Goal: Information Seeking & Learning: Find specific fact

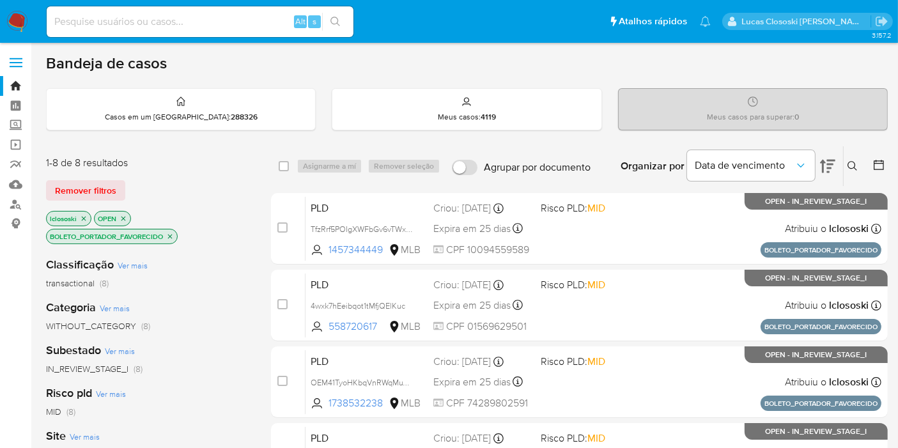
click at [172, 234] on icon "close-filter" at bounding box center [170, 237] width 8 height 8
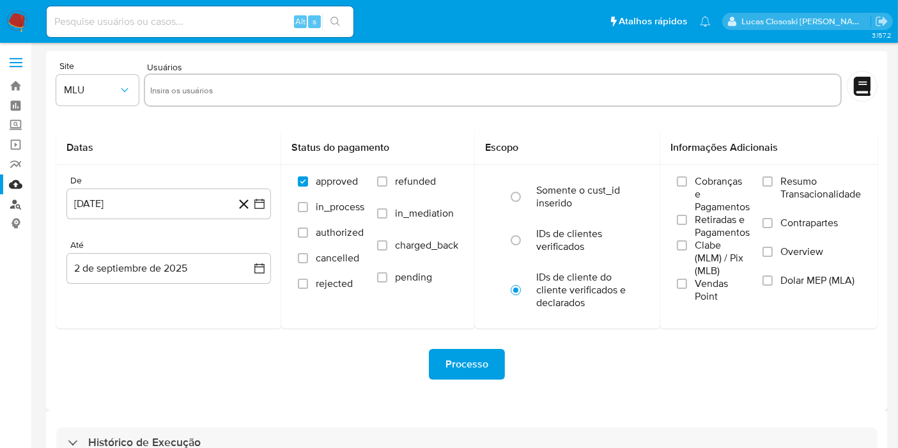
click at [10, 203] on link "Localizador de pessoas" at bounding box center [76, 204] width 152 height 20
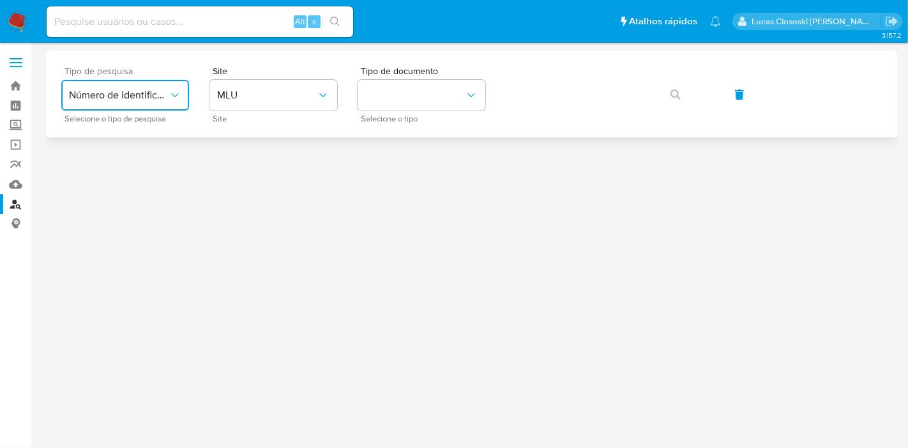
click at [182, 101] on button "Número de identificação" at bounding box center [125, 95] width 128 height 31
click at [248, 102] on button "MLU" at bounding box center [274, 95] width 128 height 31
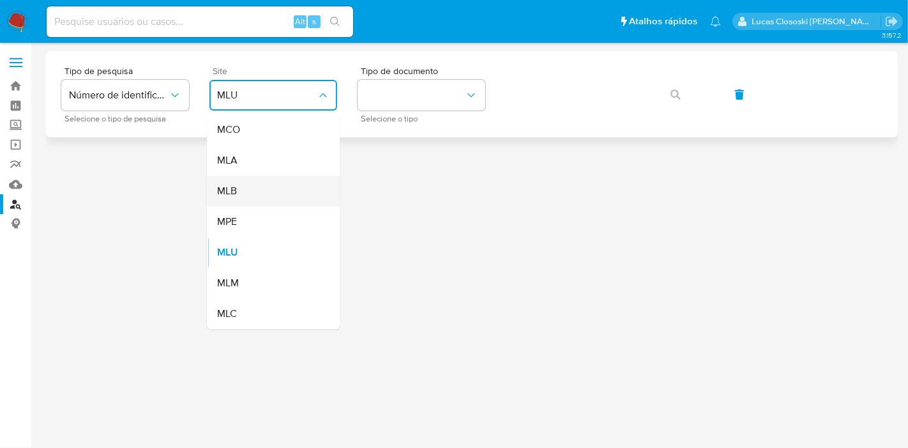
click at [236, 183] on div "MLB" at bounding box center [269, 191] width 105 height 31
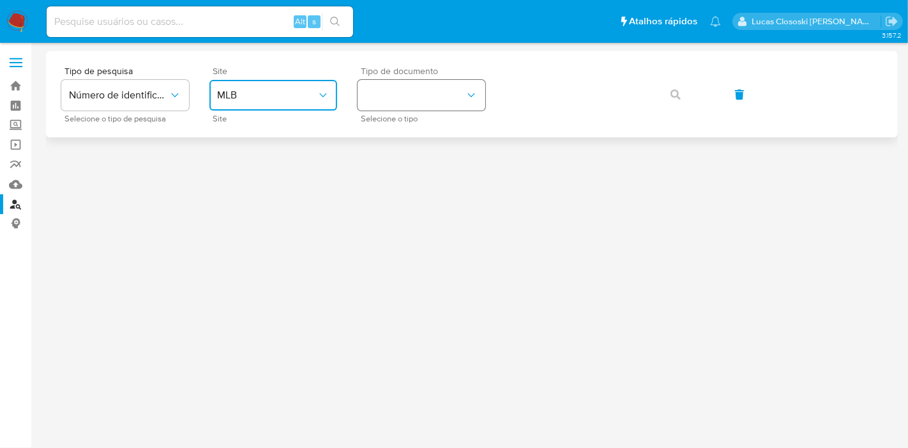
click at [459, 94] on button "identificationType" at bounding box center [422, 95] width 128 height 31
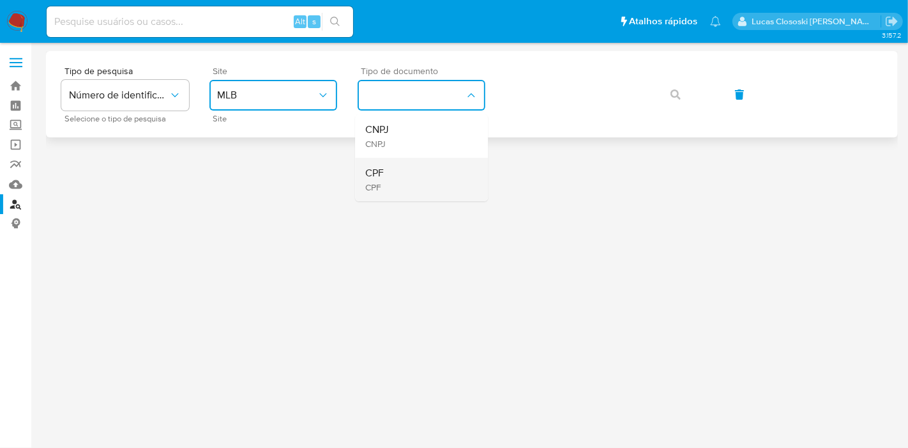
click at [436, 173] on div "CPF CPF" at bounding box center [417, 179] width 105 height 43
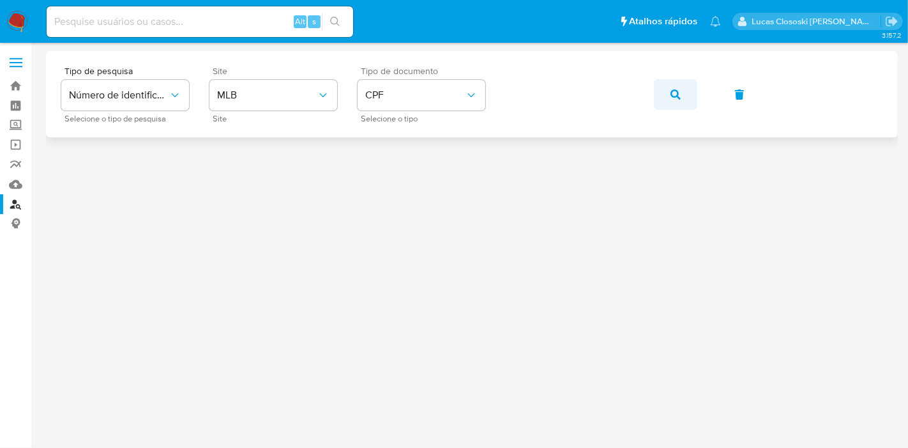
click at [666, 95] on button "button" at bounding box center [675, 94] width 43 height 31
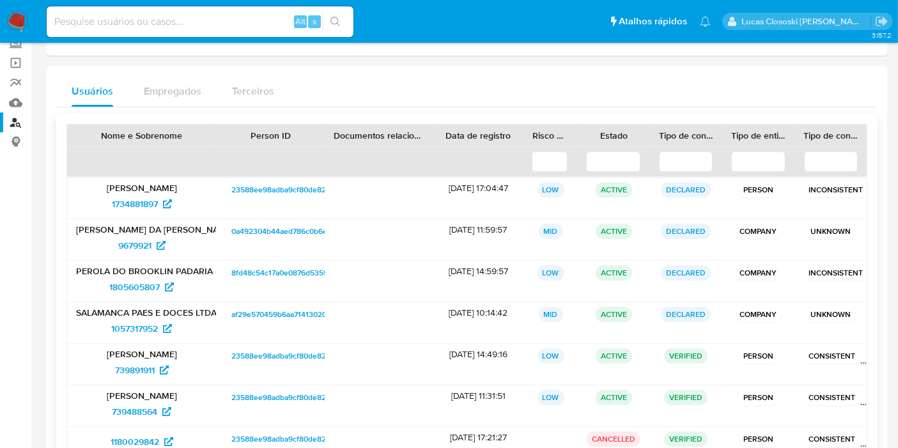
scroll to position [142, 0]
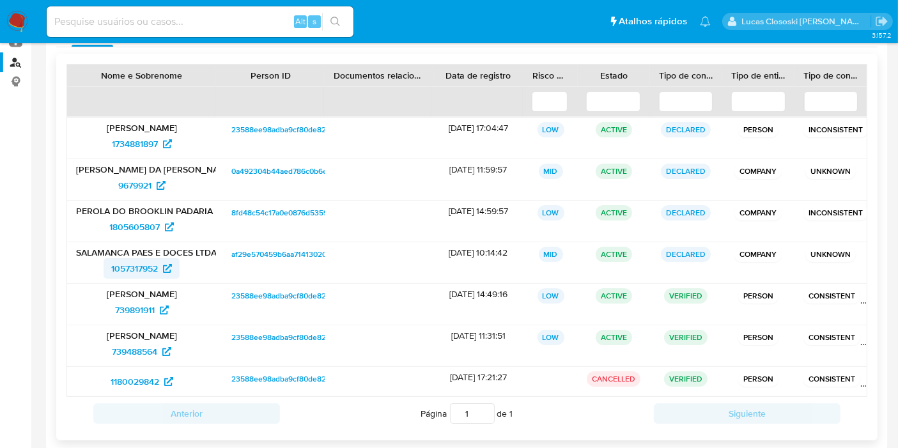
click at [128, 259] on span "1057317952" at bounding box center [134, 268] width 47 height 20
click at [131, 222] on span "1805605807" at bounding box center [134, 227] width 50 height 20
click at [128, 179] on span "9679921" at bounding box center [134, 185] width 33 height 20
click at [134, 138] on span "1734881897" at bounding box center [135, 144] width 46 height 20
click at [126, 305] on span "739891911" at bounding box center [135, 310] width 40 height 20
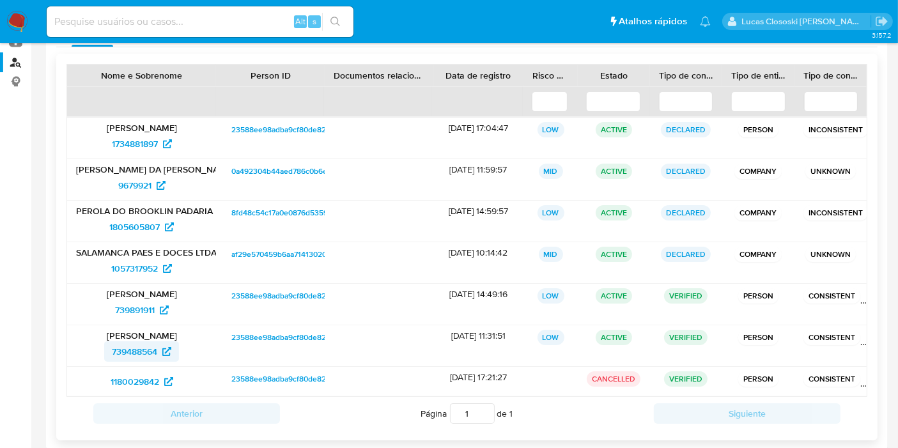
click at [143, 348] on span "739488564" at bounding box center [134, 351] width 45 height 20
click at [140, 376] on span "1180029842" at bounding box center [135, 381] width 49 height 20
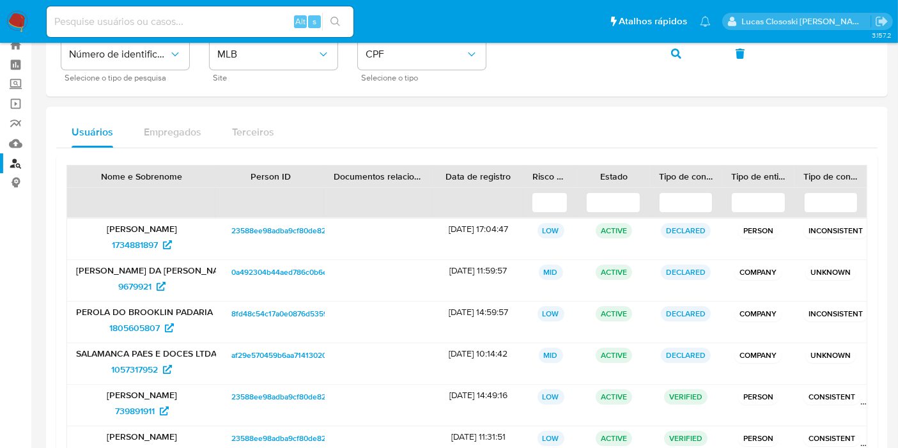
scroll to position [0, 0]
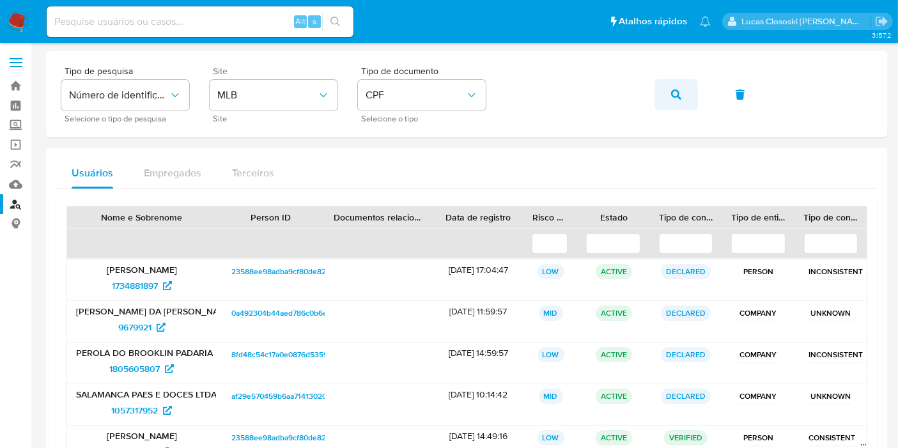
click at [672, 89] on icon "button" at bounding box center [676, 94] width 10 height 10
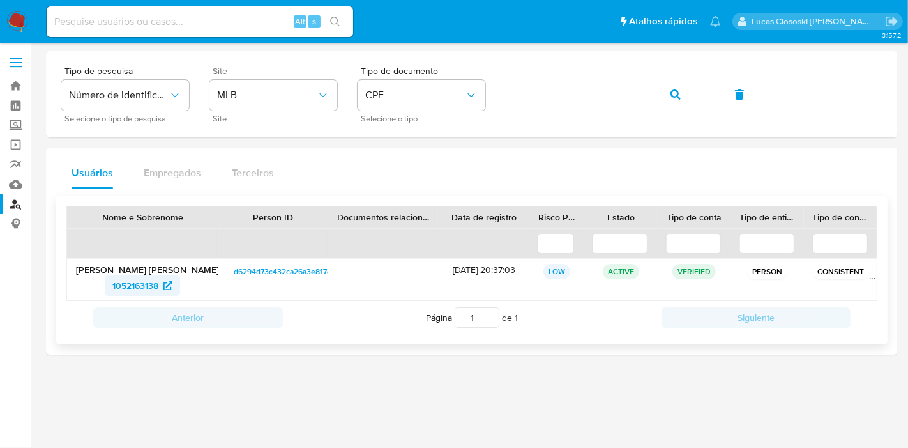
click at [133, 286] on span "1052163138" at bounding box center [135, 285] width 46 height 20
click at [654, 95] on button "button" at bounding box center [675, 94] width 43 height 31
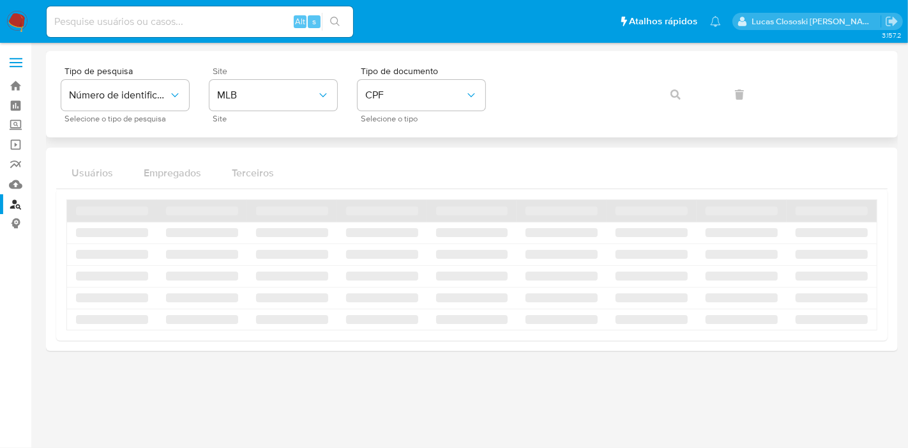
click at [668, 95] on div "Tipo de pesquisa Número de identificação Selecione o tipo de pesquisa Site MLB …" at bounding box center [472, 94] width 822 height 56
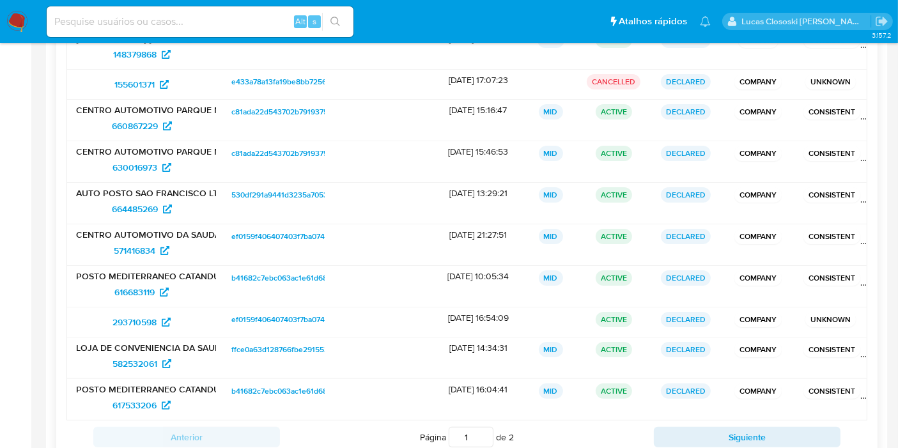
scroll to position [271, 0]
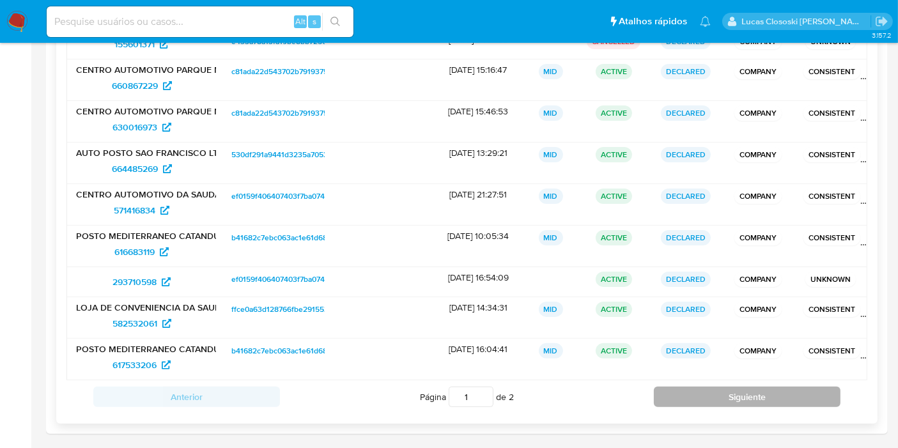
click at [736, 390] on button "Siguiente" at bounding box center [747, 396] width 187 height 20
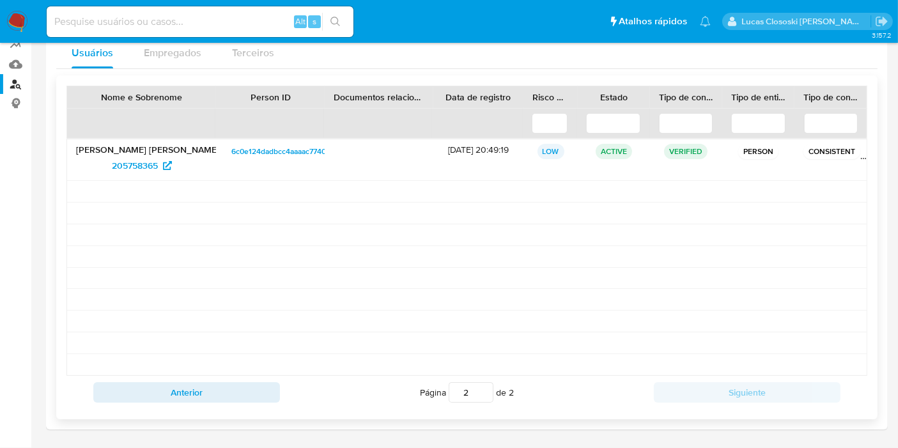
scroll to position [116, 0]
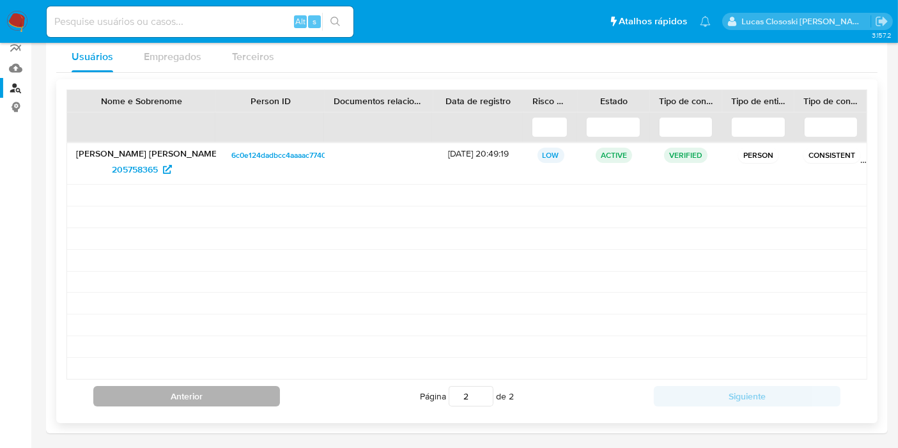
click at [225, 392] on button "Anterior" at bounding box center [186, 396] width 187 height 20
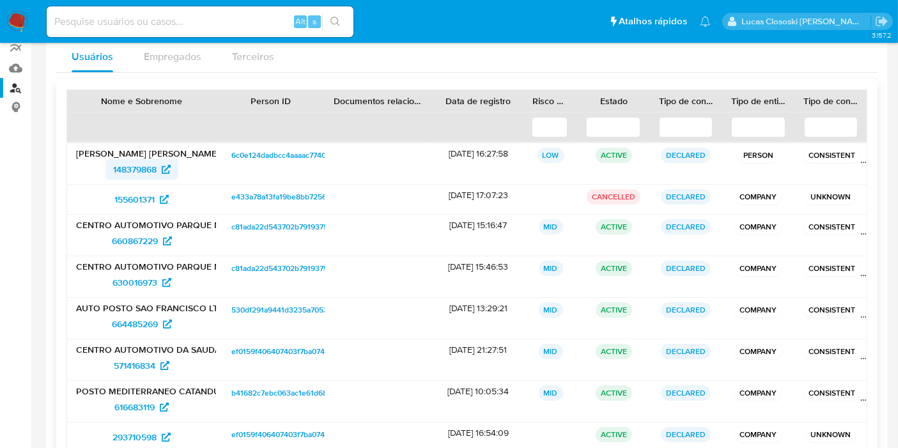
click at [123, 171] on span "148379868" at bounding box center [134, 169] width 43 height 20
click at [95, 169] on div "148379868" at bounding box center [141, 169] width 131 height 20
click at [118, 168] on span "148379868" at bounding box center [134, 169] width 43 height 20
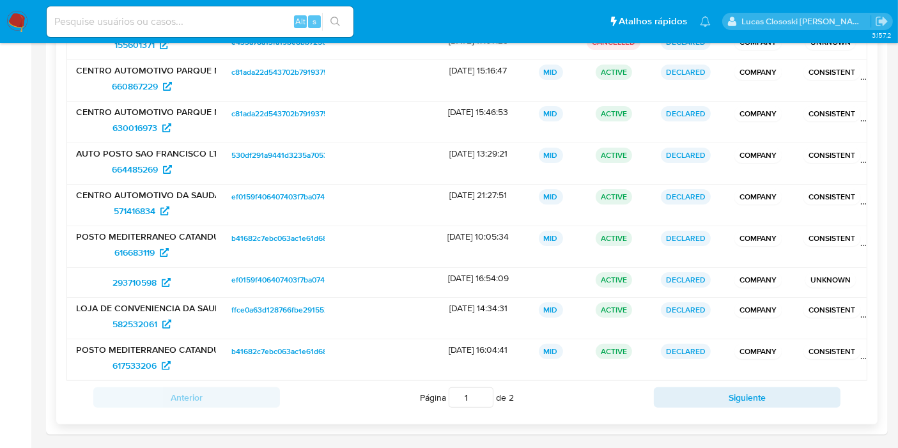
scroll to position [271, 0]
click at [139, 278] on span "293710598" at bounding box center [134, 281] width 44 height 20
click at [139, 317] on span "582532061" at bounding box center [134, 323] width 45 height 20
click at [119, 362] on span "617533206" at bounding box center [134, 365] width 44 height 20
click at [741, 395] on button "Siguiente" at bounding box center [747, 396] width 187 height 20
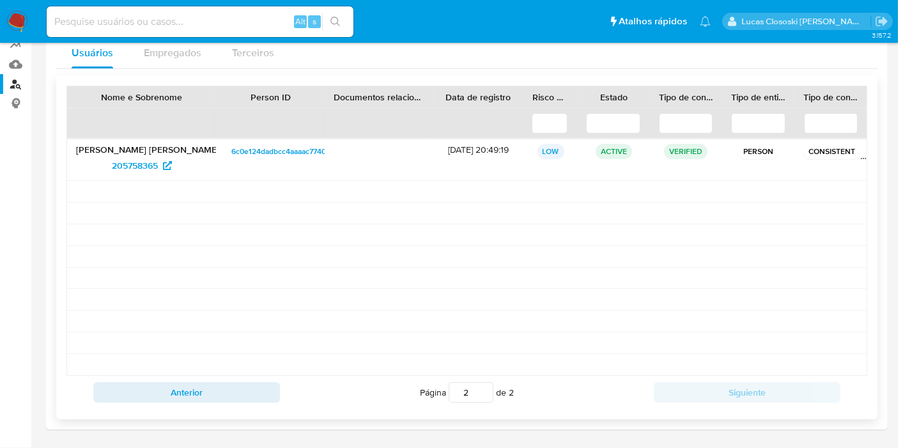
scroll to position [116, 0]
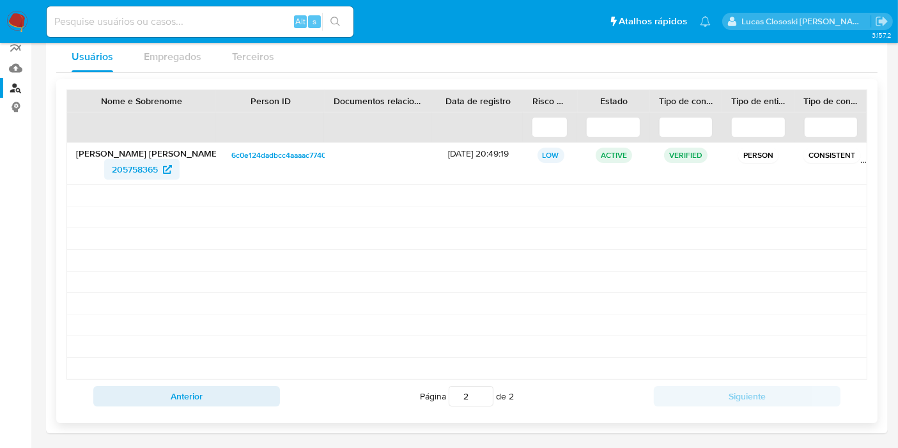
click at [133, 170] on span "205758365" at bounding box center [135, 169] width 46 height 20
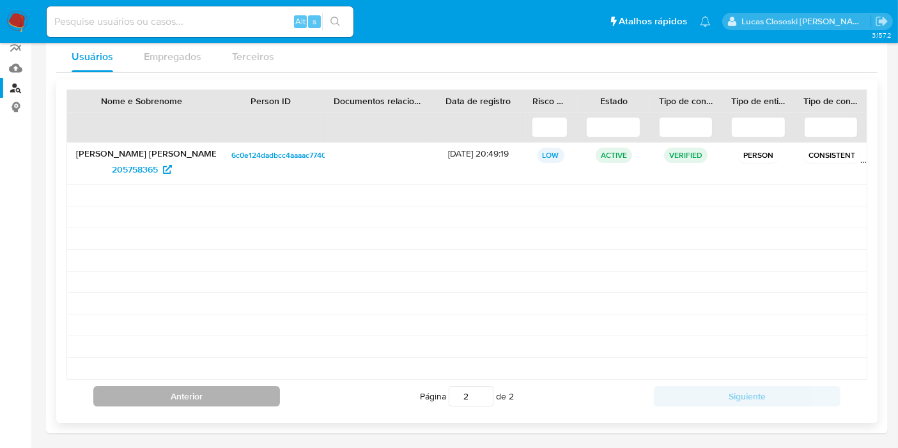
click at [211, 388] on button "Anterior" at bounding box center [186, 396] width 187 height 20
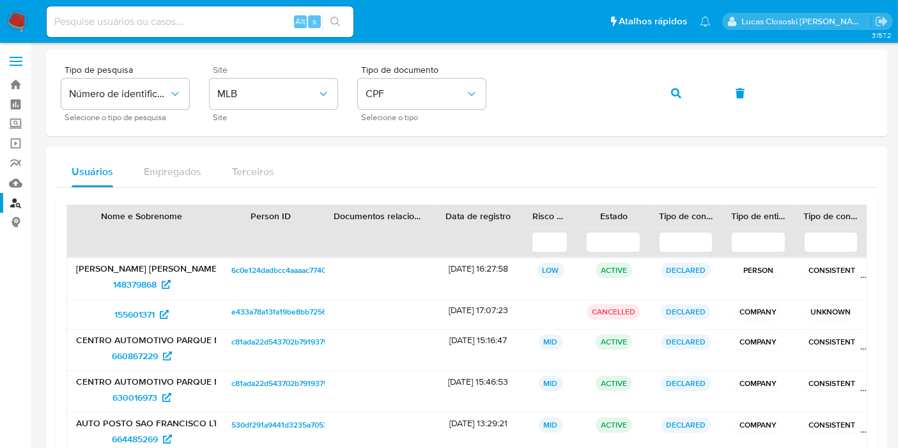
scroll to position [0, 0]
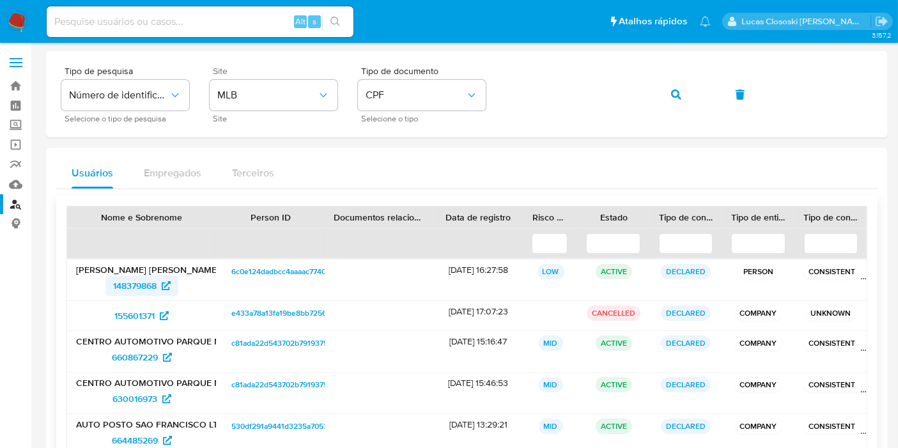
click at [137, 280] on span "148379868" at bounding box center [134, 285] width 43 height 20
click at [123, 311] on span "155601371" at bounding box center [134, 315] width 40 height 20
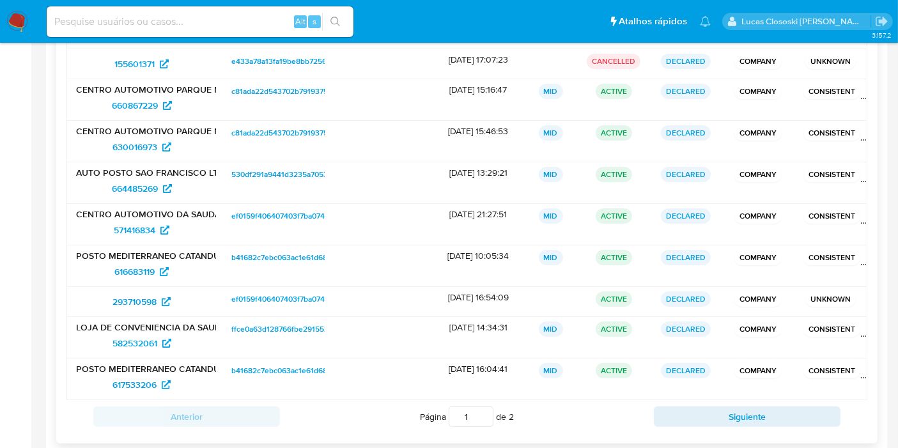
scroll to position [271, 0]
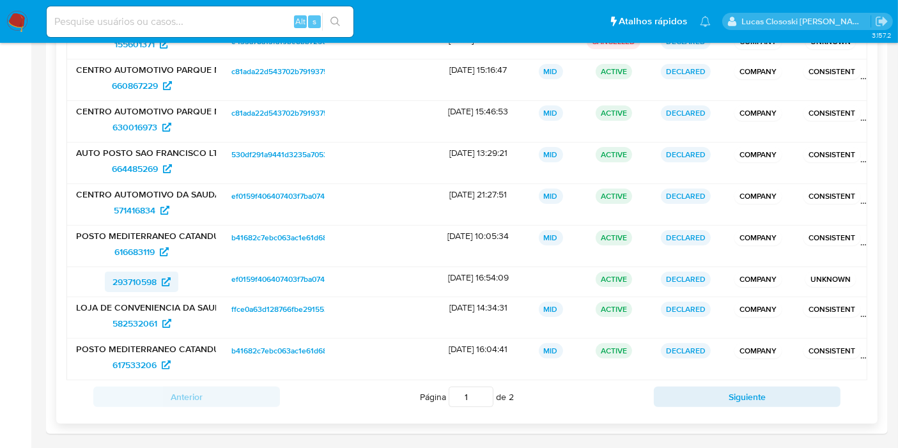
click at [127, 279] on span "293710598" at bounding box center [134, 281] width 44 height 20
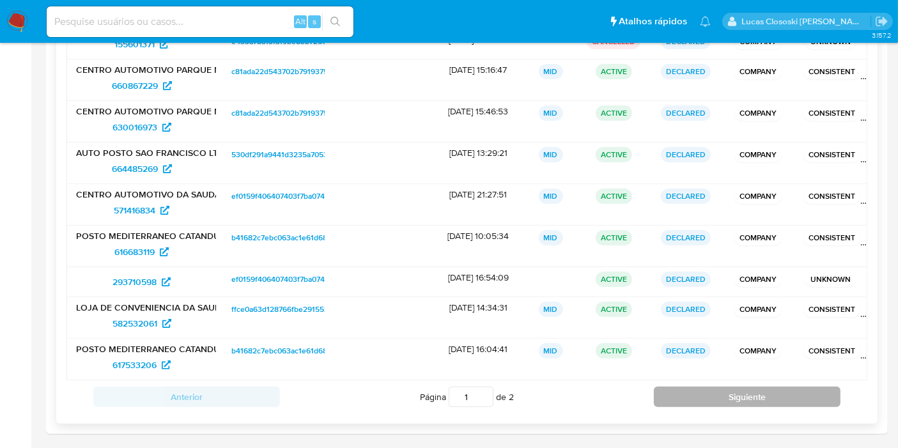
click at [701, 391] on button "Siguiente" at bounding box center [747, 396] width 187 height 20
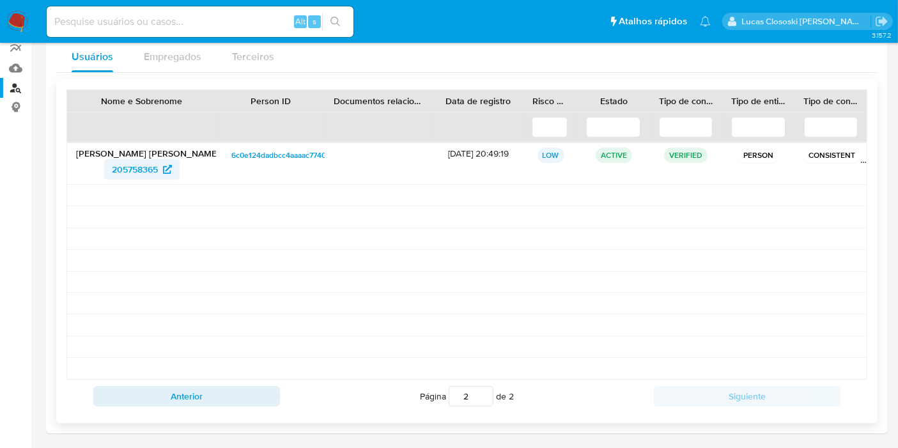
click at [135, 165] on span "205758365" at bounding box center [135, 169] width 46 height 20
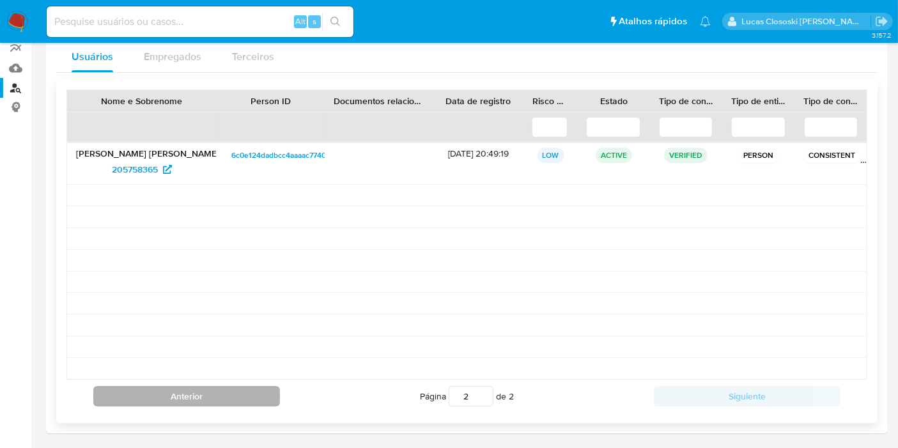
click at [203, 391] on button "Anterior" at bounding box center [186, 396] width 187 height 20
type input "1"
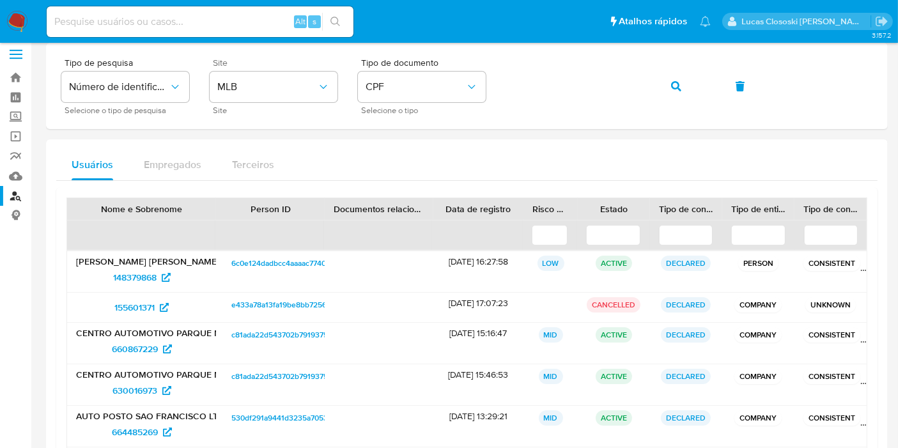
scroll to position [0, 0]
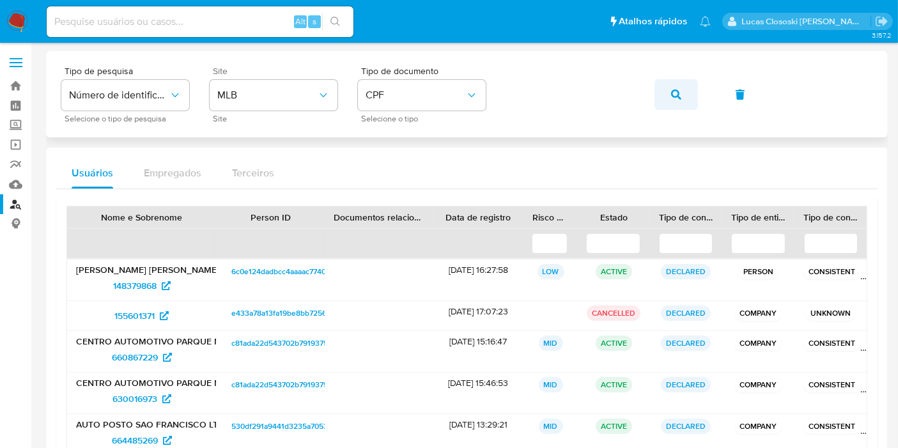
click at [673, 99] on span "button" at bounding box center [676, 94] width 10 height 28
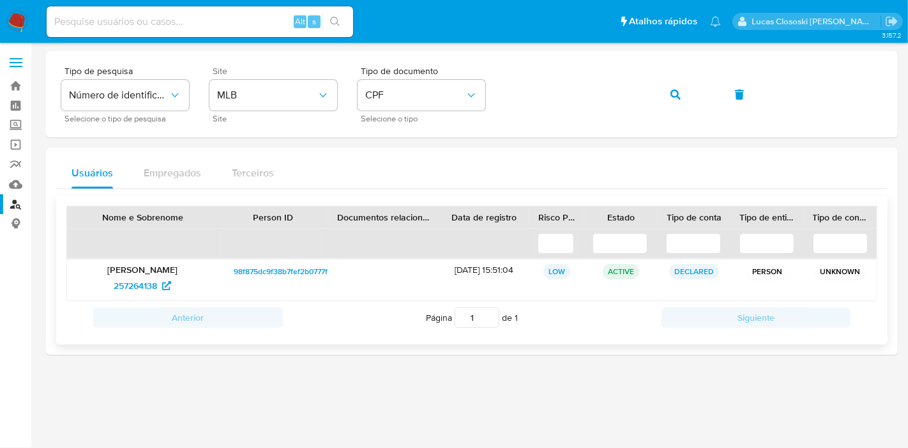
drag, startPoint x: 95, startPoint y: 295, endPoint x: 156, endPoint y: 296, distance: 61.3
click at [156, 295] on div "Lucas Tome Assuncao 257264138" at bounding box center [142, 279] width 151 height 41
click at [692, 98] on button "button" at bounding box center [675, 94] width 43 height 31
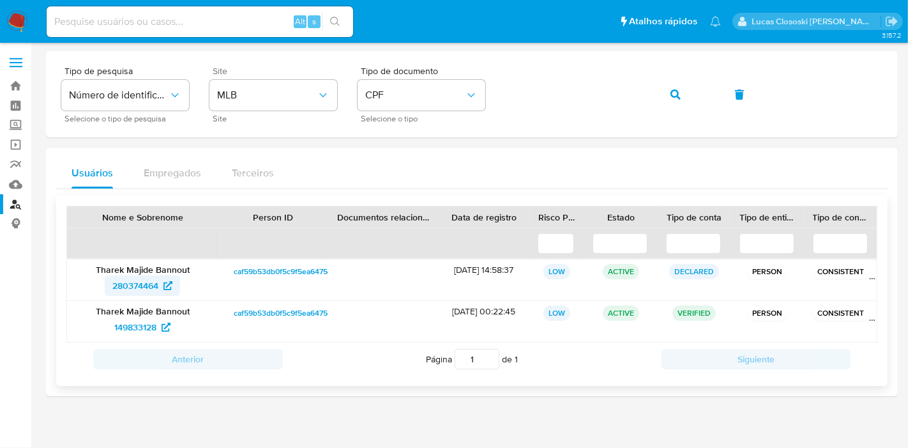
drag, startPoint x: 80, startPoint y: 286, endPoint x: 147, endPoint y: 286, distance: 66.4
click at [155, 286] on div "280374464" at bounding box center [143, 285] width 134 height 20
click at [142, 285] on span "280374464" at bounding box center [135, 285] width 46 height 20
click at [141, 328] on span "149833128" at bounding box center [135, 327] width 42 height 20
click at [645, 95] on div "Tipo de pesquisa Número de identificação Selecione o tipo de pesquisa Site MLB …" at bounding box center [472, 94] width 822 height 56
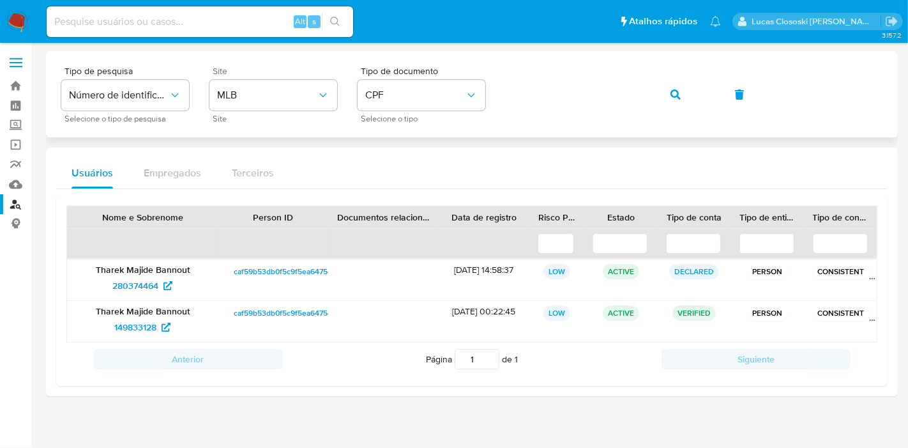
click at [681, 94] on button "button" at bounding box center [675, 94] width 43 height 31
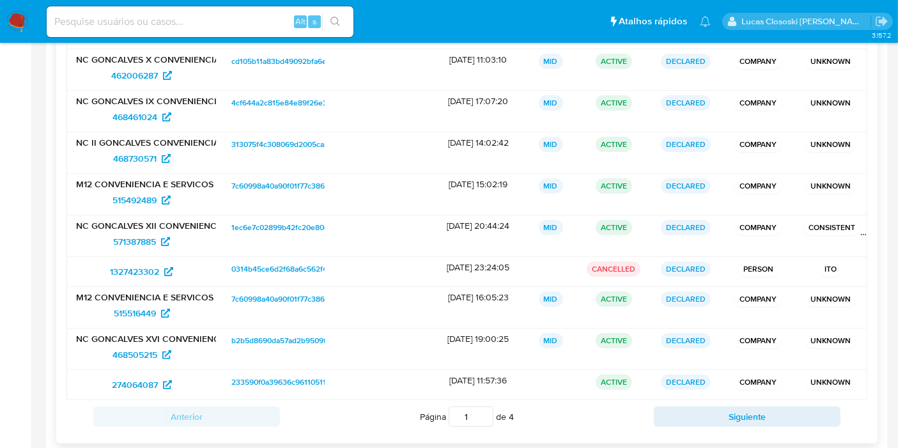
scroll to position [271, 0]
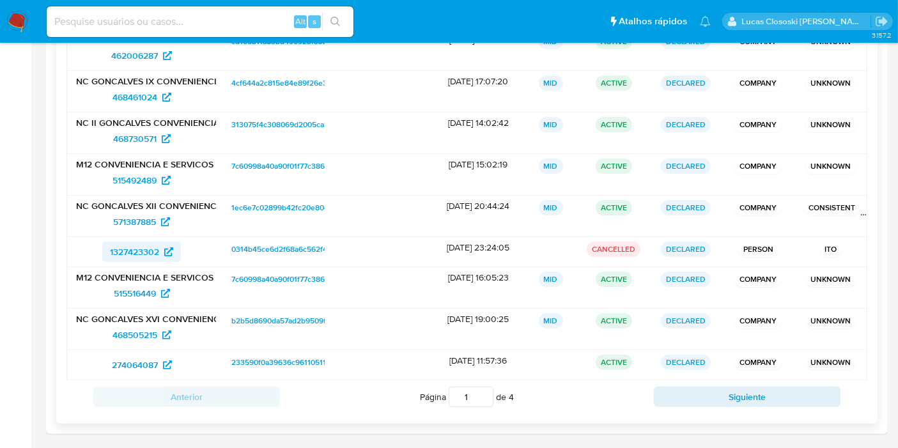
click at [144, 249] on span "1327423302" at bounding box center [134, 251] width 49 height 20
click at [129, 360] on span "274064087" at bounding box center [135, 365] width 46 height 20
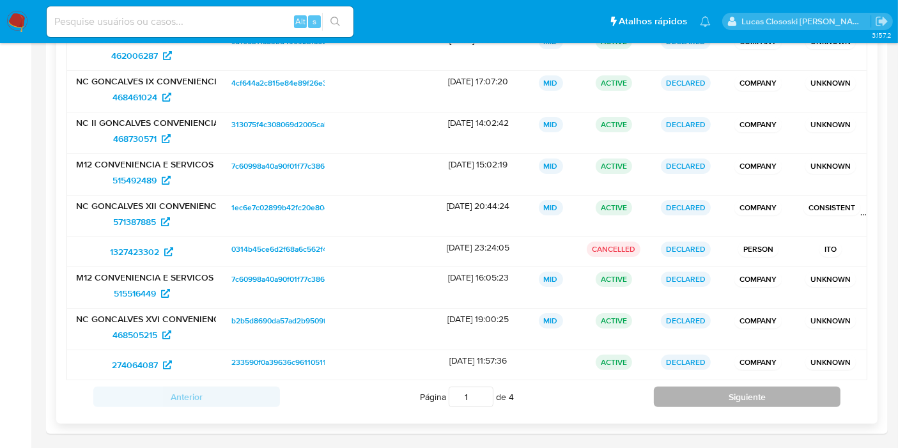
click at [714, 386] on button "Siguiente" at bounding box center [747, 396] width 187 height 20
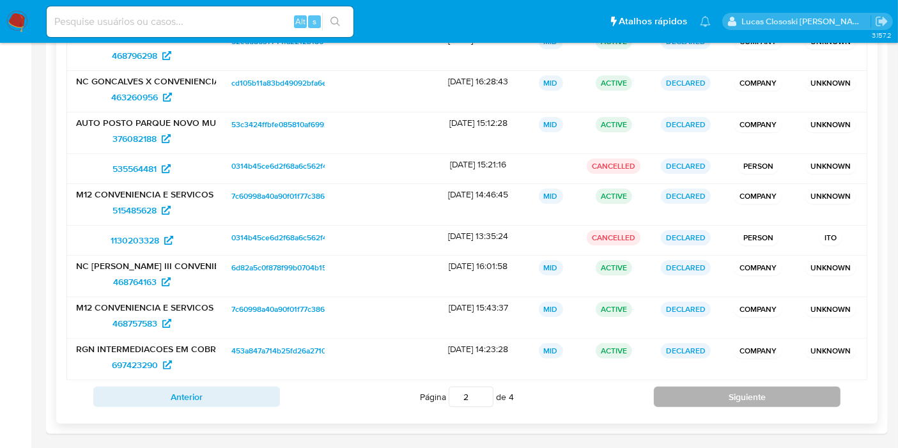
click at [731, 386] on button "Siguiente" at bounding box center [747, 396] width 187 height 20
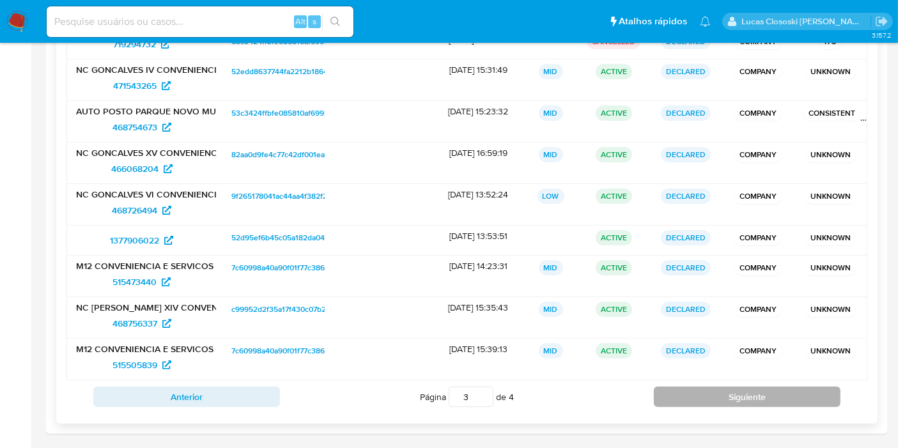
click at [731, 386] on button "Siguiente" at bounding box center [747, 396] width 187 height 20
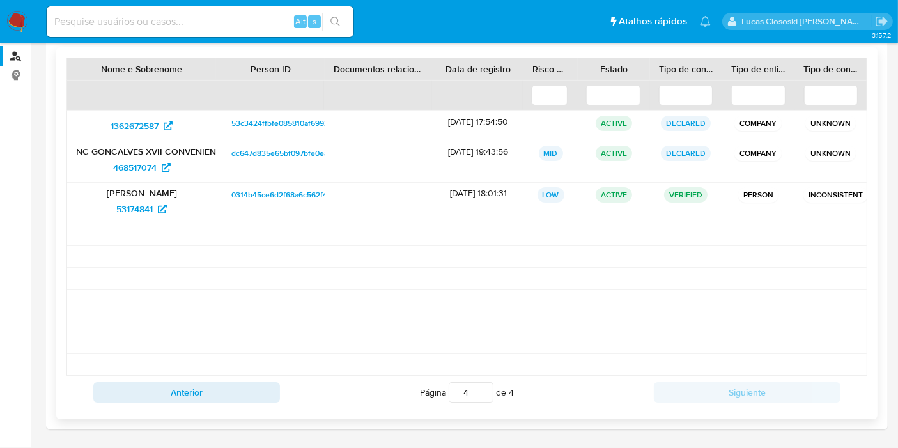
scroll to position [144, 0]
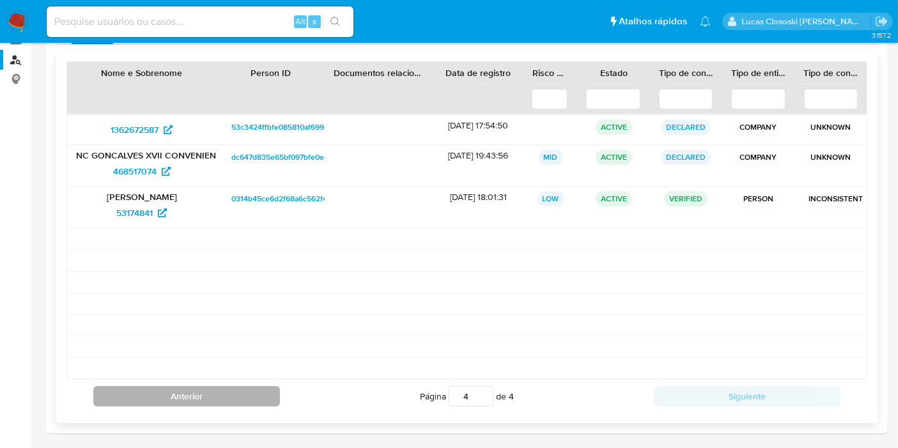
click at [121, 388] on button "Anterior" at bounding box center [186, 396] width 187 height 20
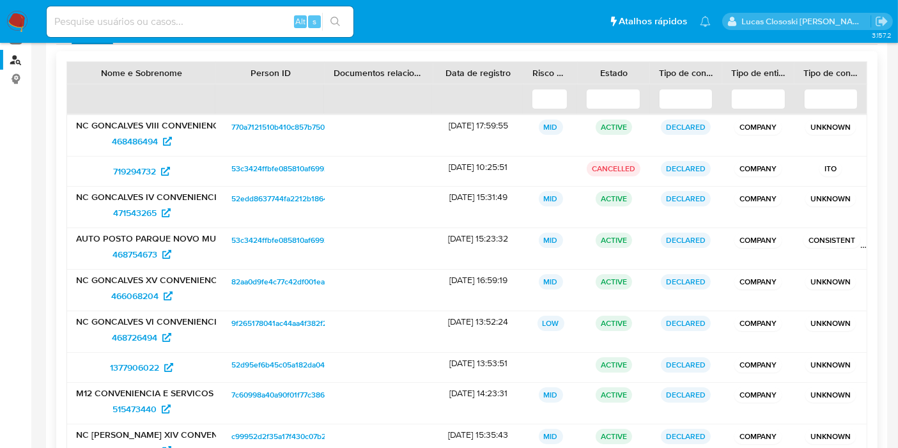
click at [121, 388] on p "M12 CONVENIENCIA E SERVICOS SOCIEDADE UNIPESSOAL LTDA" at bounding box center [141, 392] width 131 height 11
click at [92, 375] on div "1377906022" at bounding box center [141, 367] width 149 height 29
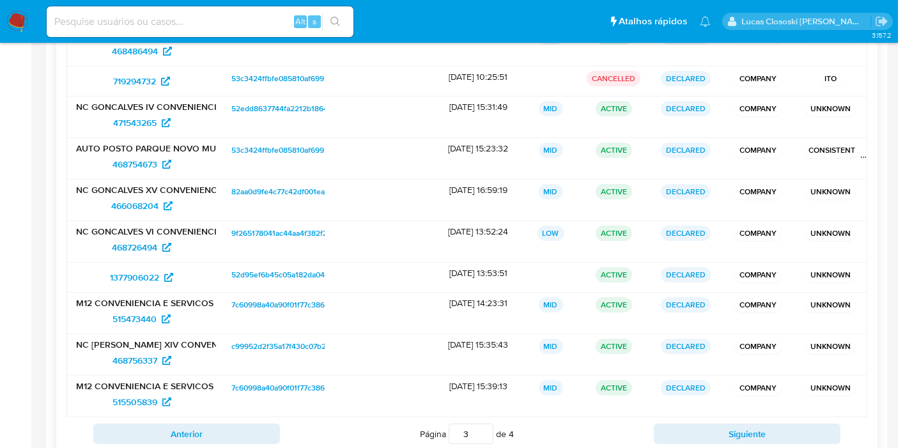
scroll to position [271, 0]
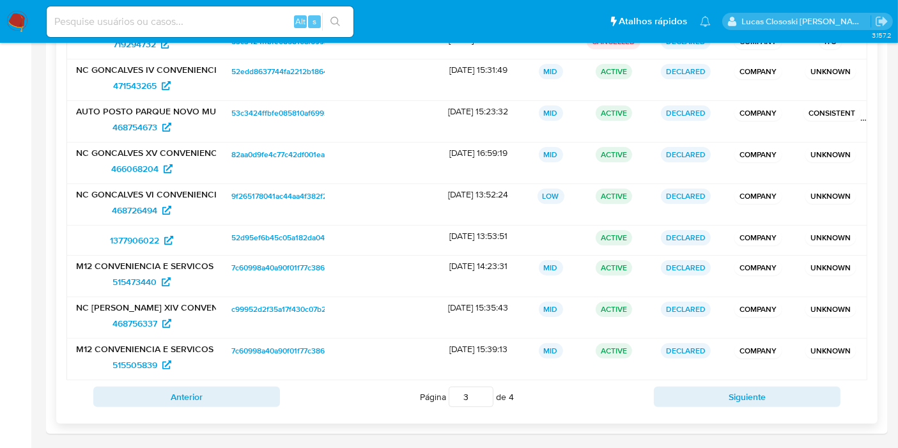
click at [108, 409] on div "Anterior Página 3 de 4 Siguiente" at bounding box center [466, 396] width 800 height 33
click at [118, 401] on button "Anterior" at bounding box center [186, 396] width 187 height 20
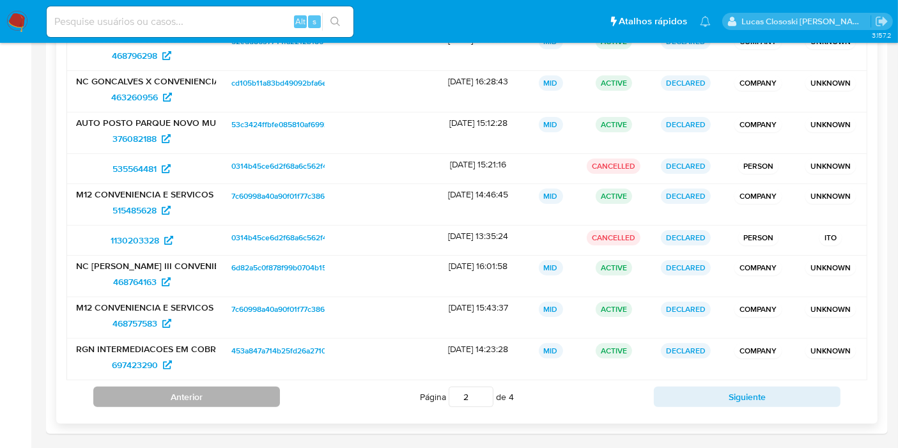
click at [118, 401] on button "Anterior" at bounding box center [186, 396] width 187 height 20
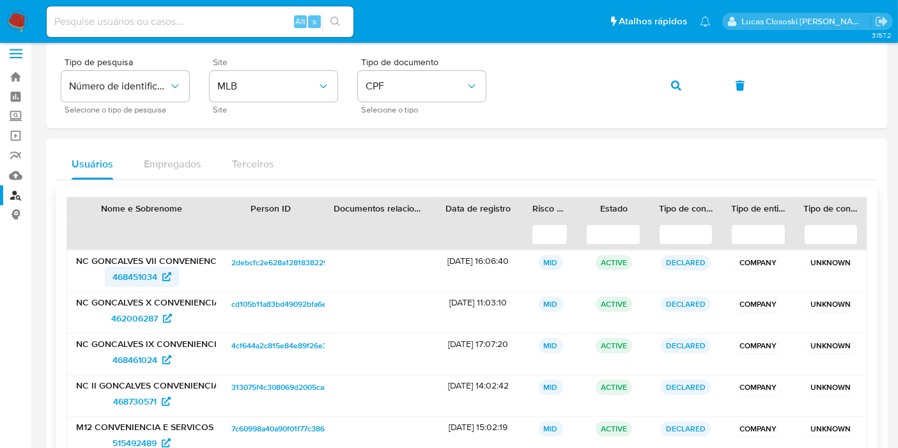
scroll to position [0, 0]
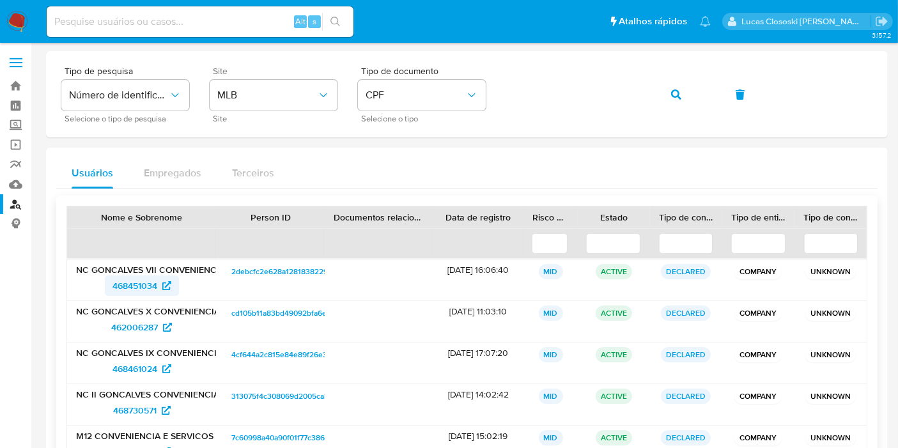
click at [128, 291] on span "468451034" at bounding box center [134, 285] width 45 height 20
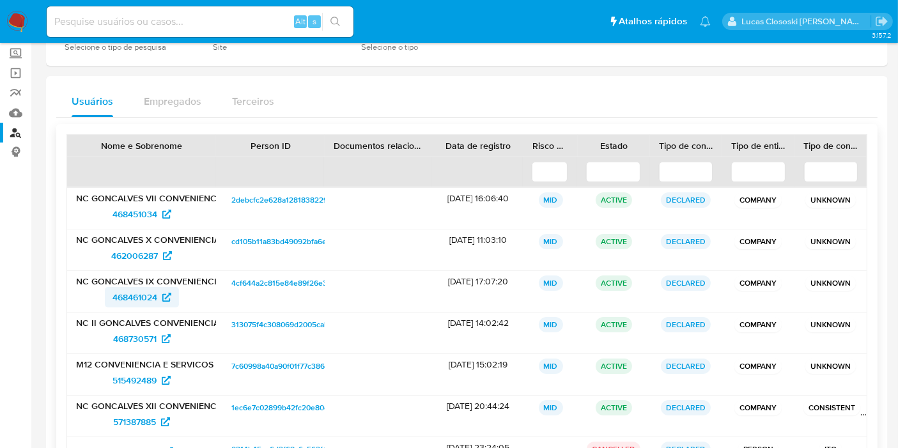
scroll to position [142, 0]
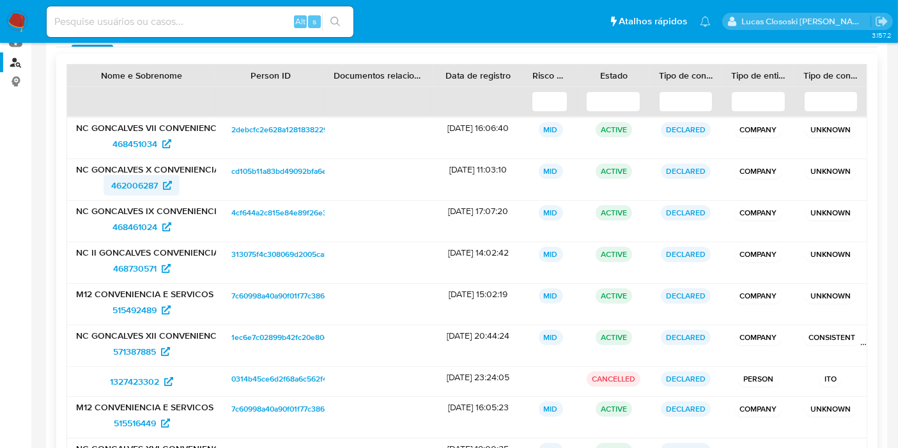
click at [119, 180] on span "462006287" at bounding box center [134, 185] width 47 height 20
click at [137, 233] on span "468461024" at bounding box center [134, 227] width 45 height 20
click at [130, 271] on span "468730571" at bounding box center [134, 268] width 43 height 20
click at [125, 310] on span "515492489" at bounding box center [134, 310] width 44 height 20
click at [126, 342] on span "571387885" at bounding box center [134, 351] width 43 height 20
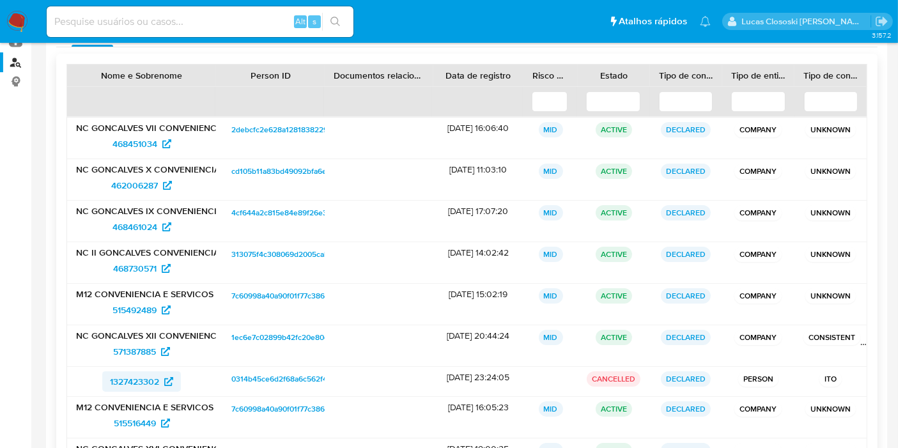
click at [118, 373] on span "1327423302" at bounding box center [134, 381] width 49 height 20
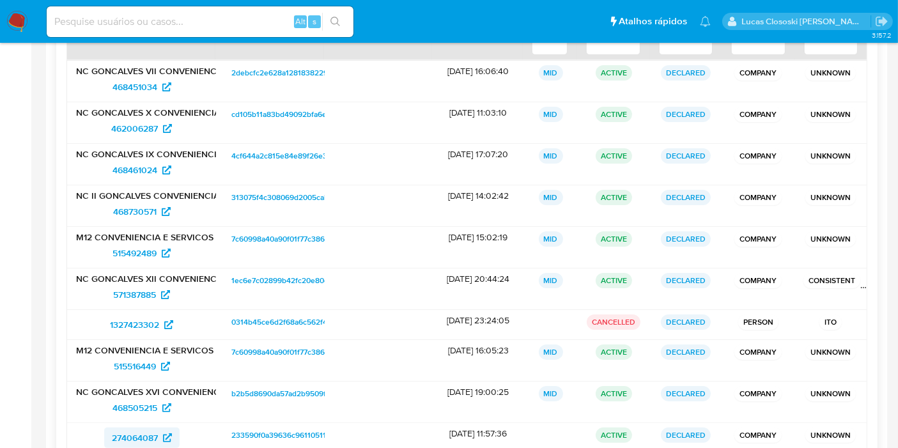
scroll to position [271, 0]
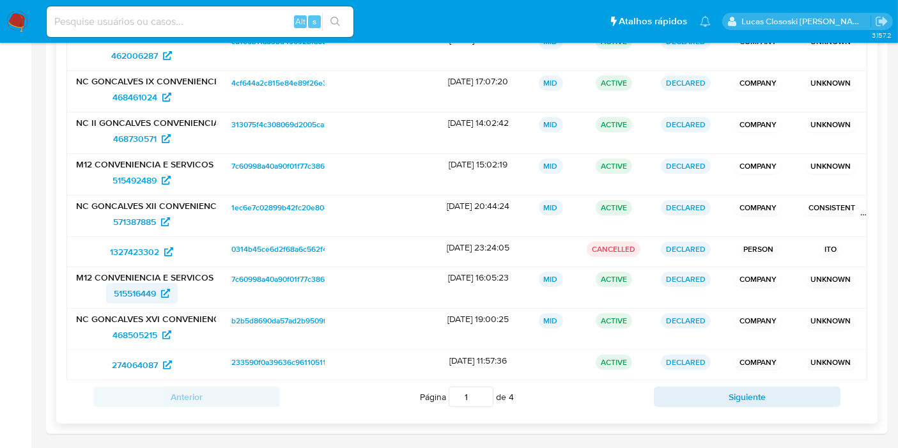
click at [135, 291] on span "515516449" at bounding box center [135, 293] width 42 height 20
click at [137, 338] on span "468505215" at bounding box center [134, 335] width 45 height 20
click at [126, 356] on span "274064087" at bounding box center [135, 365] width 46 height 20
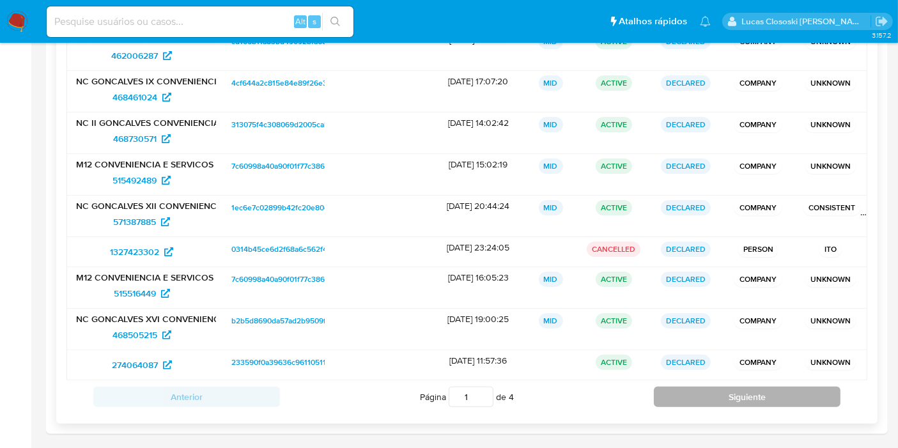
click at [675, 386] on button "Siguiente" at bounding box center [747, 396] width 187 height 20
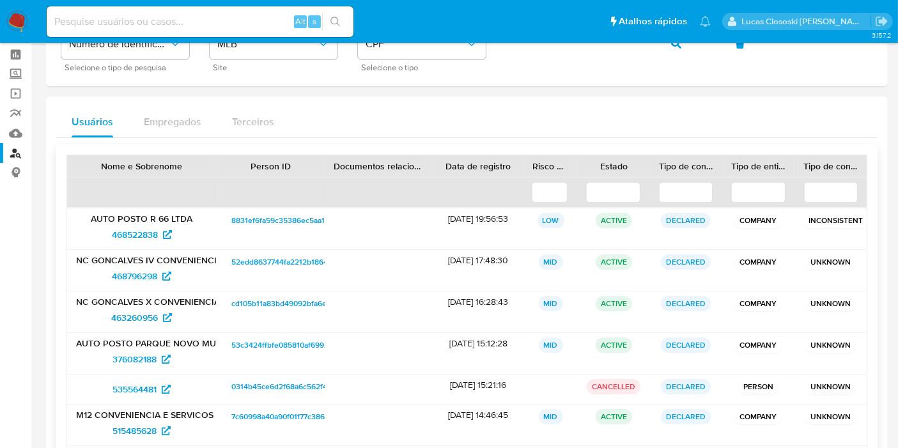
scroll to position [142, 0]
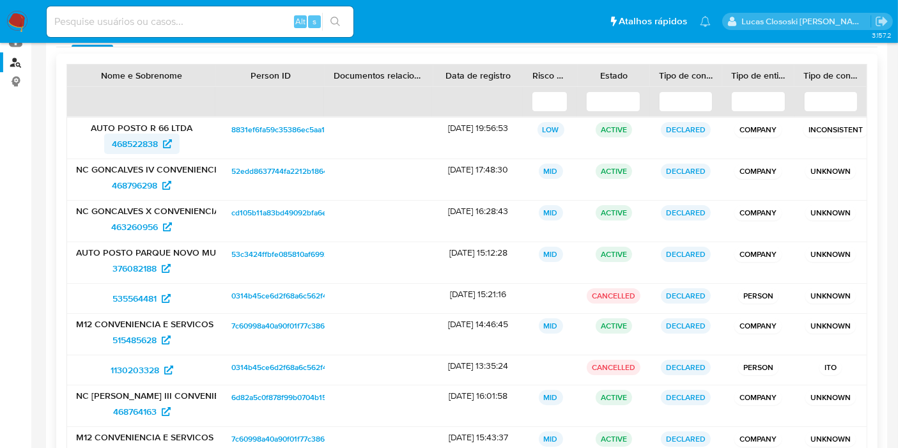
click at [131, 148] on span "468522838" at bounding box center [135, 144] width 46 height 20
click at [131, 175] on span "468796298" at bounding box center [134, 185] width 45 height 20
click at [122, 224] on span "463260956" at bounding box center [134, 227] width 47 height 20
click at [124, 271] on span "376082188" at bounding box center [134, 268] width 44 height 20
click at [128, 300] on span "535564481" at bounding box center [134, 298] width 44 height 20
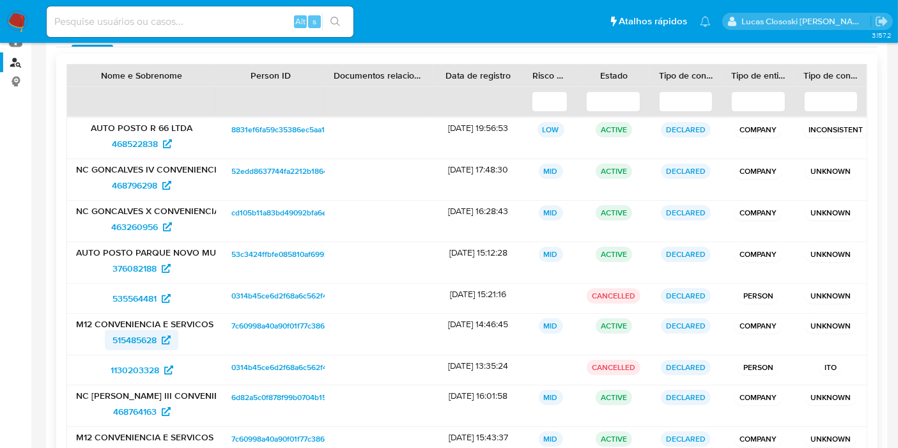
click at [133, 331] on span "515485628" at bounding box center [134, 340] width 44 height 20
click at [137, 366] on span "1130203328" at bounding box center [135, 370] width 49 height 20
click at [119, 409] on span "468764163" at bounding box center [134, 411] width 43 height 20
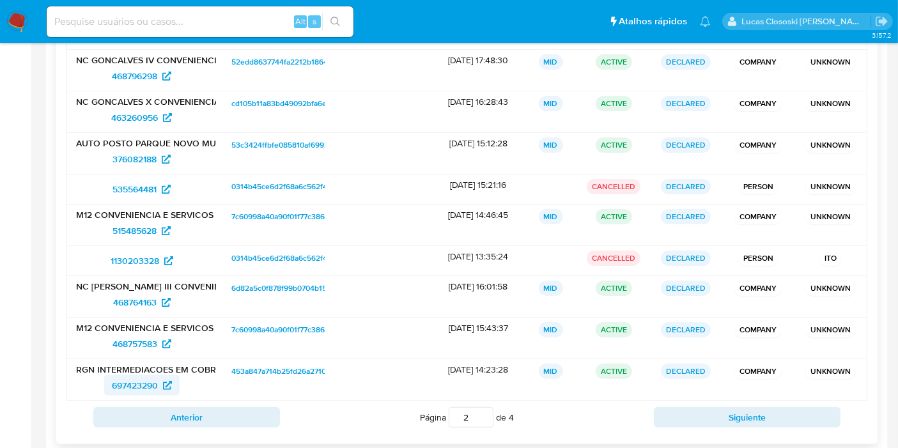
scroll to position [271, 0]
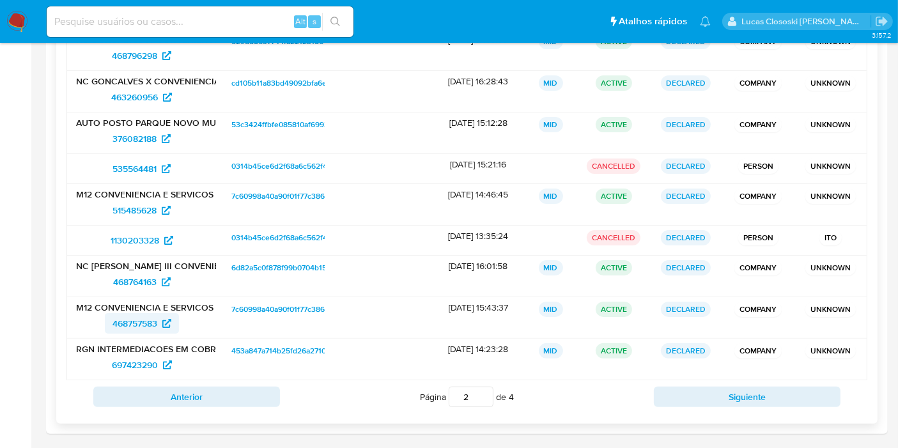
click at [138, 330] on span "468757583" at bounding box center [134, 323] width 45 height 20
click at [149, 360] on span "697423290" at bounding box center [135, 365] width 46 height 20
click at [753, 407] on div "Anterior Página 2 de 4 Siguiente" at bounding box center [466, 396] width 800 height 33
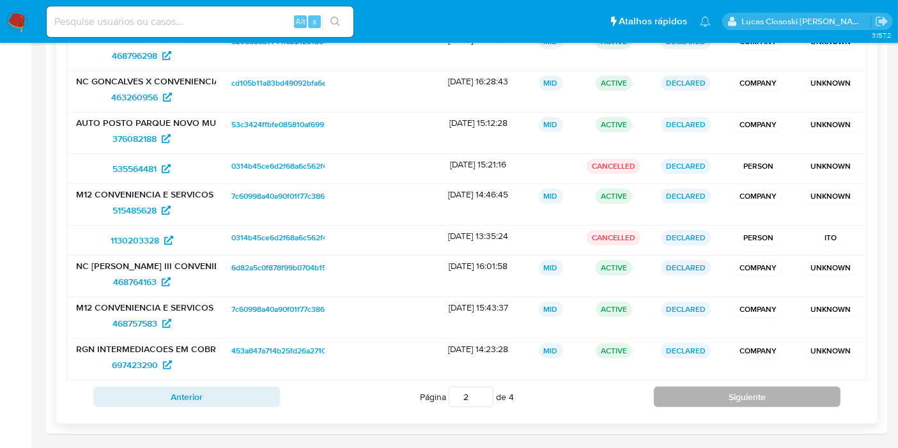
click at [744, 389] on button "Siguiente" at bounding box center [747, 396] width 187 height 20
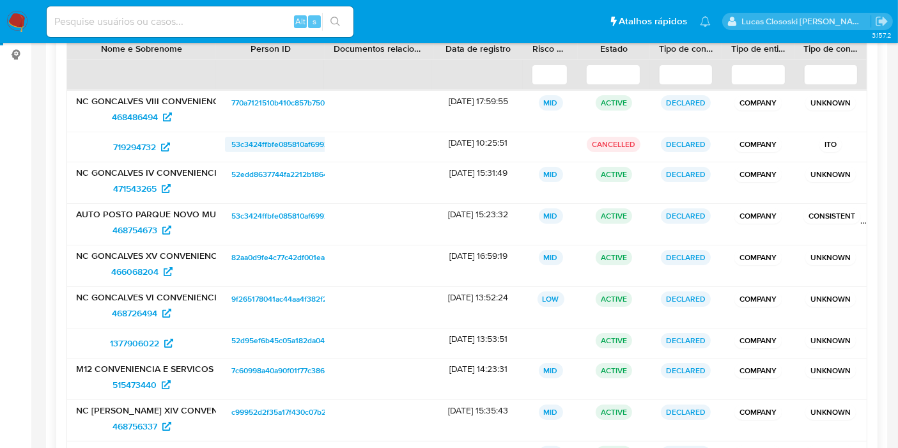
scroll to position [59, 0]
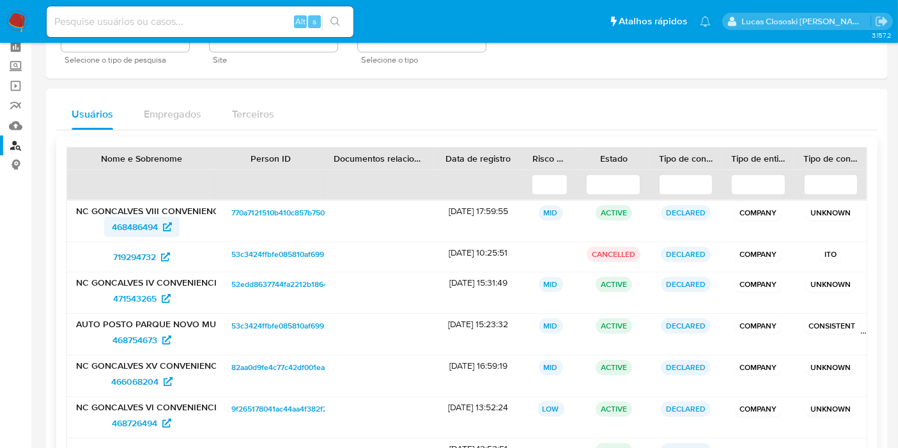
click at [149, 229] on span "468486494" at bounding box center [135, 227] width 46 height 20
click at [142, 249] on span "719294732" at bounding box center [134, 257] width 43 height 20
click at [142, 294] on span "471543265" at bounding box center [134, 298] width 43 height 20
click at [122, 336] on span "468754673" at bounding box center [134, 340] width 45 height 20
click at [124, 381] on span "466068204" at bounding box center [134, 381] width 47 height 20
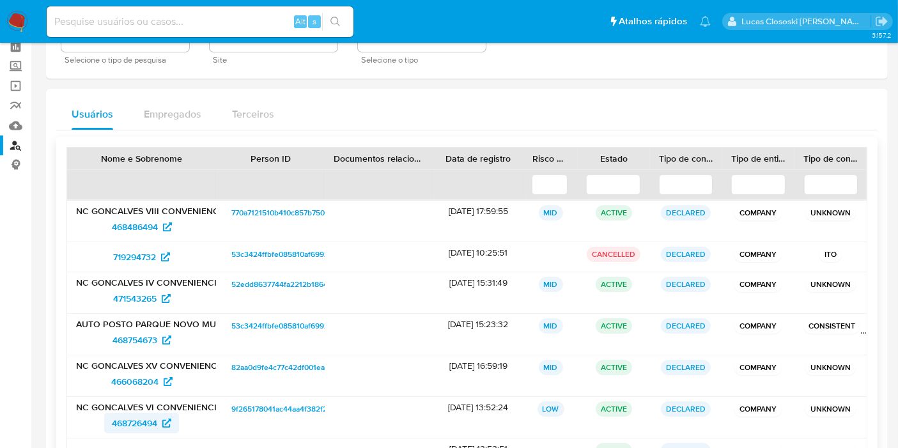
click at [121, 420] on span "468726494" at bounding box center [134, 423] width 45 height 20
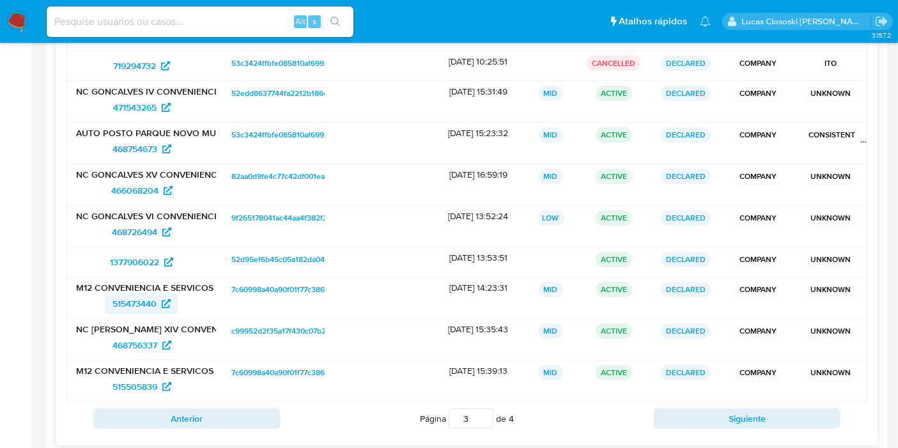
scroll to position [271, 0]
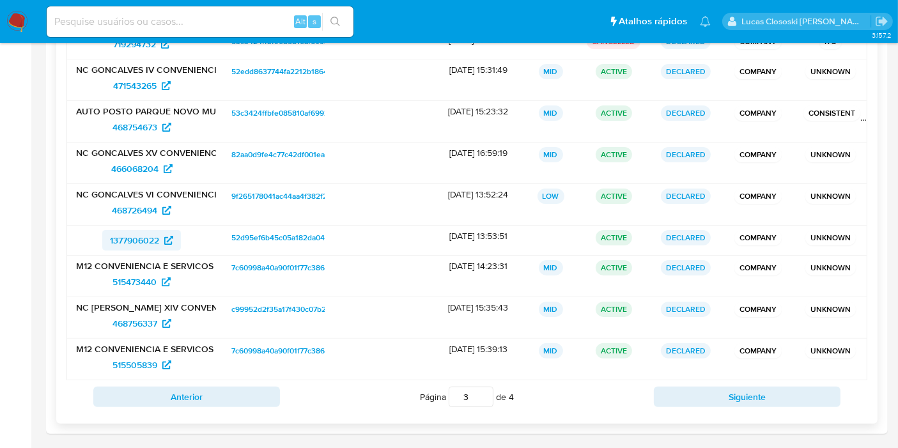
click at [138, 235] on span "1377906022" at bounding box center [134, 240] width 49 height 20
click at [114, 279] on span "515473440" at bounding box center [134, 281] width 44 height 20
click at [127, 319] on span "468756337" at bounding box center [134, 323] width 45 height 20
click at [126, 370] on span "515505839" at bounding box center [134, 365] width 45 height 20
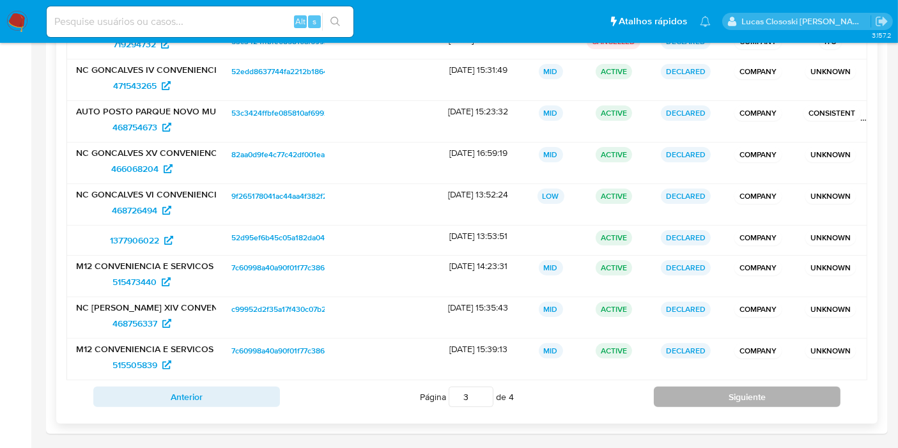
click at [762, 391] on button "Siguiente" at bounding box center [747, 396] width 187 height 20
type input "4"
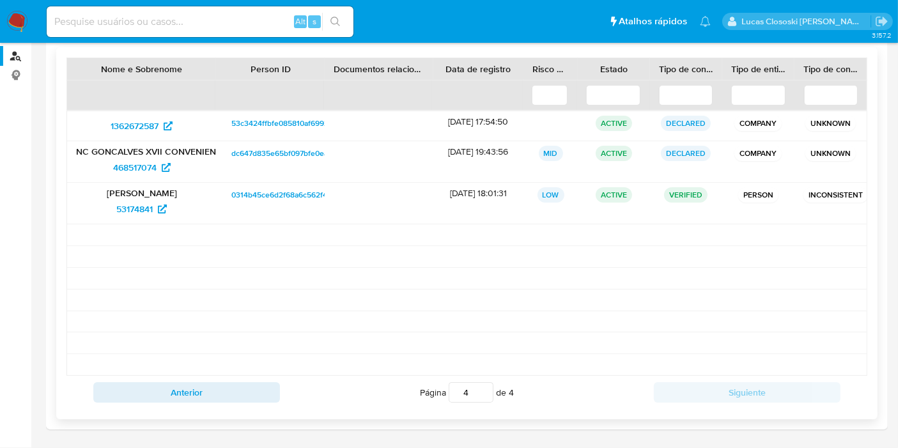
scroll to position [144, 0]
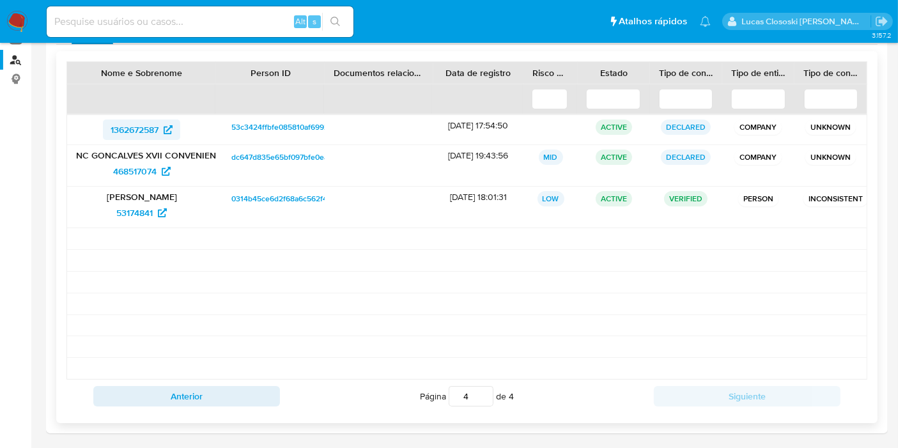
click at [137, 125] on span "1362672587" at bounding box center [135, 129] width 48 height 20
click at [141, 204] on span "53174841" at bounding box center [134, 213] width 36 height 20
click at [126, 172] on span "468517074" at bounding box center [134, 171] width 43 height 20
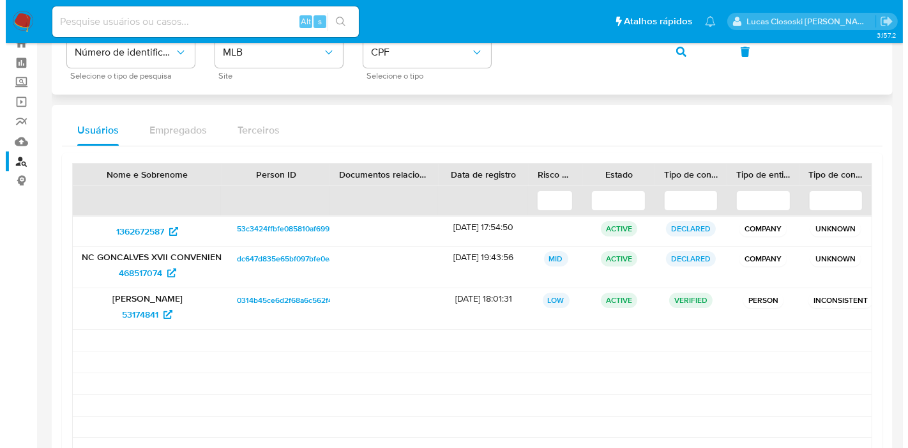
scroll to position [0, 0]
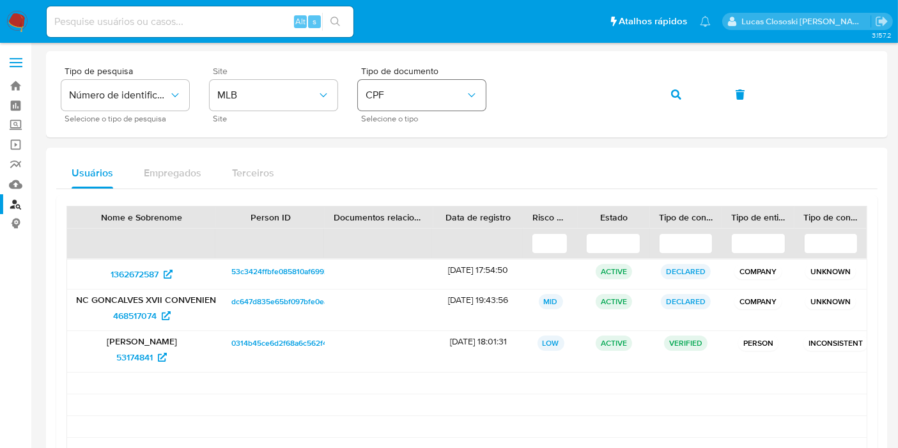
click at [383, 100] on span "CPF" at bounding box center [415, 95] width 100 height 13
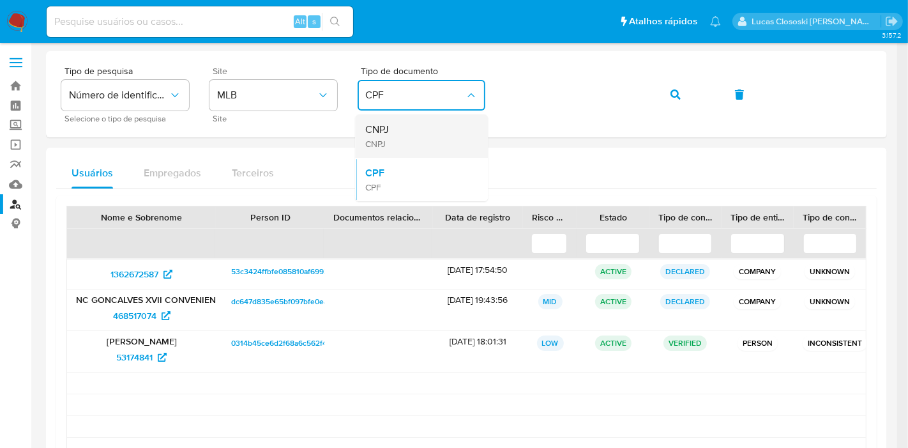
click at [392, 137] on div "CNPJ CNPJ" at bounding box center [417, 135] width 105 height 43
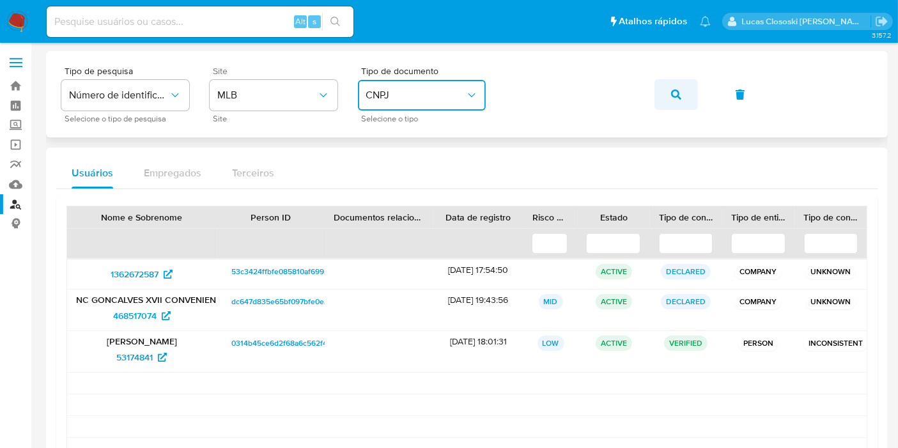
click at [681, 94] on button "button" at bounding box center [675, 94] width 43 height 31
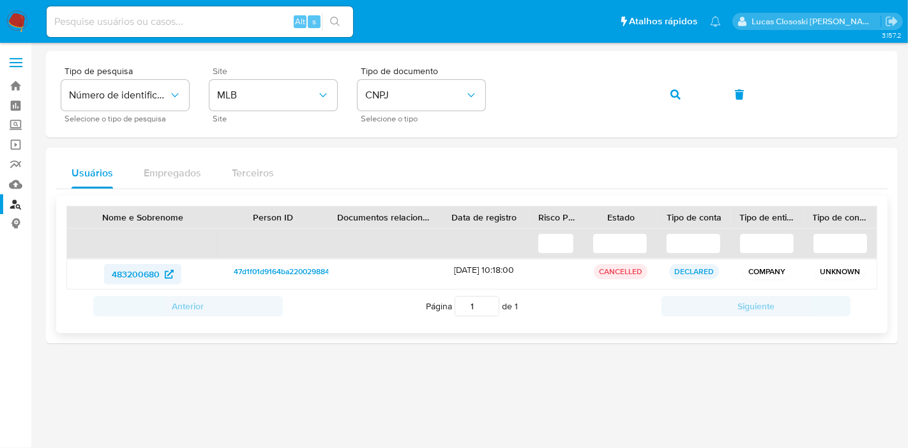
click at [126, 271] on span "483200680" at bounding box center [136, 274] width 48 height 20
click at [24, 183] on link "Mulan" at bounding box center [76, 184] width 152 height 20
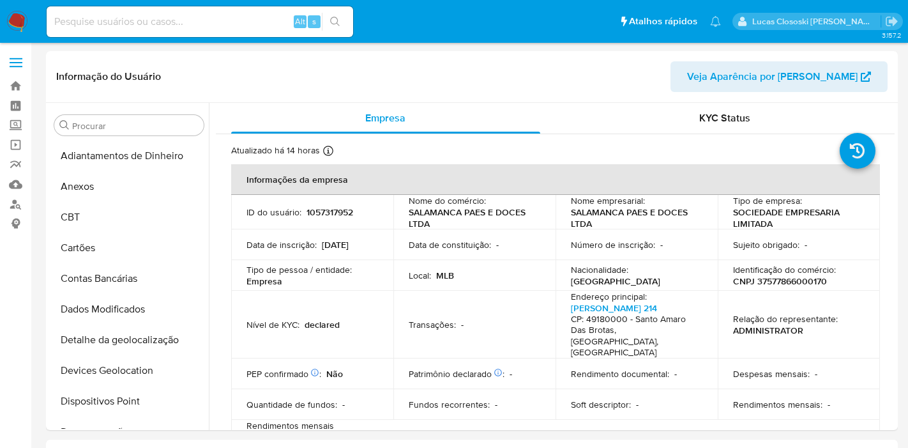
select select "10"
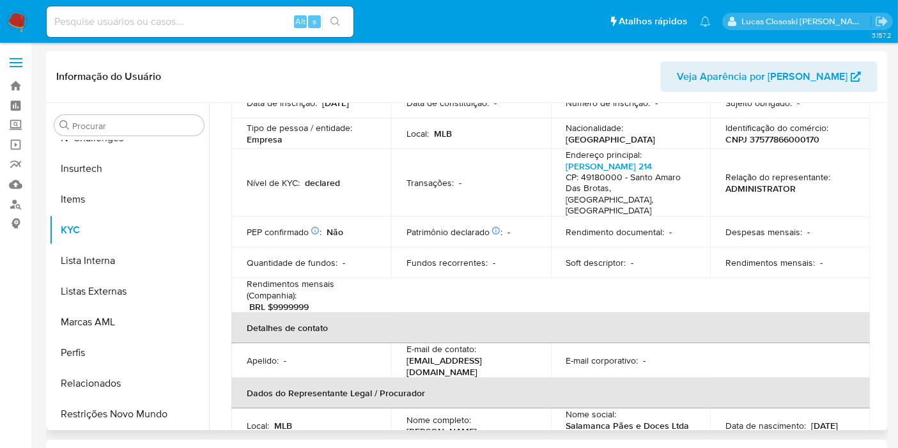
scroll to position [71, 0]
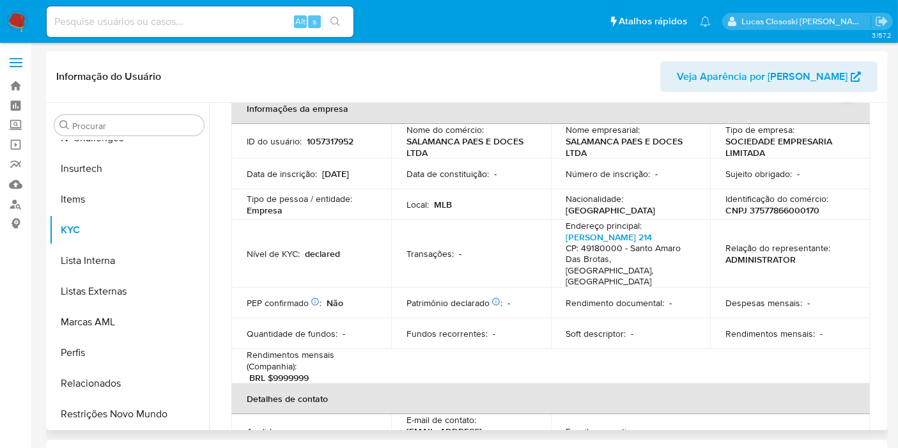
click at [784, 211] on p "CNPJ 37577866000170" at bounding box center [772, 209] width 94 height 11
click at [806, 211] on p "CNPJ 37577866000170" at bounding box center [772, 209] width 94 height 11
drag, startPoint x: 818, startPoint y: 209, endPoint x: 724, endPoint y: 211, distance: 93.9
click at [725, 211] on div "Identificação do comércio : CNPJ 37577866000170" at bounding box center [789, 204] width 129 height 23
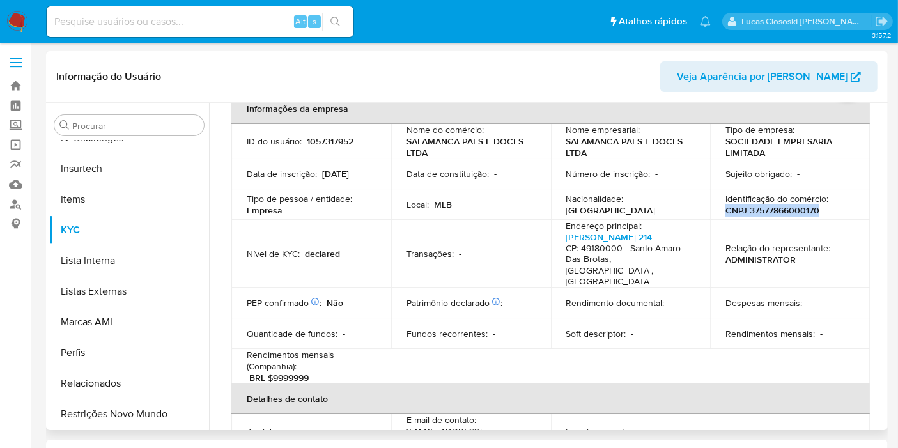
copy p "CNPJ 37577866000170"
click at [316, 148] on td "ID do usuário : 1057317952" at bounding box center [311, 141] width 160 height 34
click at [316, 141] on p "1057317952" at bounding box center [330, 140] width 47 height 11
copy p "1057317952"
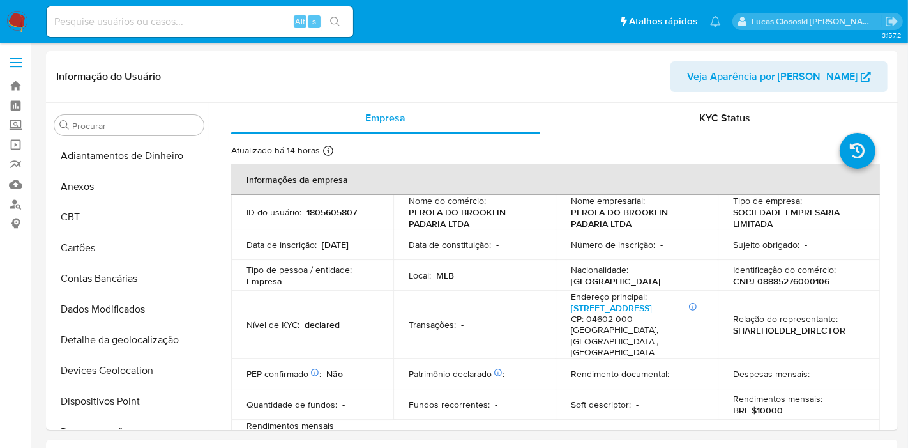
select select "10"
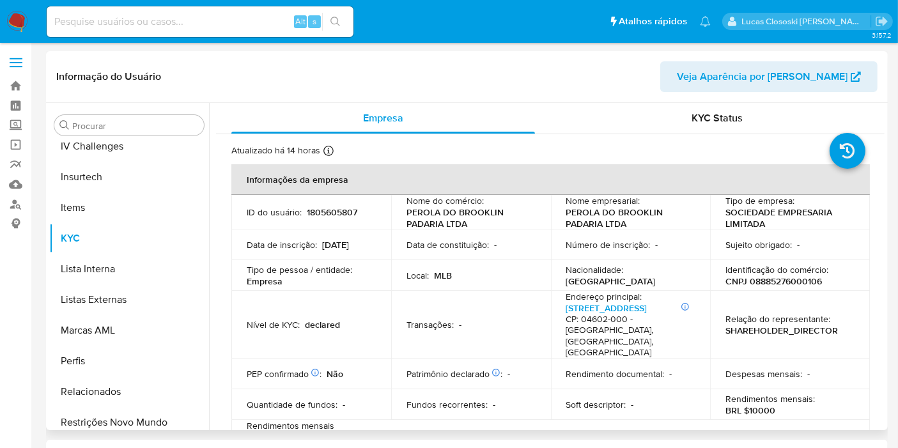
scroll to position [570, 0]
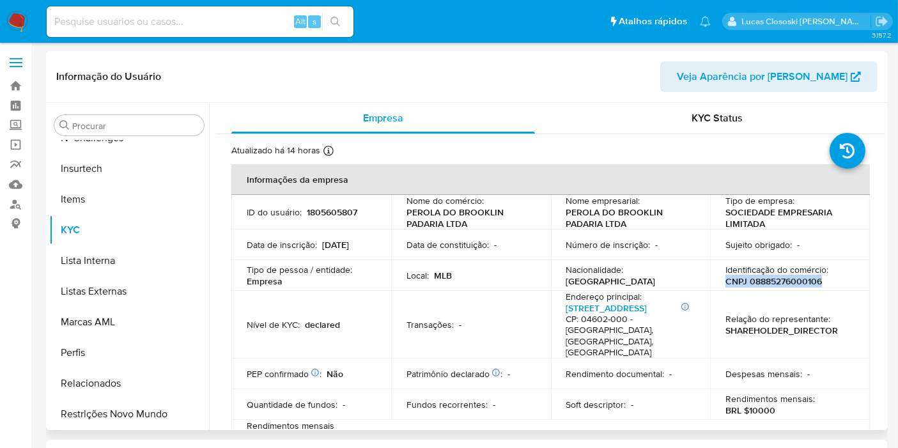
drag, startPoint x: 821, startPoint y: 280, endPoint x: 723, endPoint y: 278, distance: 97.8
click at [725, 278] on div "Identificação do comércio : CNPJ 08885276000106" at bounding box center [789, 275] width 129 height 23
copy p "CNPJ 08885276000106"
click at [337, 215] on p "1805605807" at bounding box center [332, 211] width 50 height 11
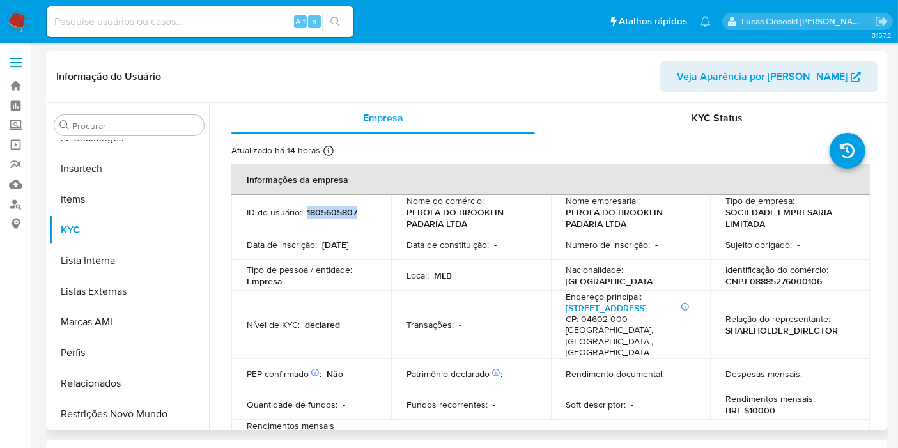
click at [337, 215] on p "1805605807" at bounding box center [332, 211] width 50 height 11
copy p "1805605807"
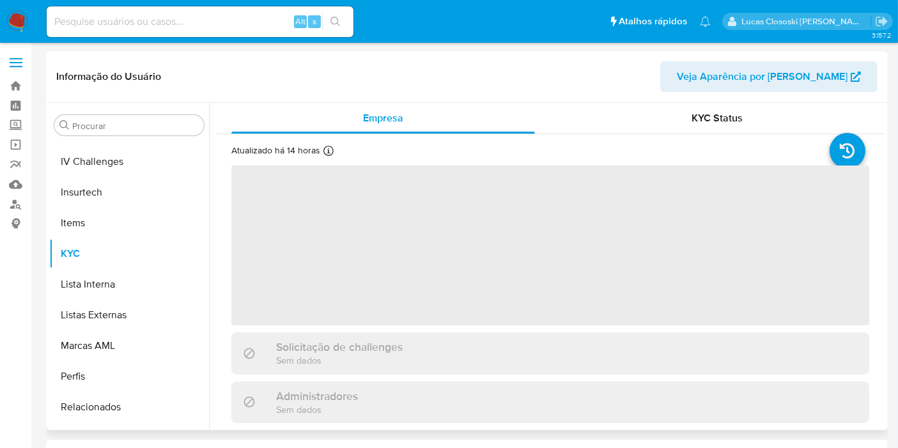
scroll to position [570, 0]
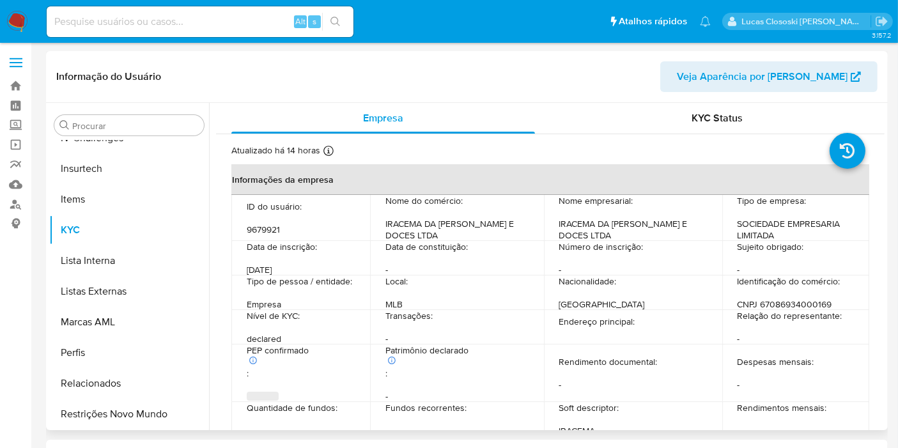
select select "10"
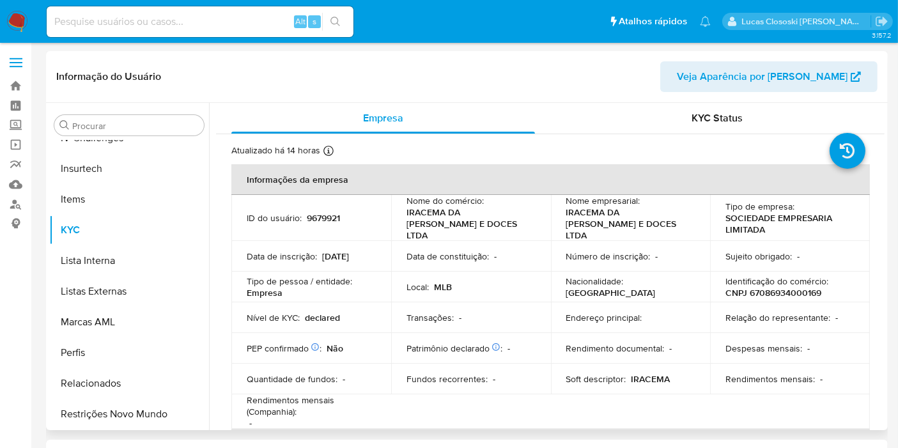
click at [803, 287] on p "CNPJ 67086934000169" at bounding box center [773, 292] width 96 height 11
copy p "67086934000169"
click at [325, 212] on p "9679921" at bounding box center [323, 217] width 33 height 11
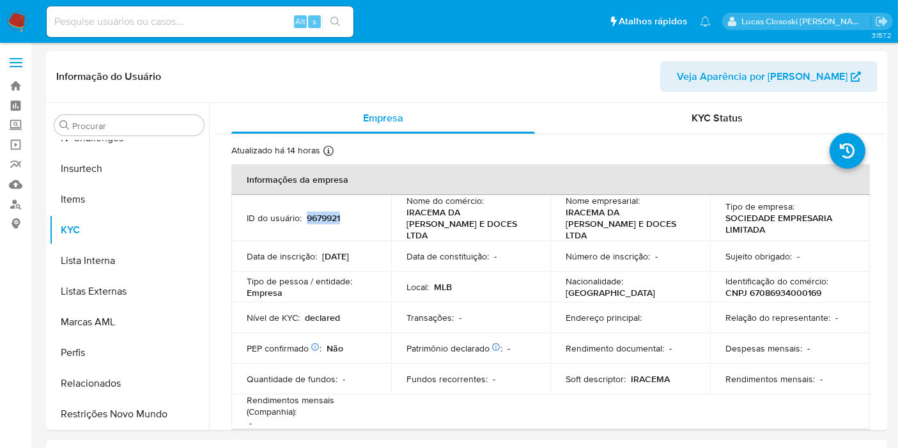
copy p "9679921"
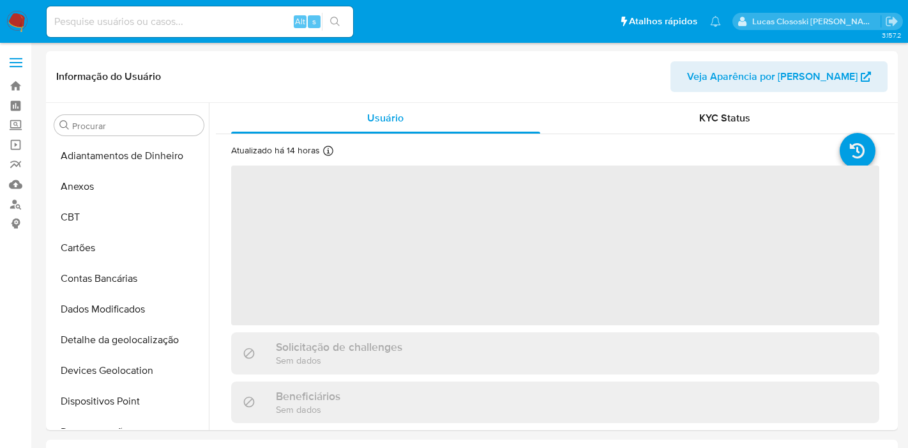
select select "10"
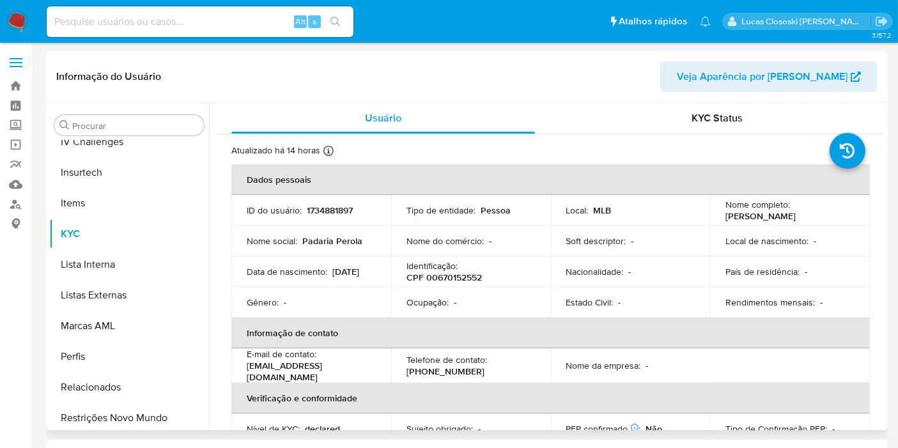
scroll to position [570, 0]
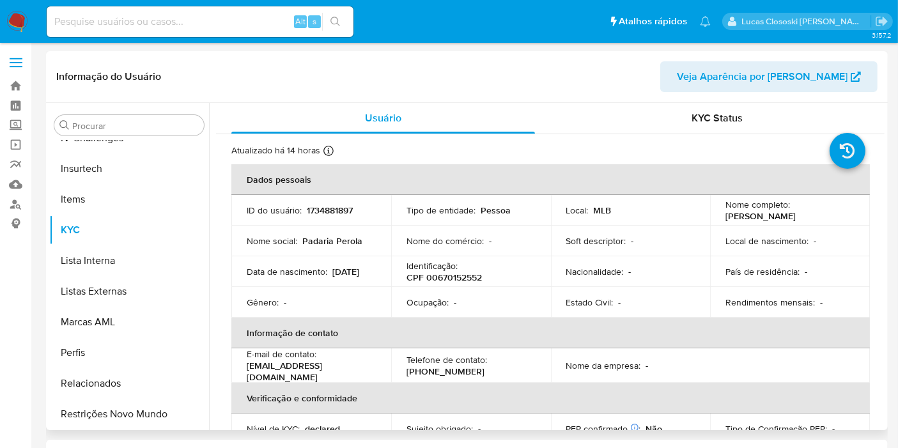
click at [329, 209] on p "1734881897" at bounding box center [330, 209] width 46 height 11
copy p "1734881897"
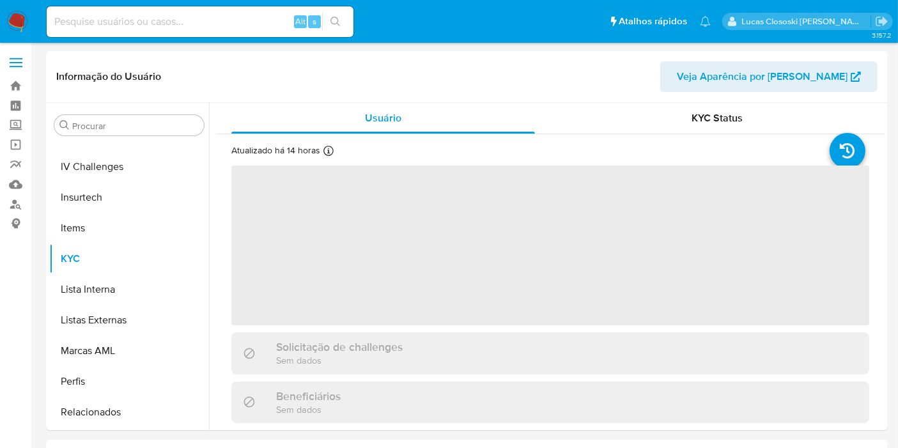
scroll to position [566, 0]
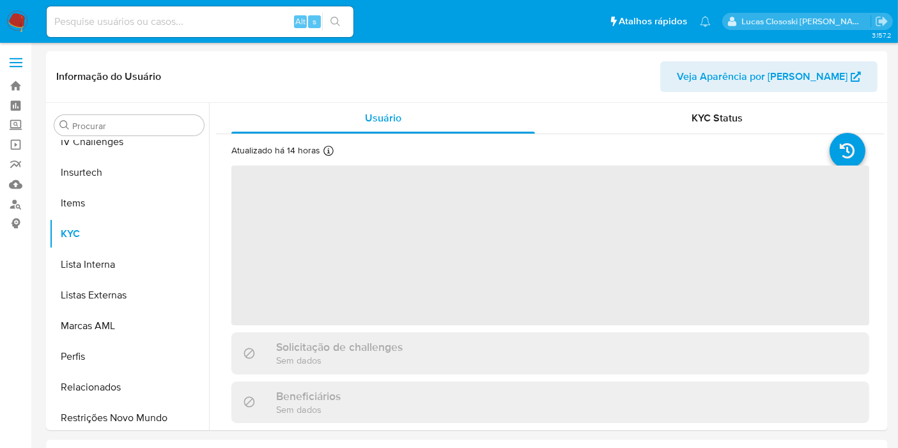
select select "10"
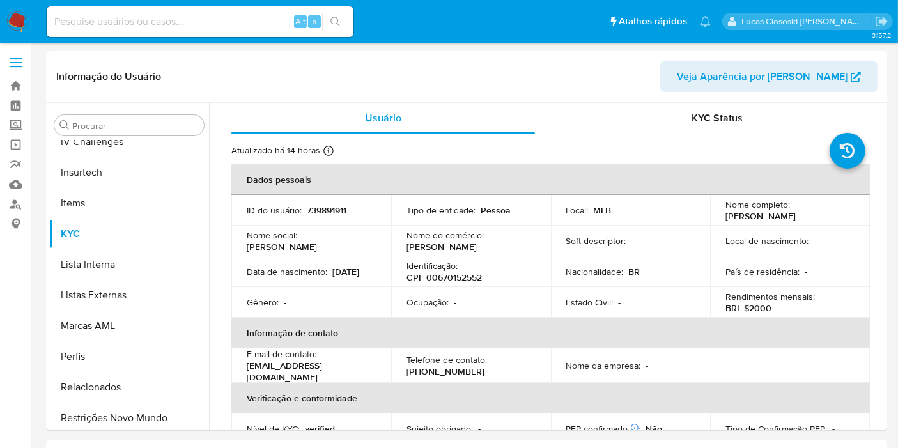
scroll to position [570, 0]
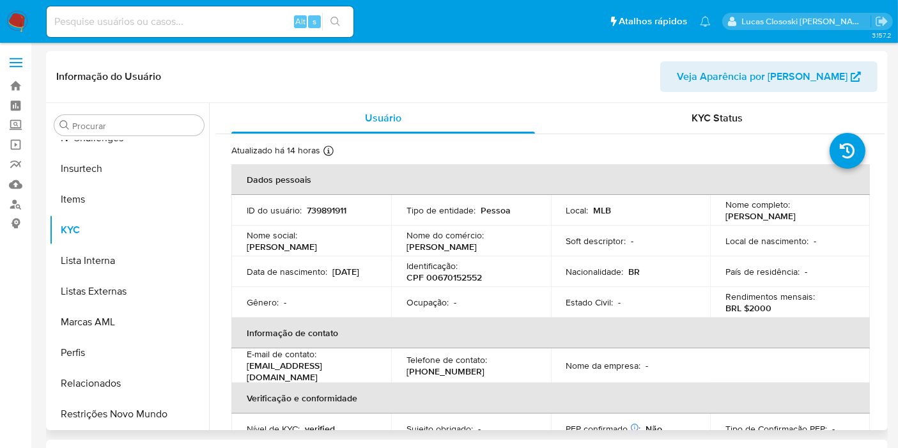
click at [316, 204] on p "739891911" at bounding box center [327, 209] width 40 height 11
click at [317, 205] on p "739891911" at bounding box center [327, 209] width 40 height 11
copy p "739891911"
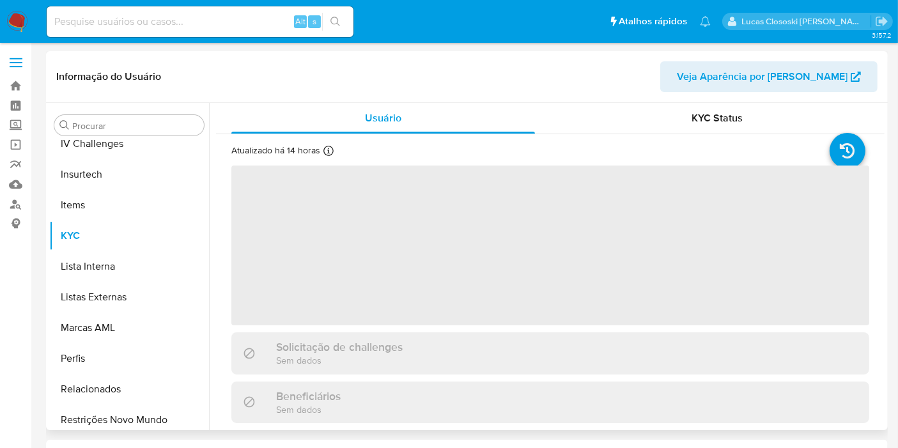
scroll to position [570, 0]
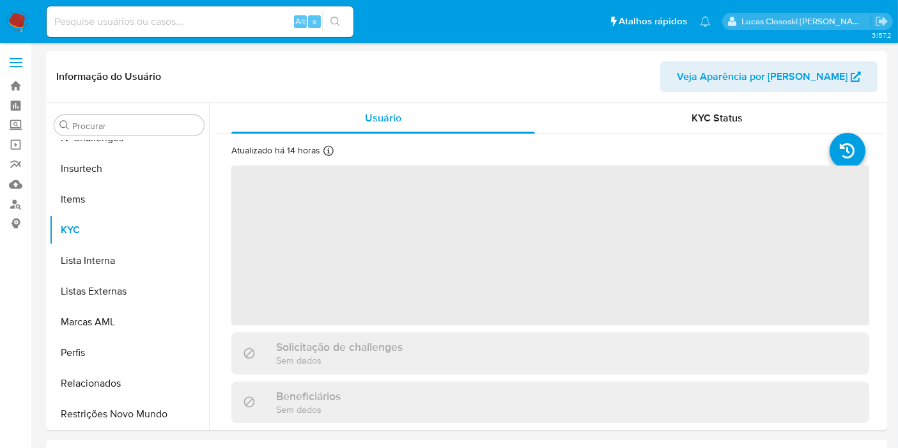
select select "10"
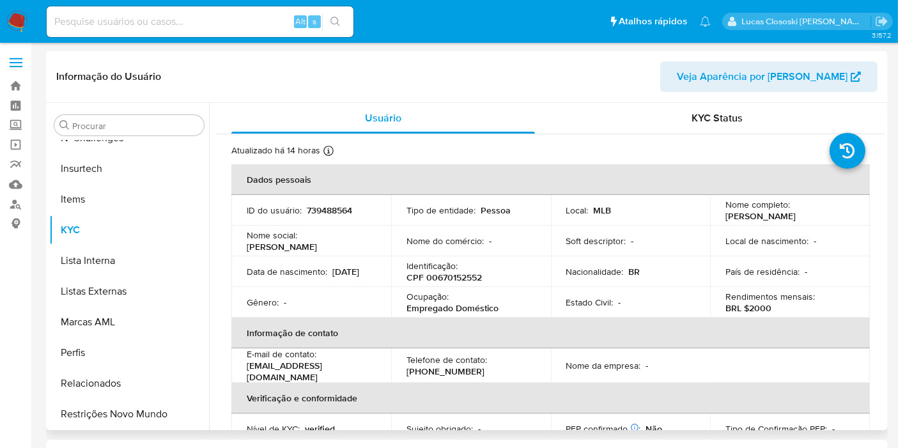
click at [333, 204] on p "739488564" at bounding box center [329, 209] width 45 height 11
click at [333, 206] on p "739488564" at bounding box center [329, 209] width 45 height 11
copy p "739488564"
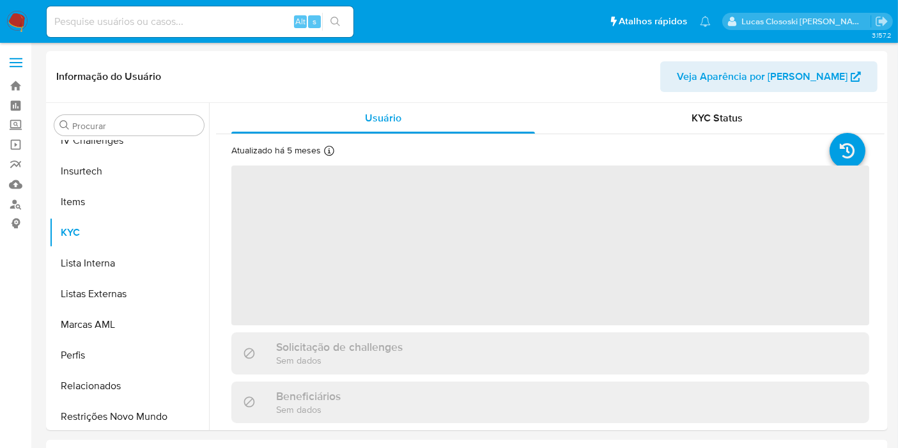
scroll to position [570, 0]
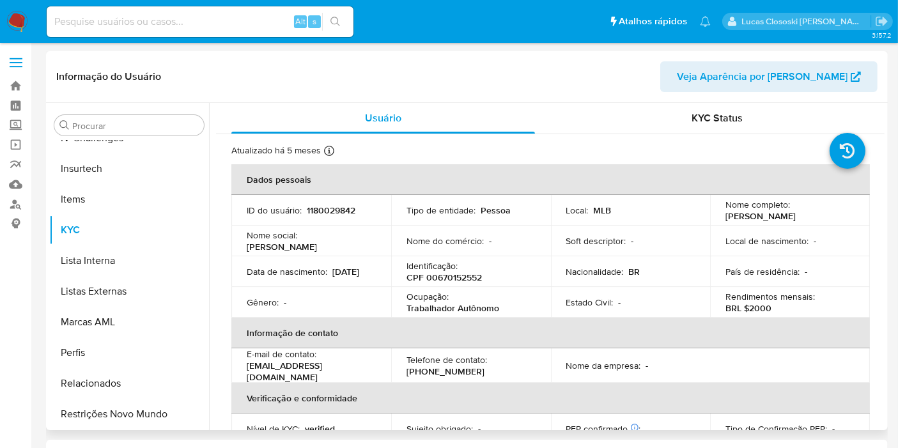
select select "10"
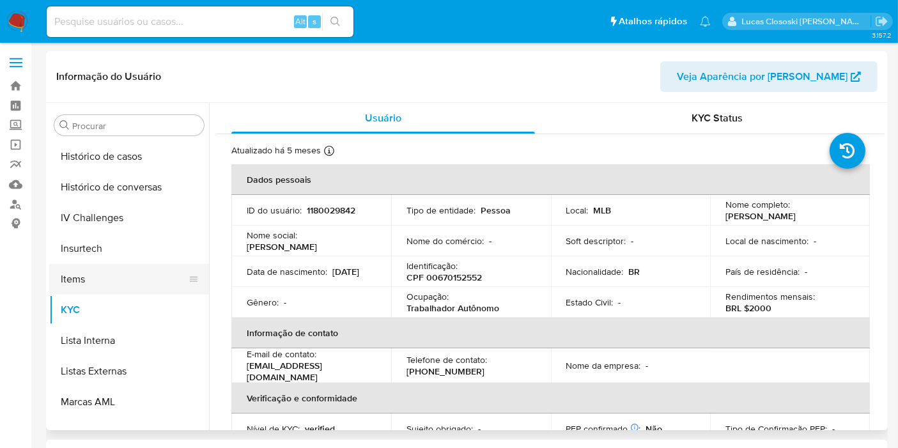
scroll to position [428, 0]
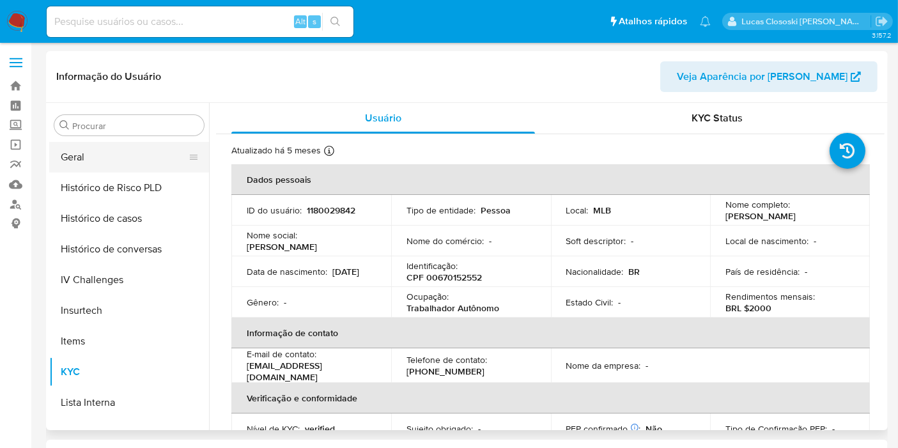
click at [95, 156] on button "Geral" at bounding box center [123, 157] width 149 height 31
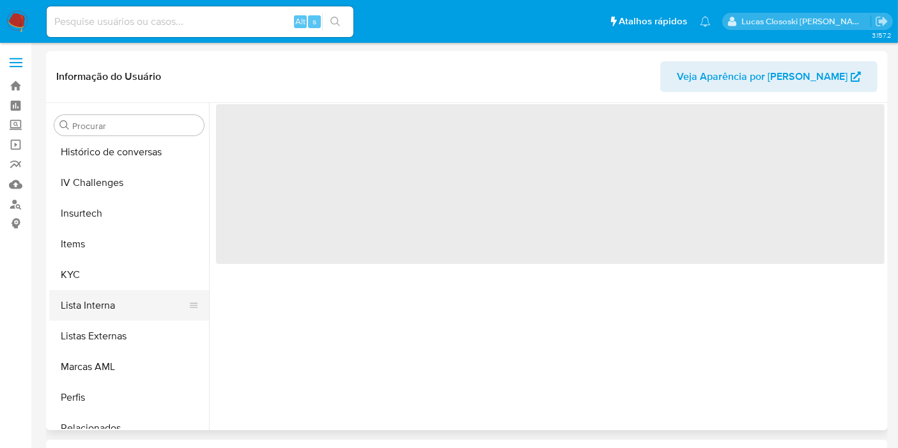
scroll to position [570, 0]
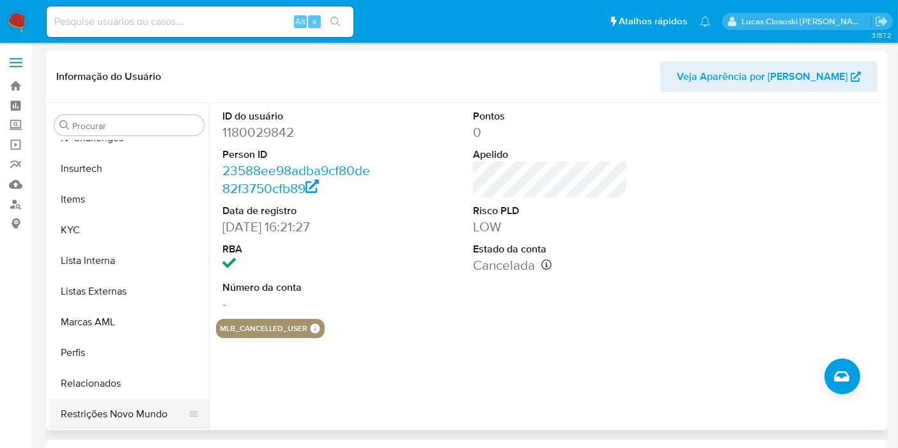
click at [132, 411] on button "Restrições Novo Mundo" at bounding box center [123, 414] width 149 height 31
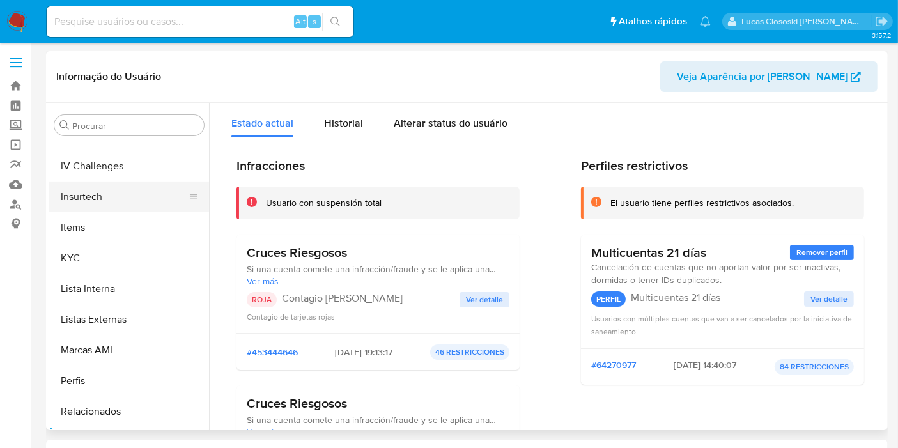
scroll to position [499, 0]
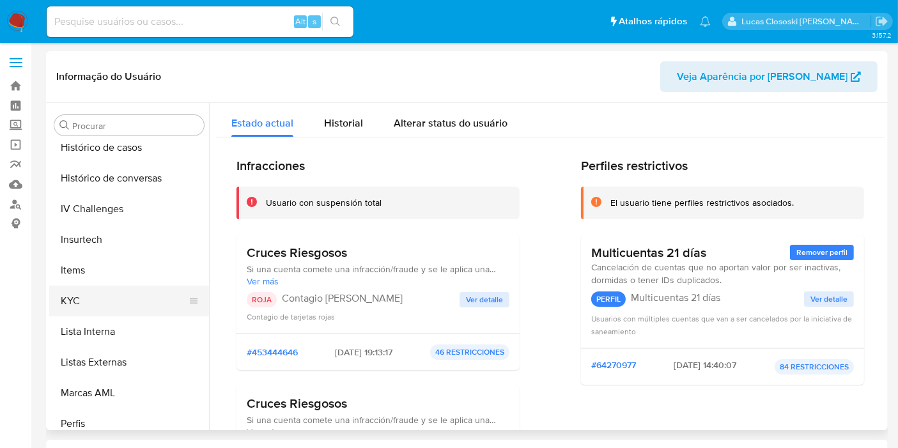
click at [116, 299] on button "KYC" at bounding box center [123, 301] width 149 height 31
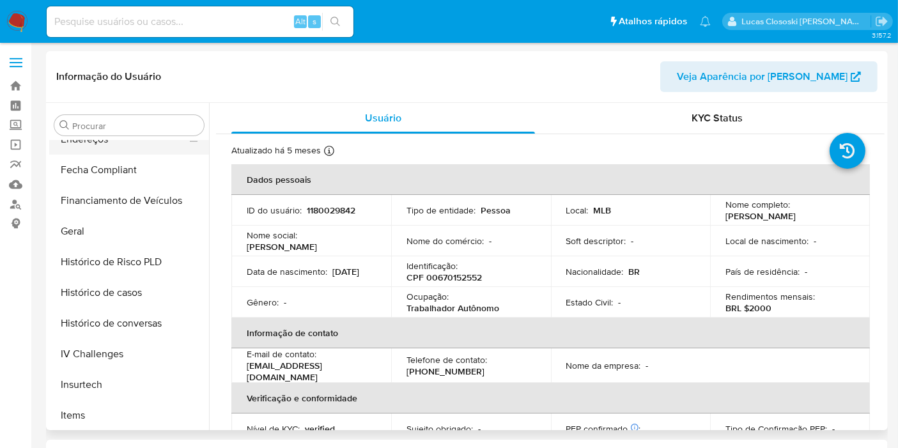
scroll to position [286, 0]
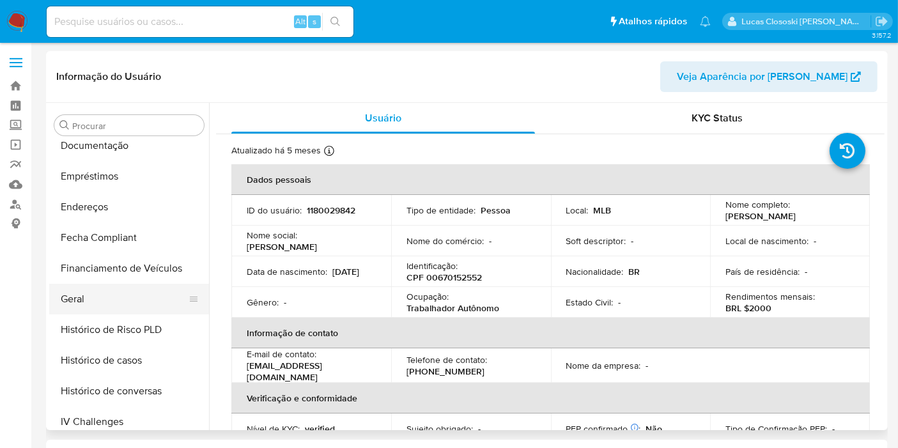
click at [103, 288] on button "Geral" at bounding box center [123, 299] width 149 height 31
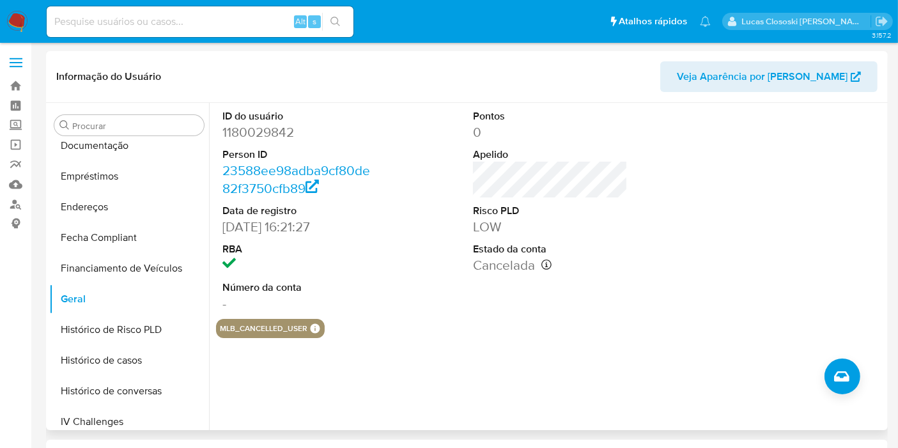
click at [257, 136] on dd "1180029842" at bounding box center [299, 132] width 155 height 18
drag, startPoint x: 257, startPoint y: 136, endPoint x: 271, endPoint y: 134, distance: 14.2
click at [255, 136] on dd "1180029842" at bounding box center [299, 132] width 155 height 18
copy dd "1180029842"
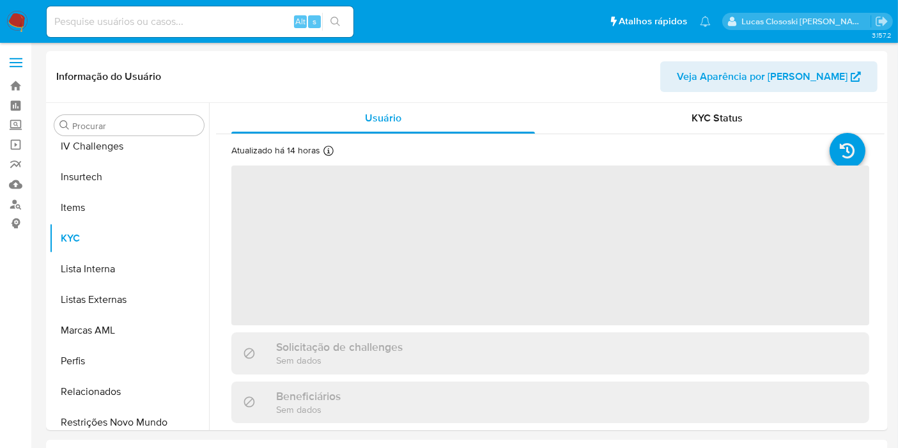
scroll to position [570, 0]
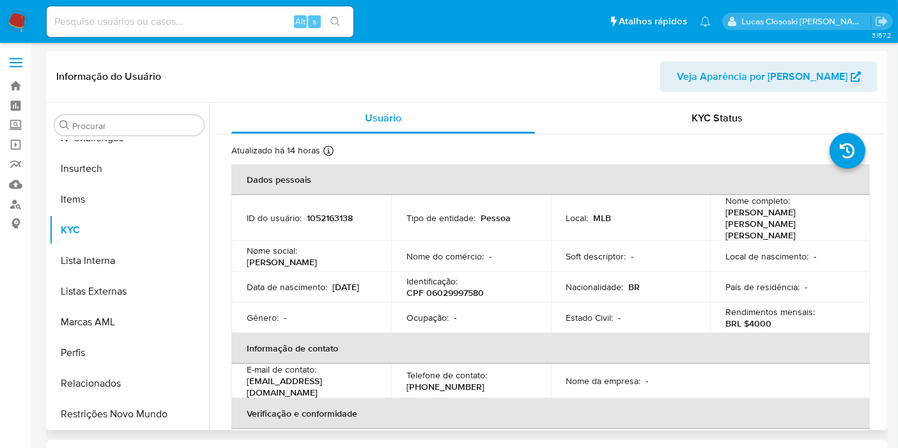
select select "10"
click at [302, 221] on td "ID do usuário : 1052163138" at bounding box center [311, 218] width 160 height 46
click at [311, 218] on td "ID do usuário : 1052163138" at bounding box center [311, 218] width 160 height 46
click at [317, 212] on p "1052163138" at bounding box center [330, 217] width 46 height 11
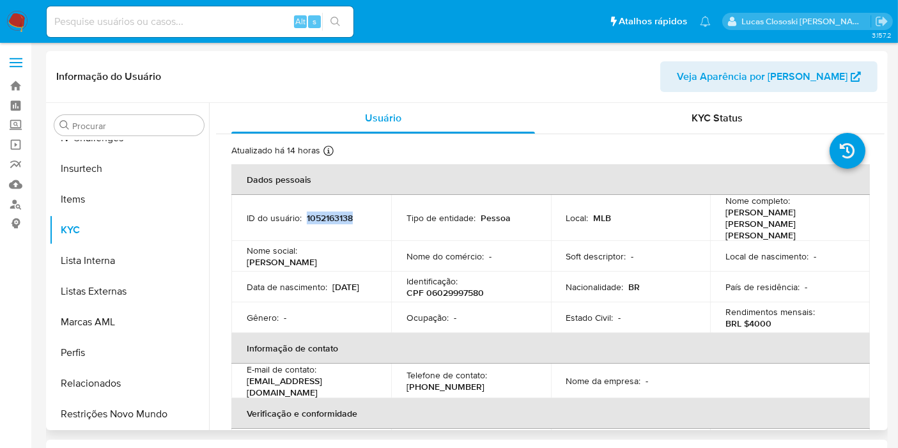
copy p "1052163138"
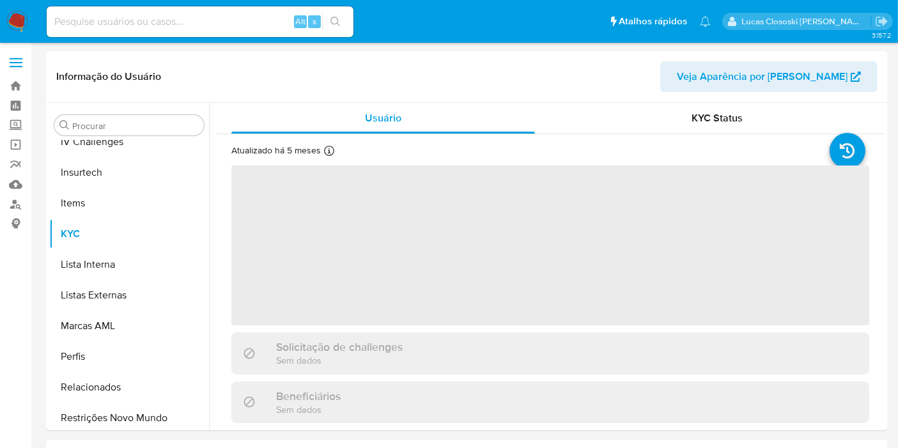
scroll to position [570, 0]
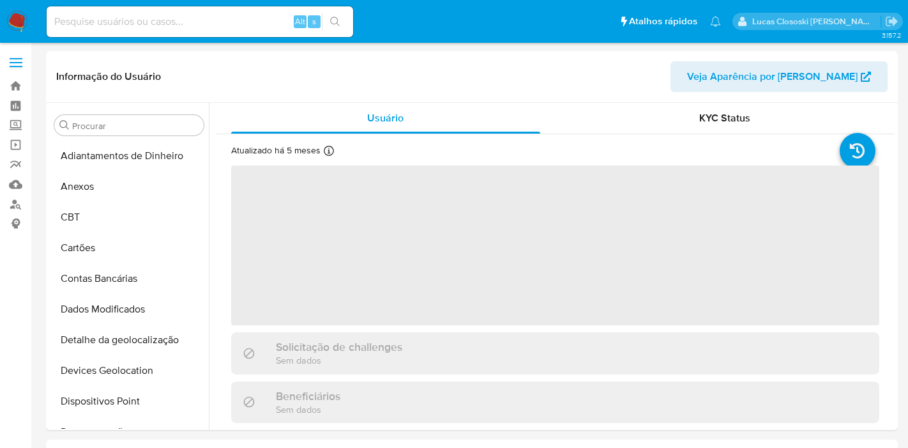
select select "10"
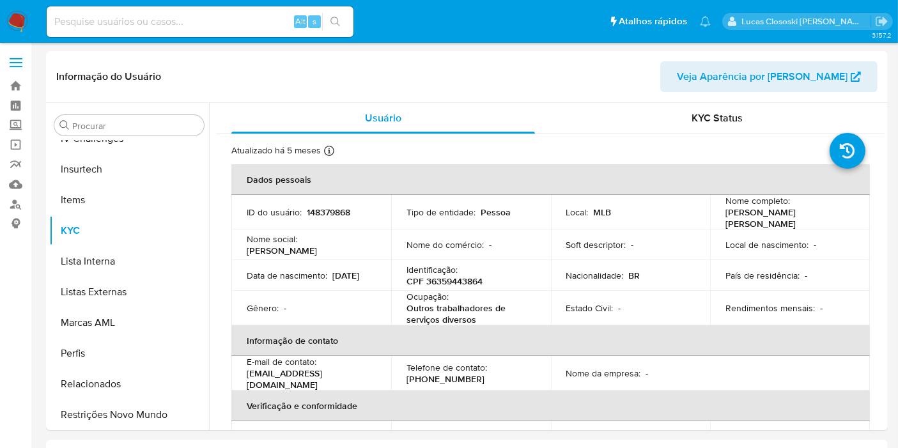
scroll to position [570, 0]
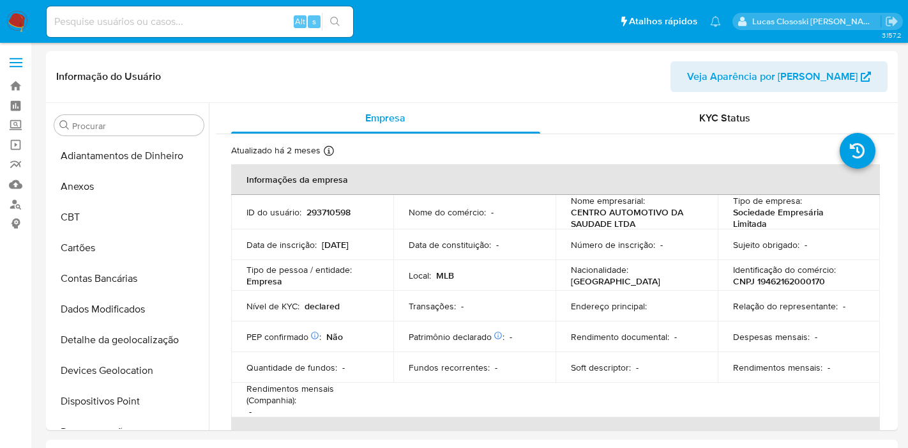
select select "10"
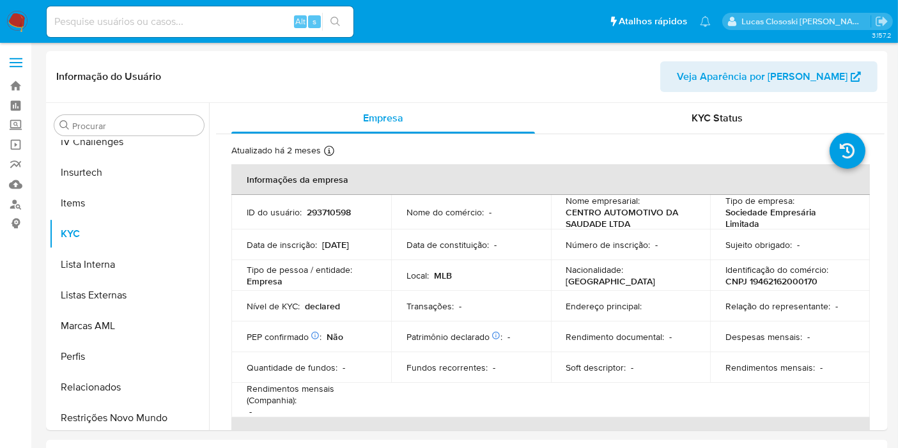
scroll to position [570, 0]
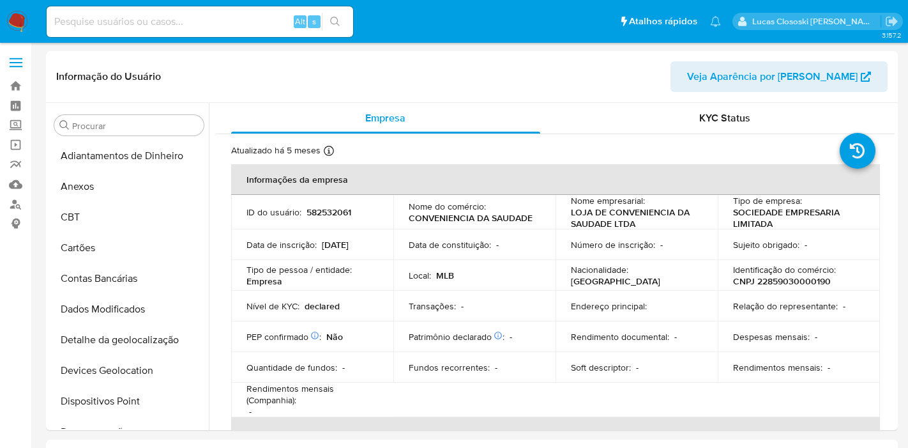
select select "10"
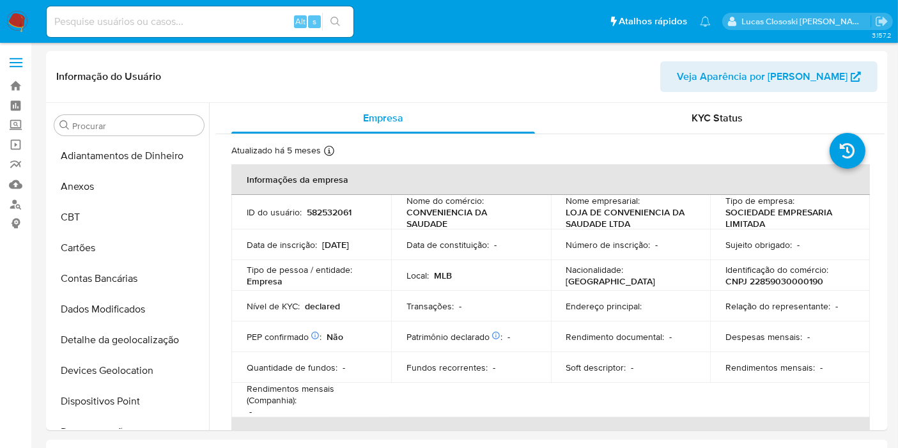
scroll to position [570, 0]
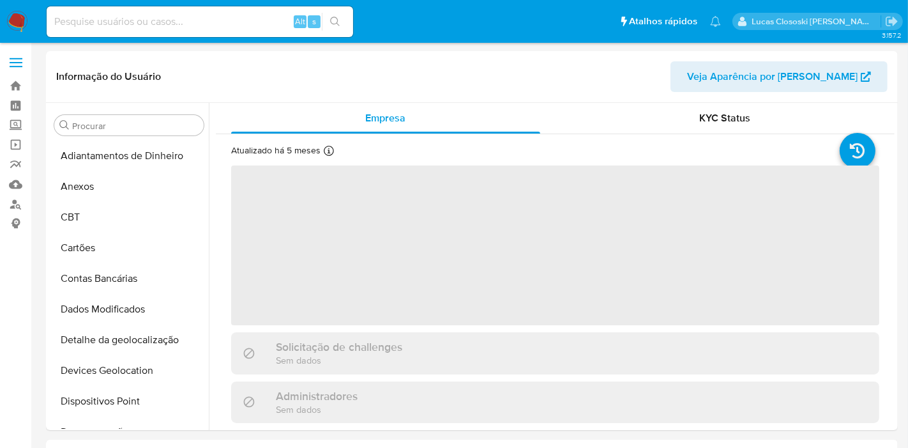
select select "10"
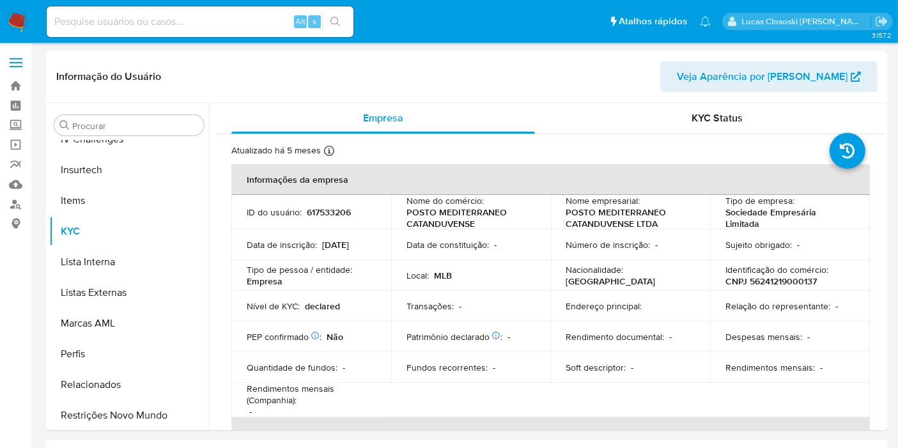
scroll to position [570, 0]
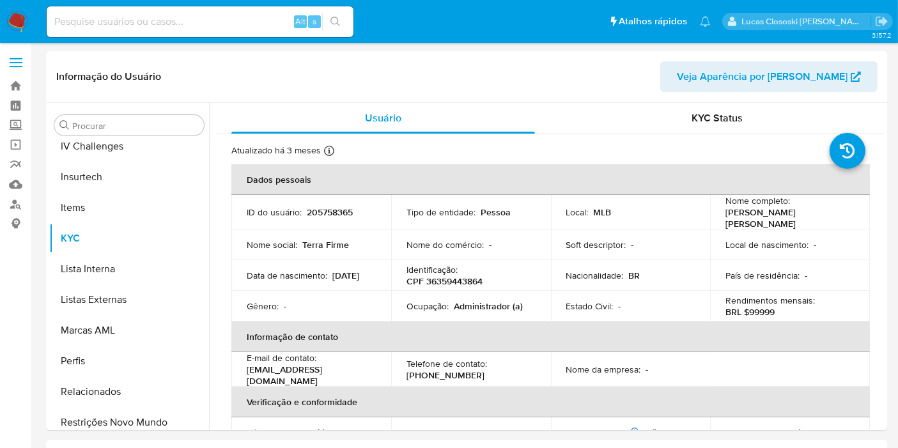
scroll to position [570, 0]
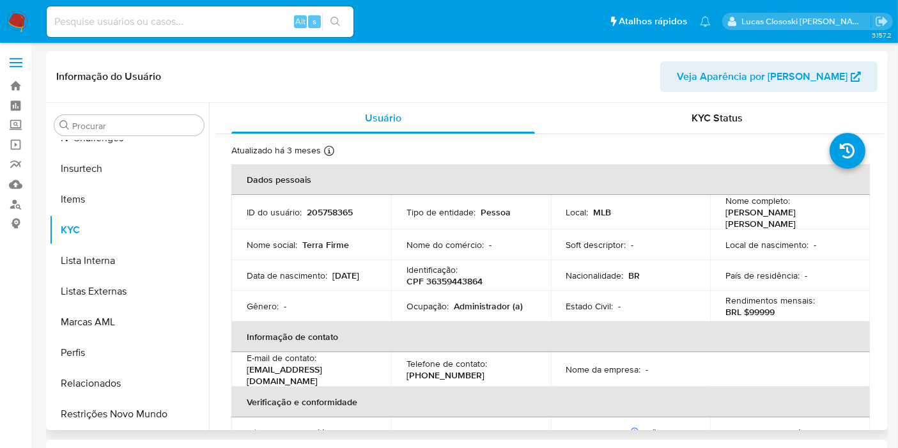
select select "10"
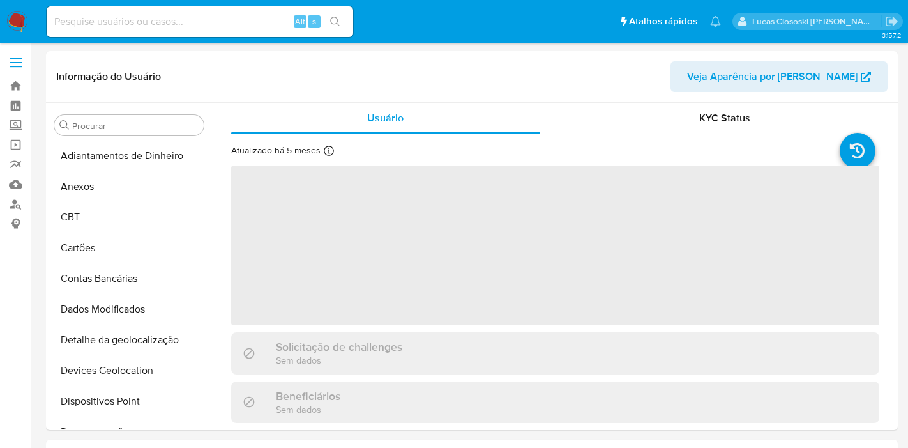
select select "10"
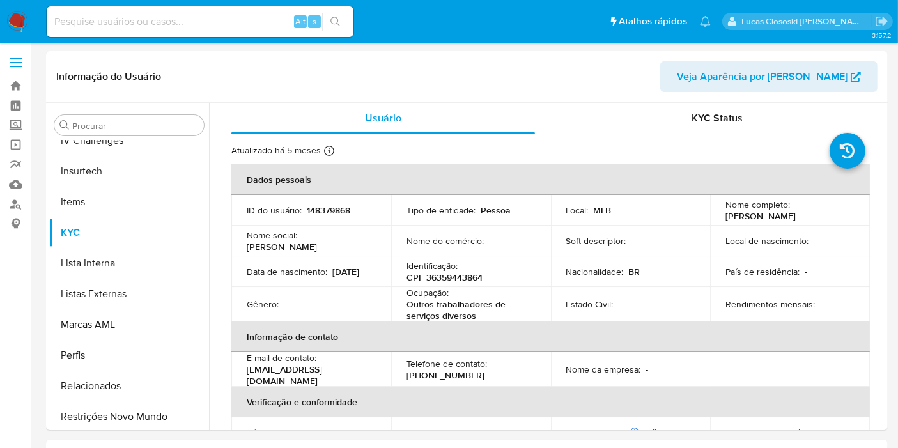
scroll to position [570, 0]
click at [332, 216] on p "148379868" at bounding box center [328, 209] width 43 height 11
copy p "148379868"
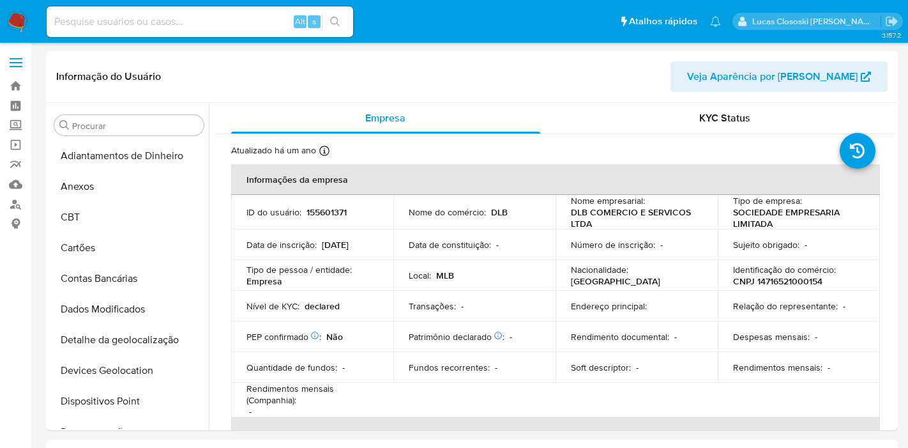
select select "10"
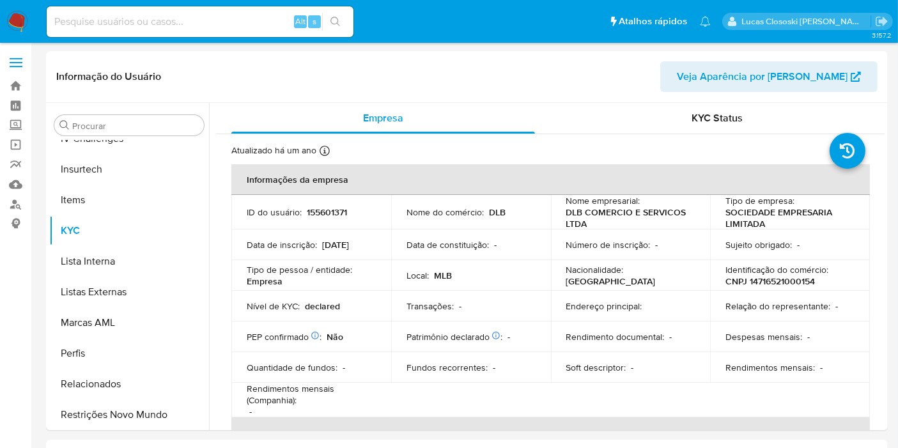
scroll to position [570, 0]
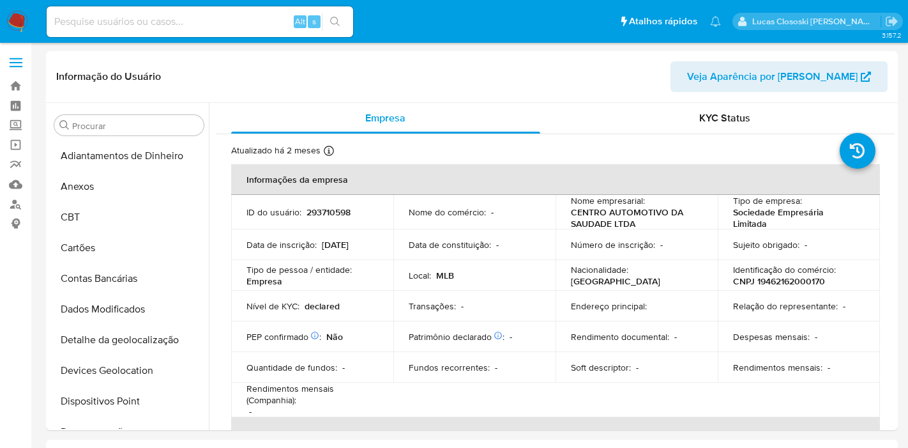
select select "10"
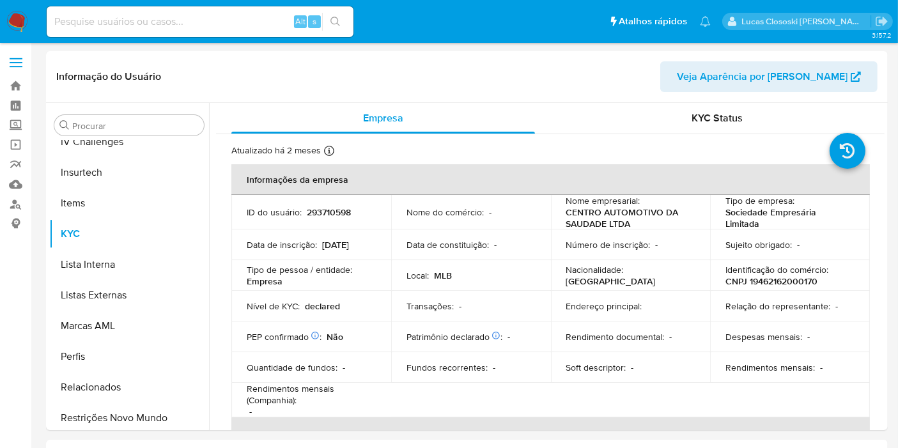
scroll to position [570, 0]
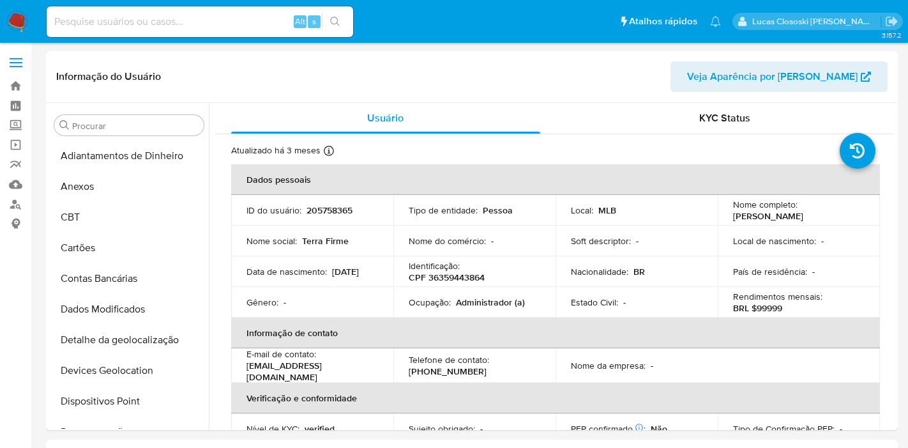
select select "10"
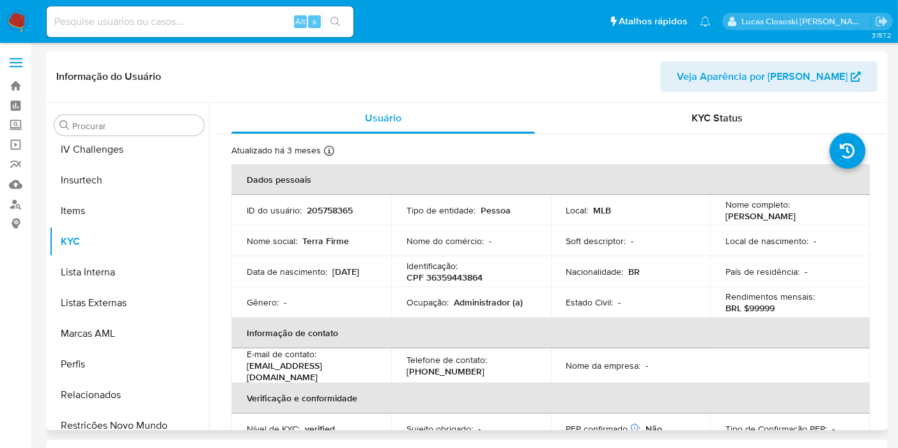
scroll to position [570, 0]
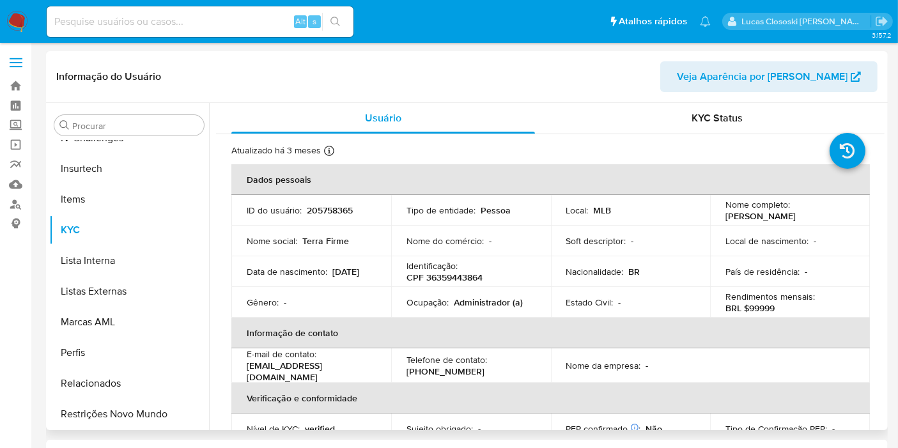
click at [322, 212] on p "205758365" at bounding box center [330, 209] width 46 height 11
copy p "205758365"
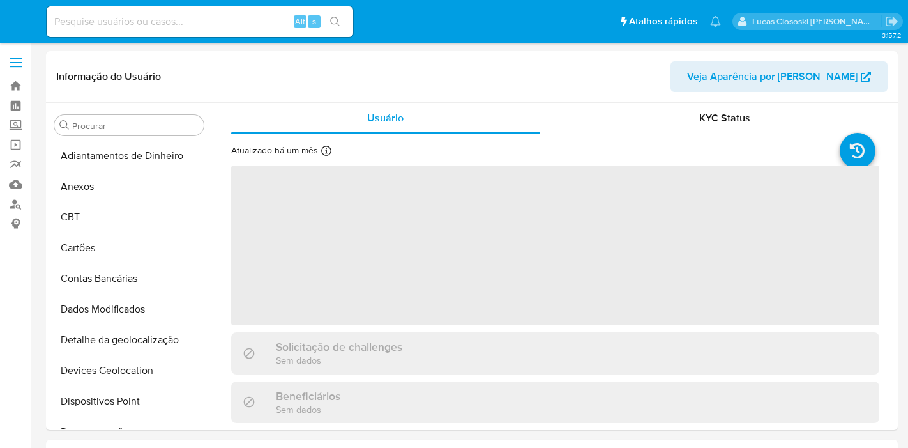
select select "10"
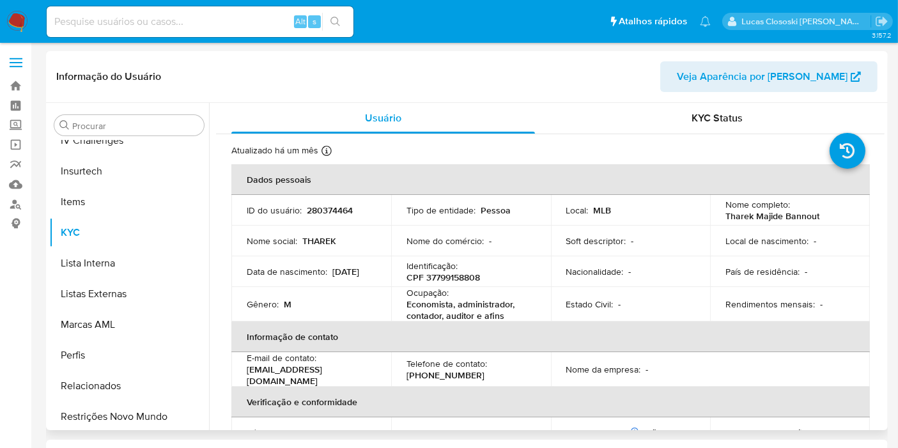
scroll to position [570, 0]
click at [307, 209] on p "280374464" at bounding box center [330, 209] width 46 height 11
copy p "280374464"
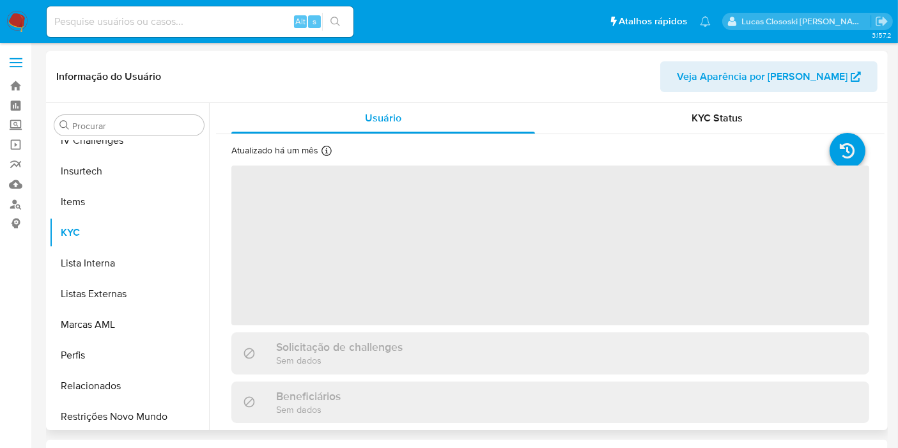
scroll to position [570, 0]
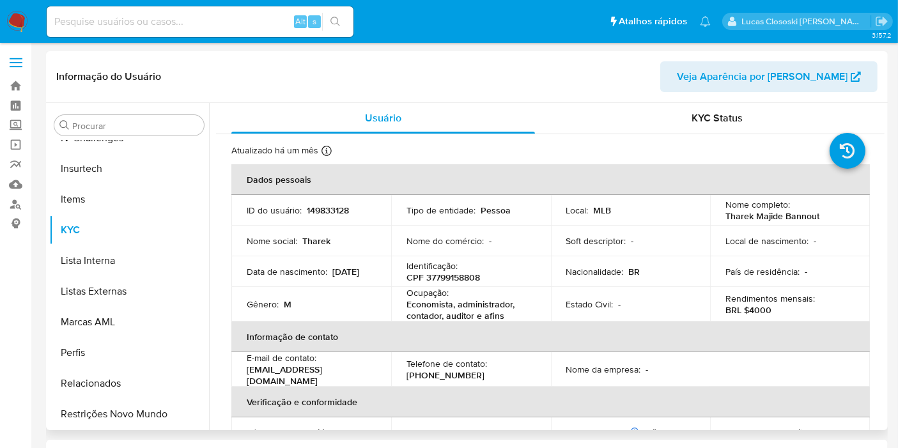
select select "10"
click at [328, 206] on p "149833128" at bounding box center [328, 209] width 42 height 11
copy p "149833128"
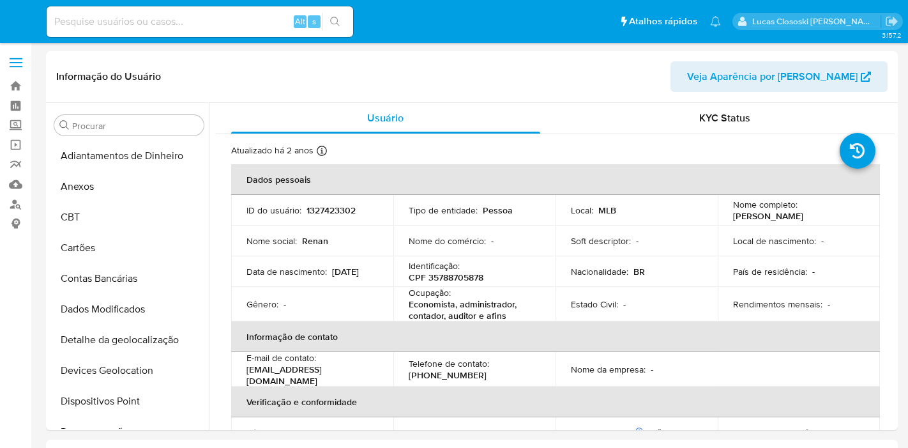
select select "10"
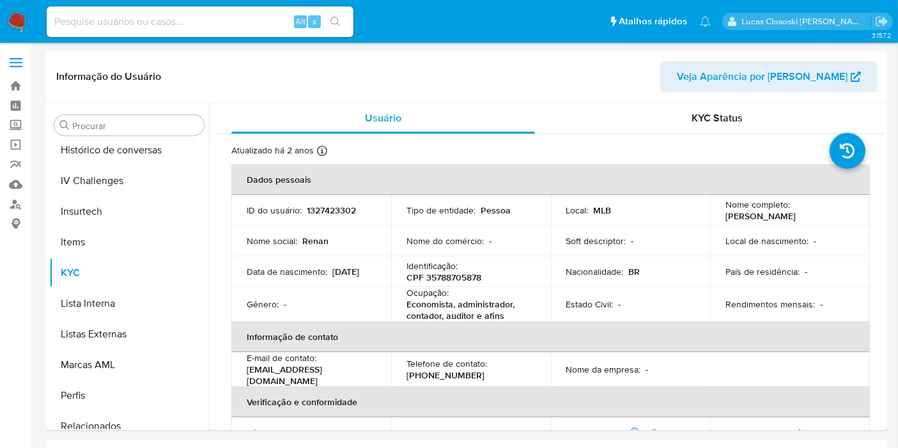
scroll to position [570, 0]
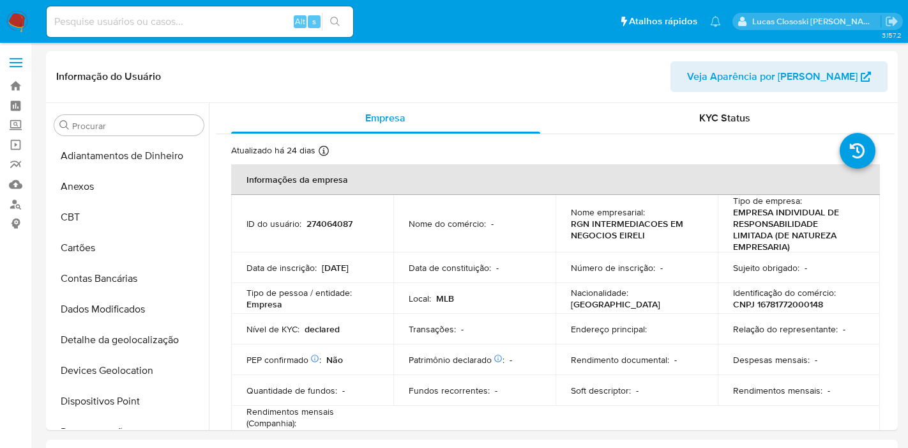
select select "10"
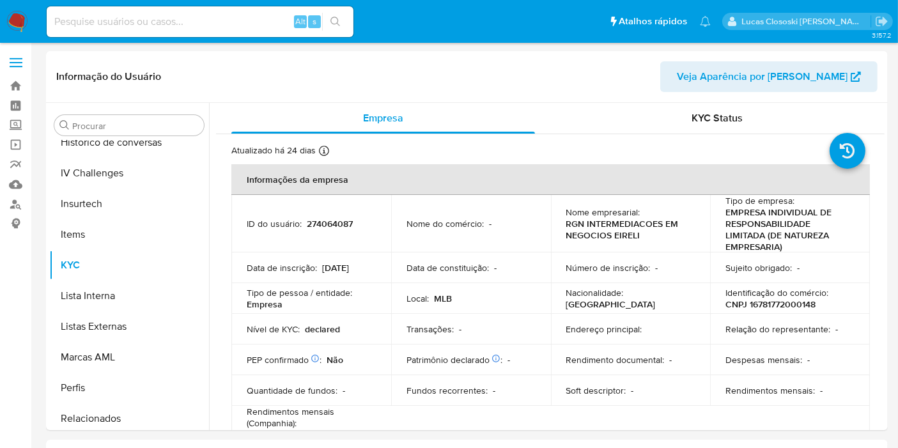
scroll to position [570, 0]
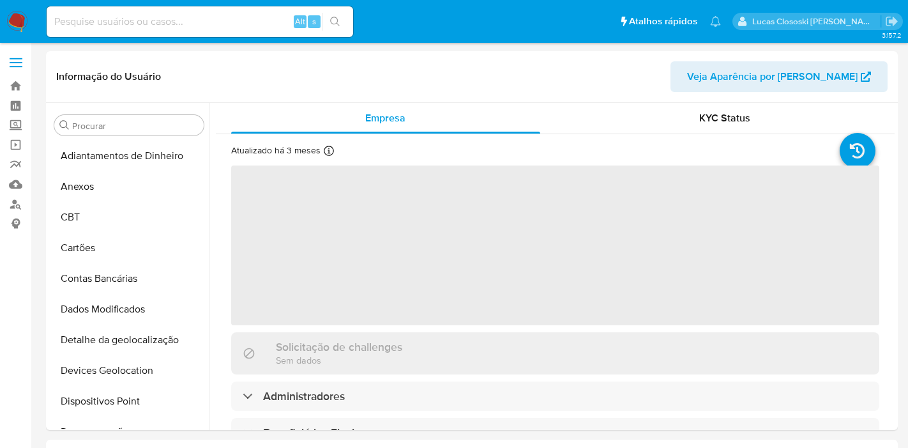
select select "10"
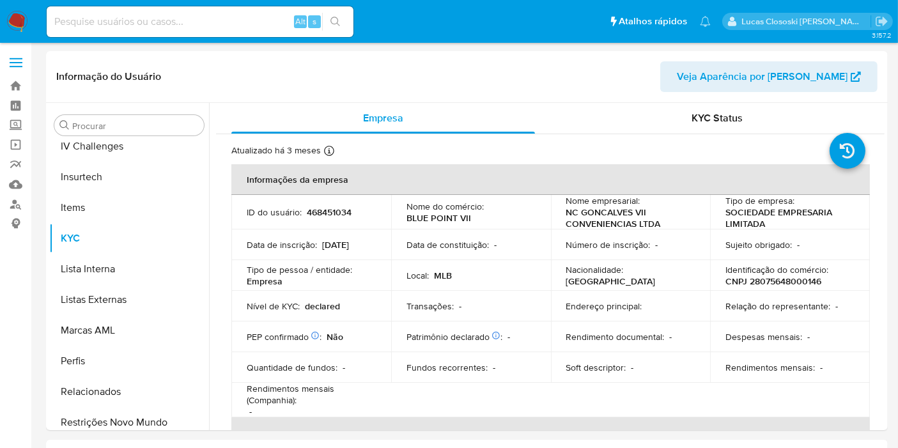
scroll to position [570, 0]
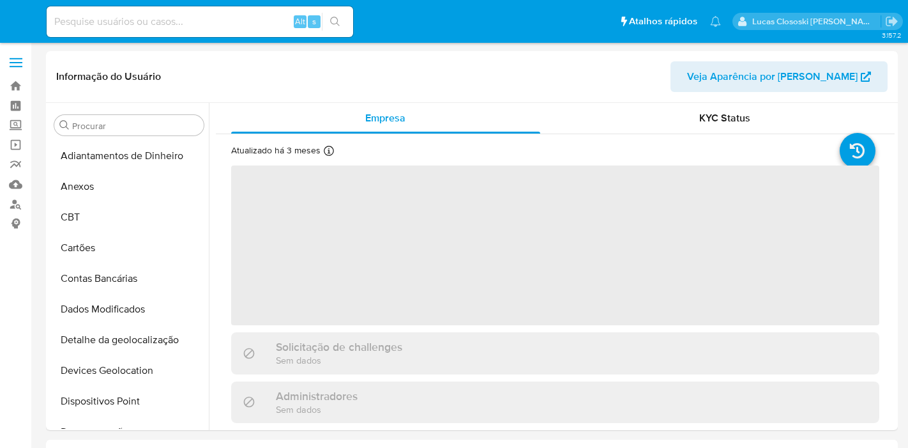
select select "10"
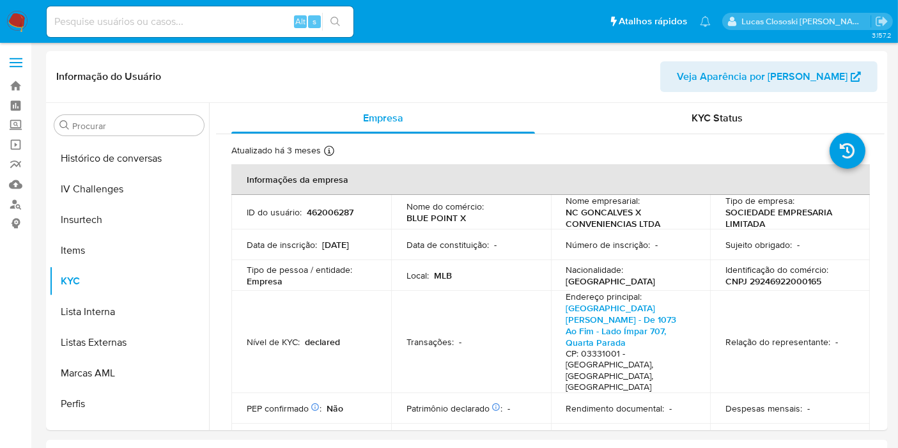
scroll to position [570, 0]
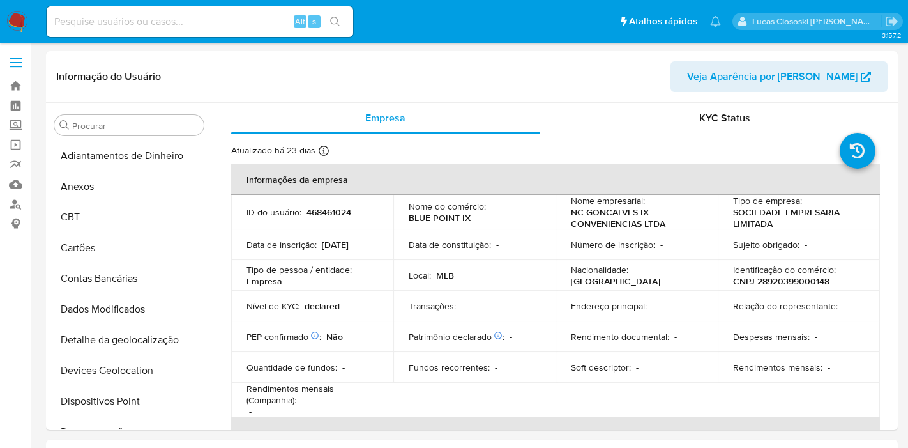
select select "10"
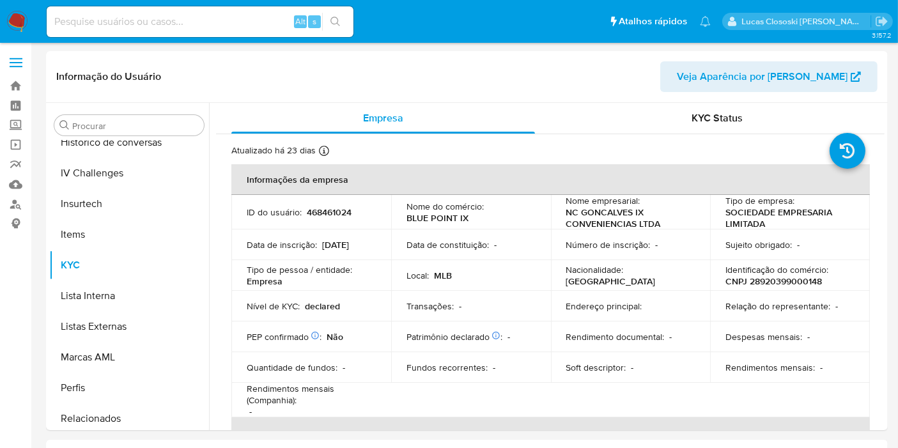
scroll to position [570, 0]
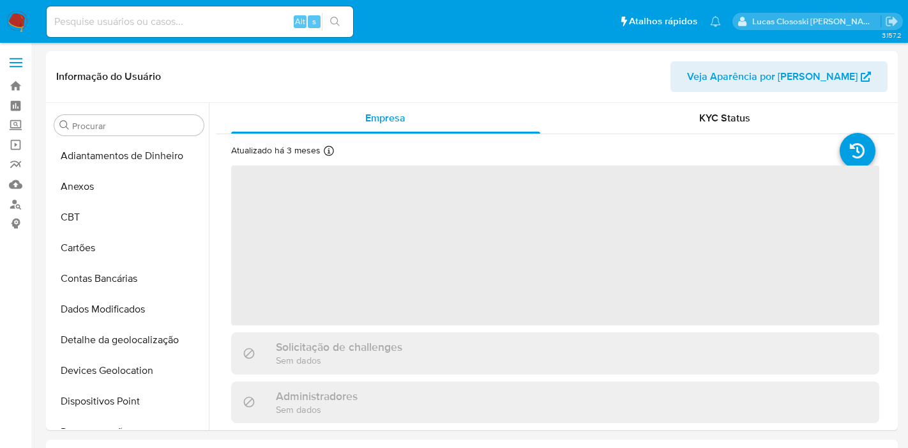
select select "10"
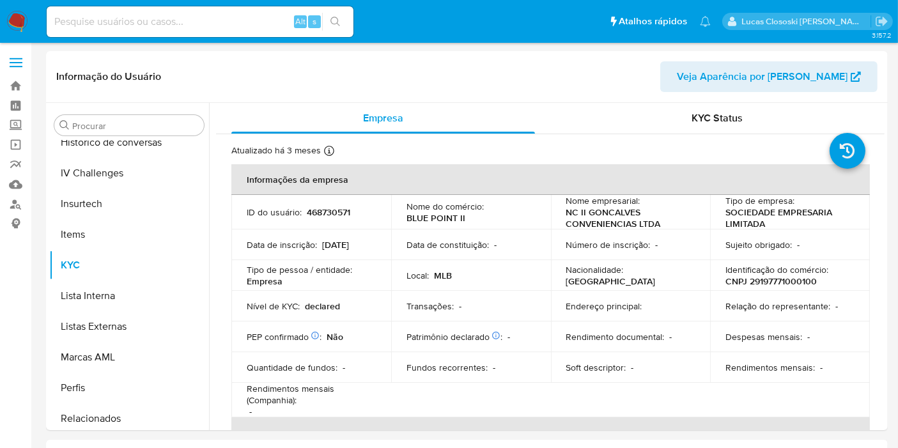
scroll to position [570, 0]
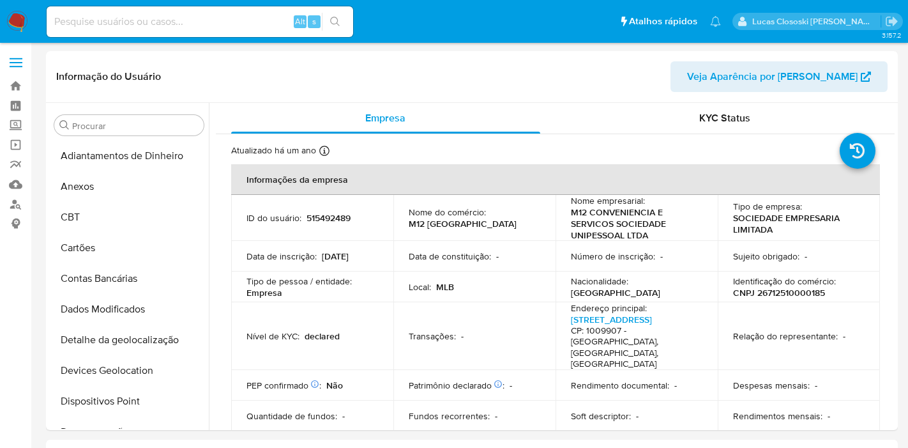
select select "10"
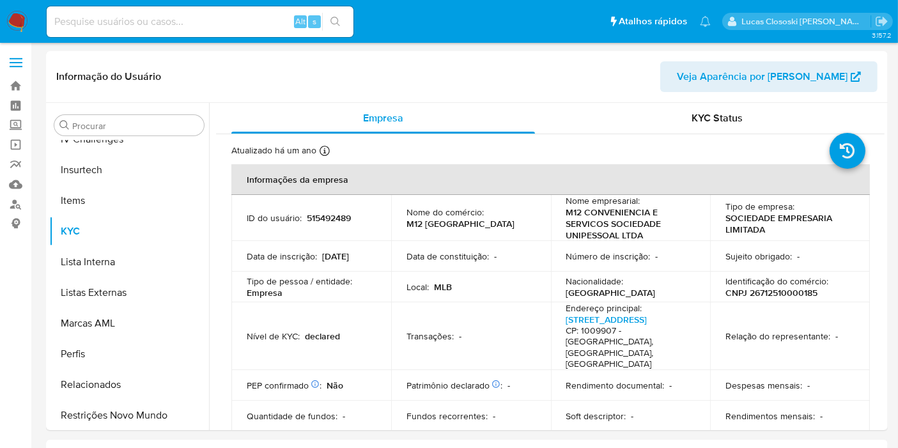
scroll to position [570, 0]
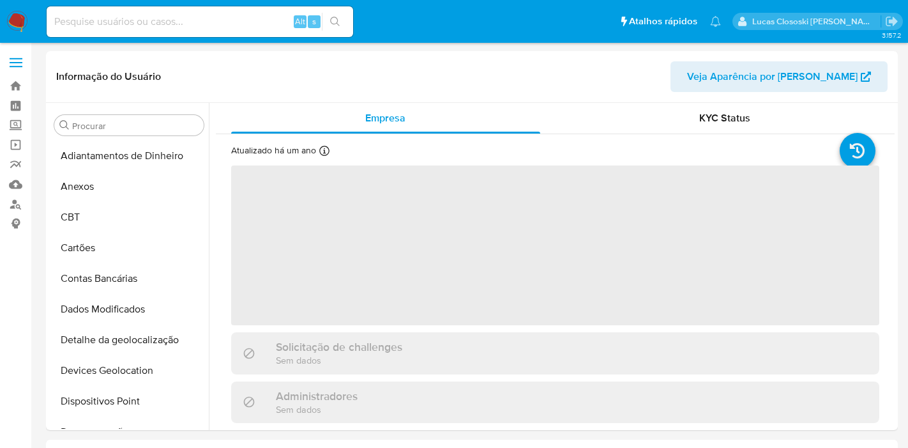
select select "10"
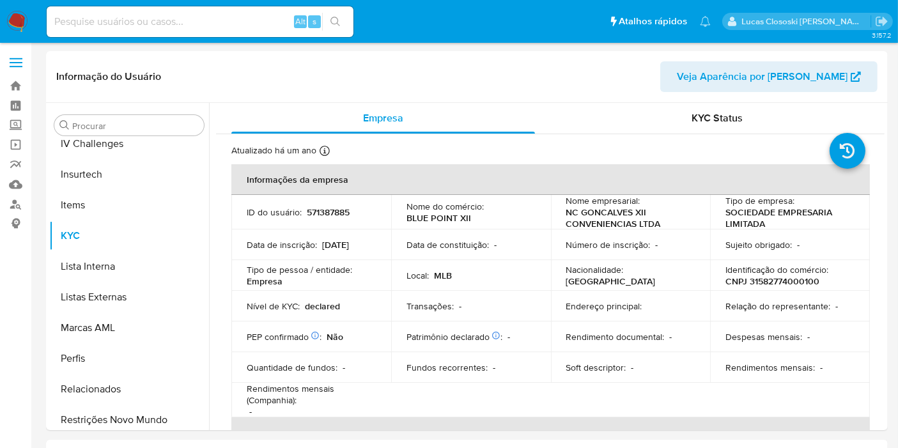
scroll to position [570, 0]
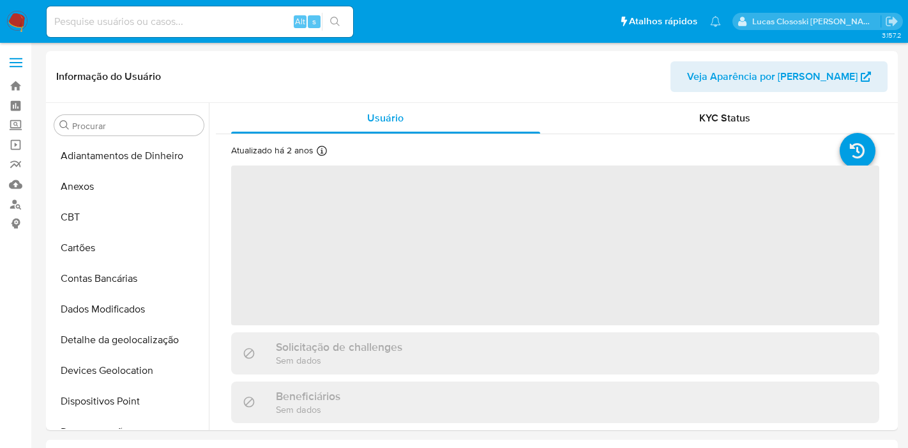
select select "10"
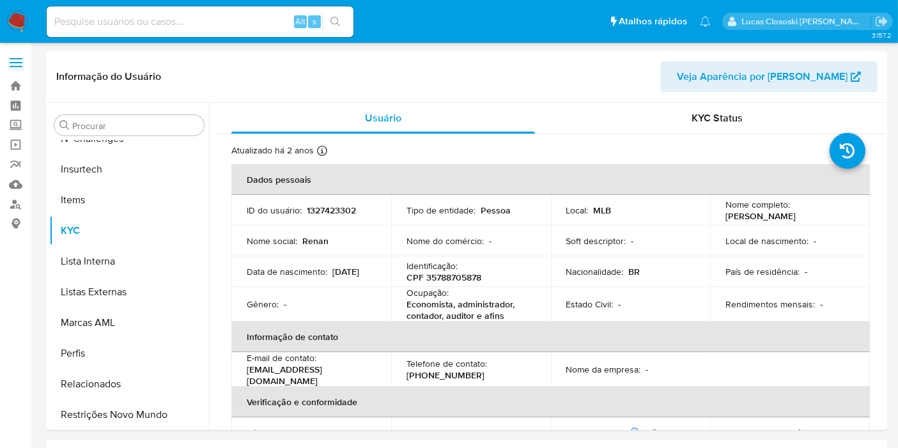
scroll to position [570, 0]
click at [316, 213] on p "1327423302" at bounding box center [331, 209] width 49 height 11
copy p "1327423302"
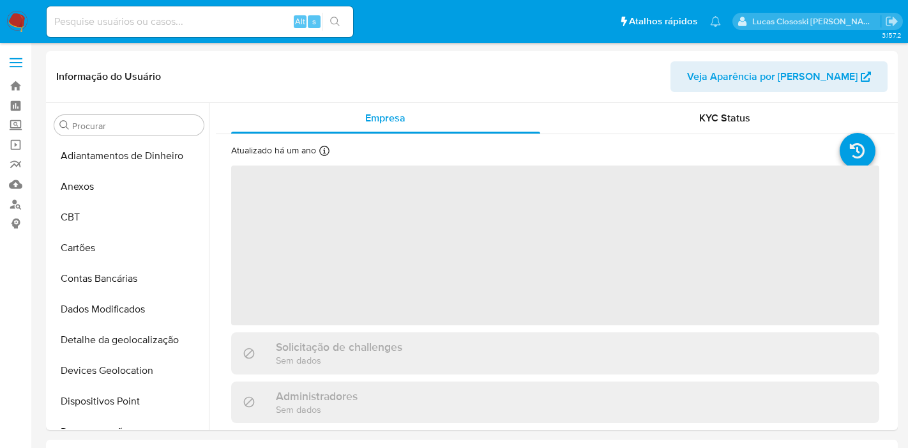
select select "10"
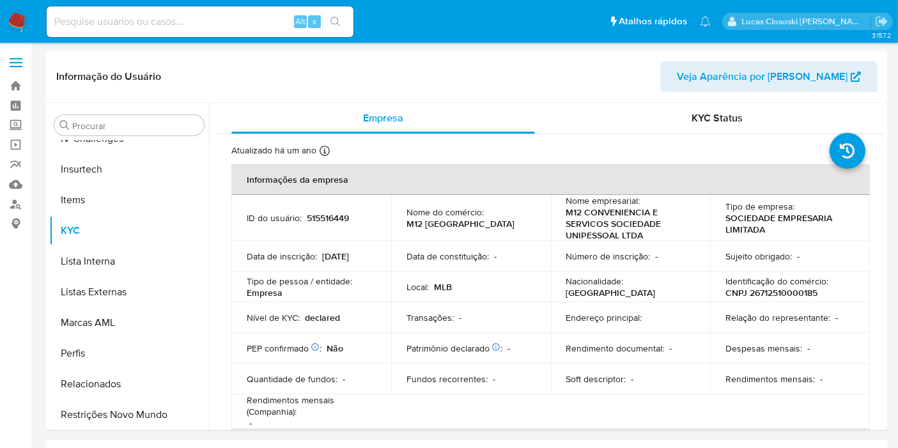
scroll to position [570, 0]
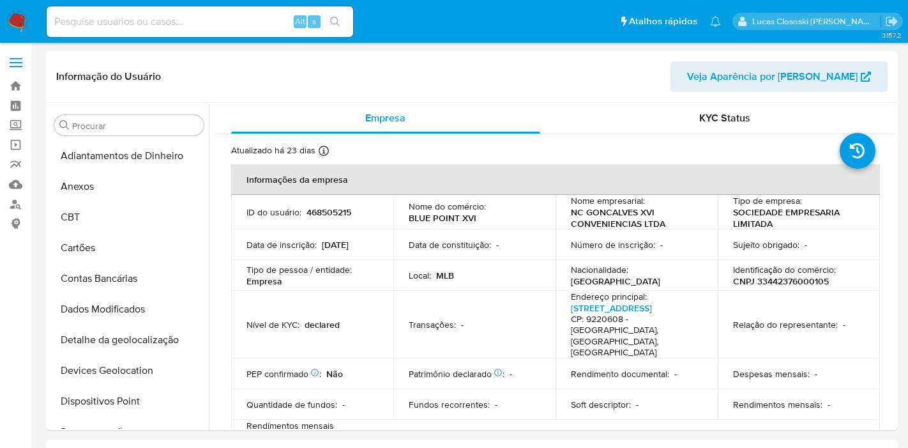
select select "10"
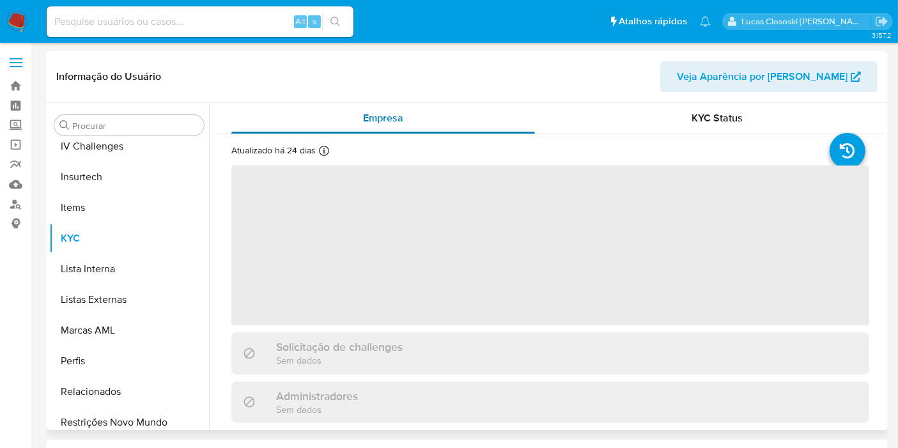
scroll to position [570, 0]
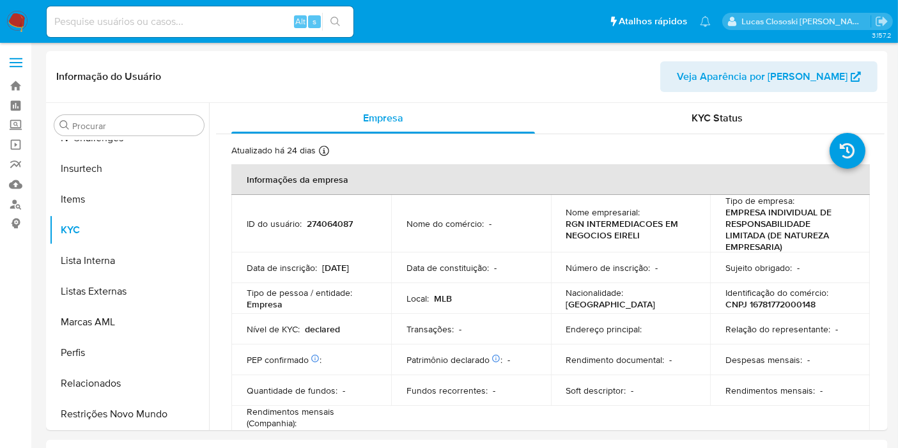
select select "10"
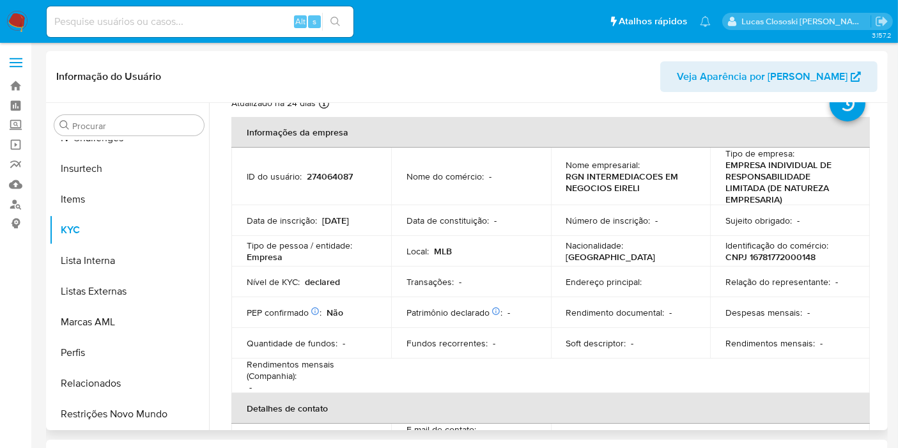
scroll to position [9, 0]
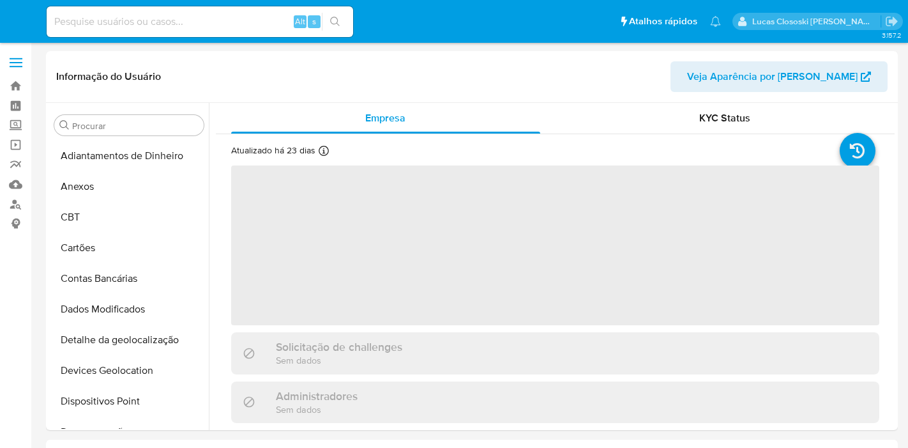
select select "10"
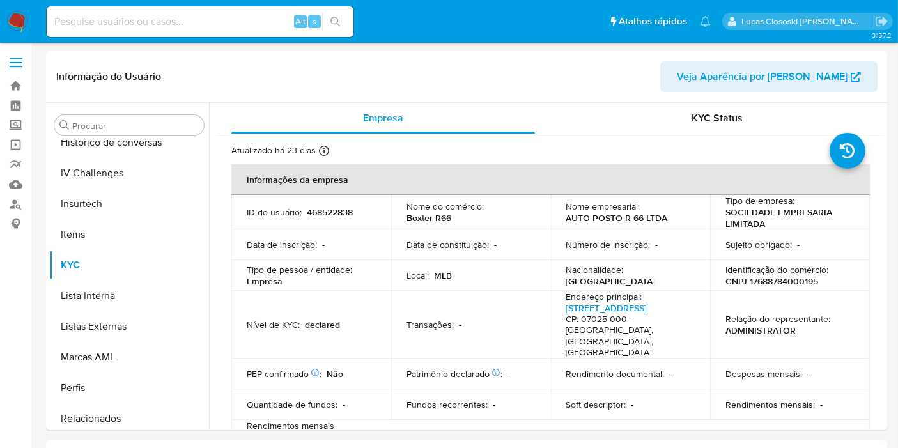
scroll to position [570, 0]
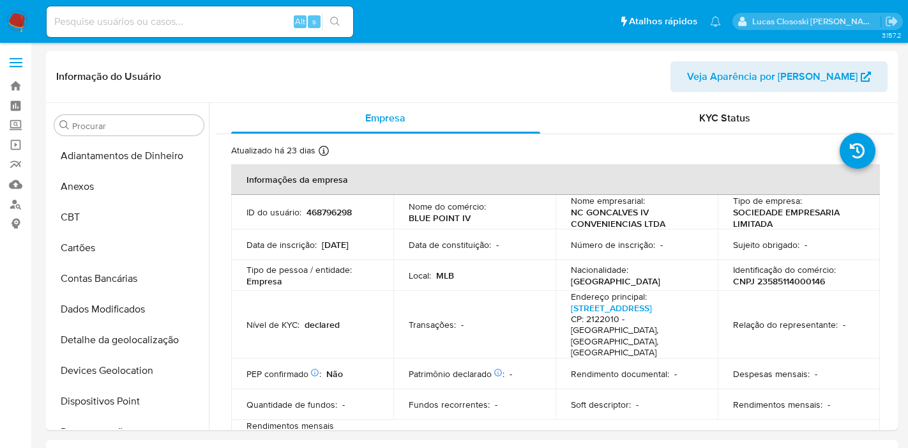
select select "10"
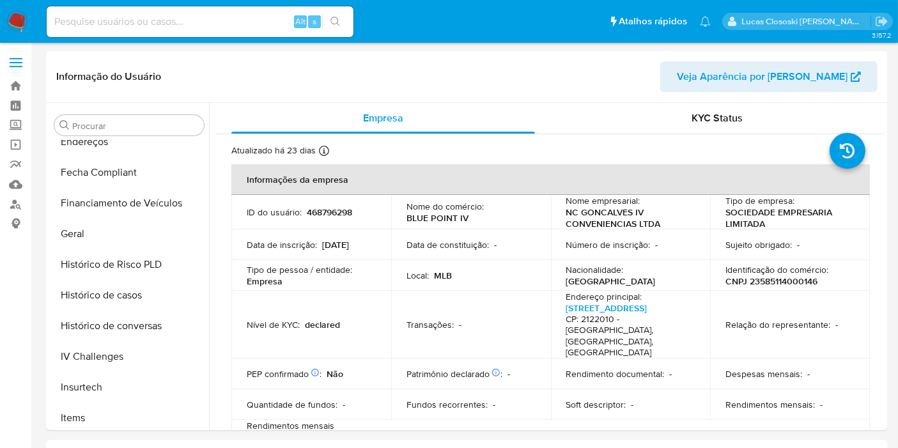
scroll to position [570, 0]
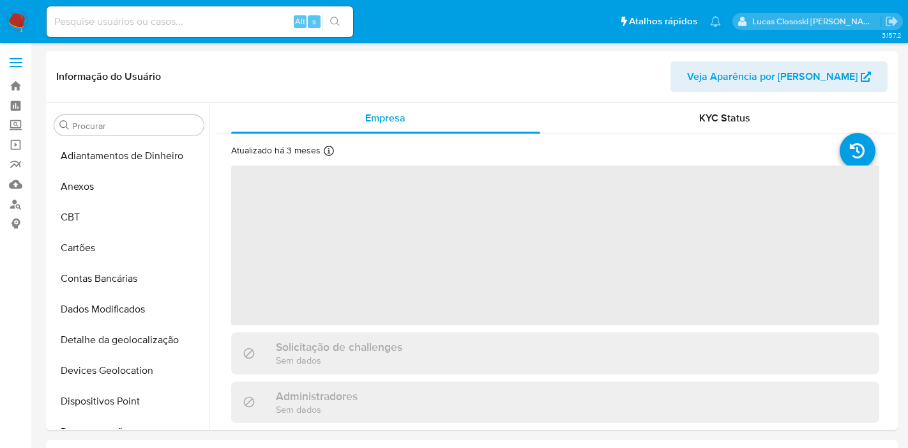
select select "10"
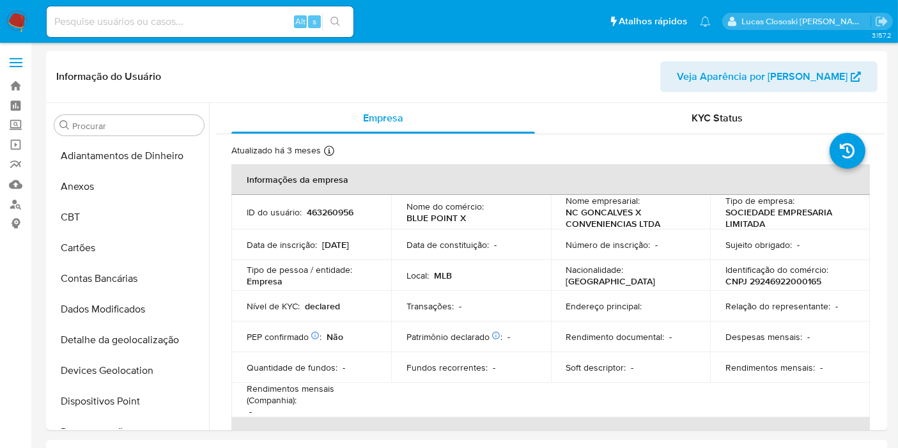
scroll to position [570, 0]
select select "10"
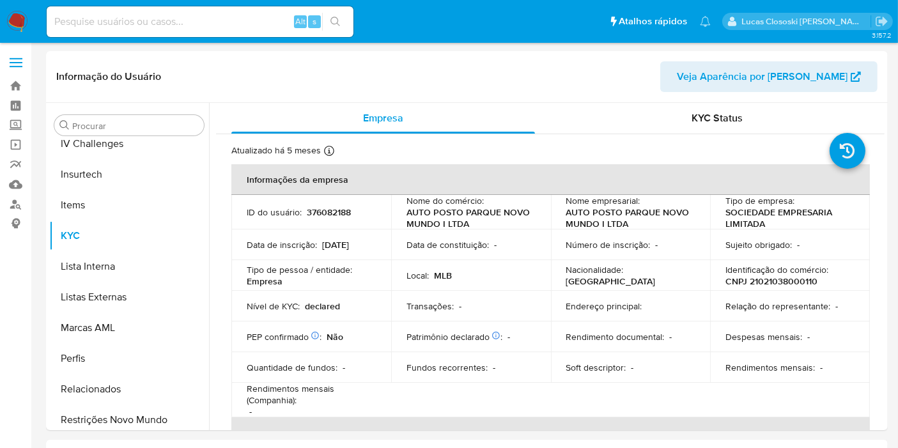
scroll to position [570, 0]
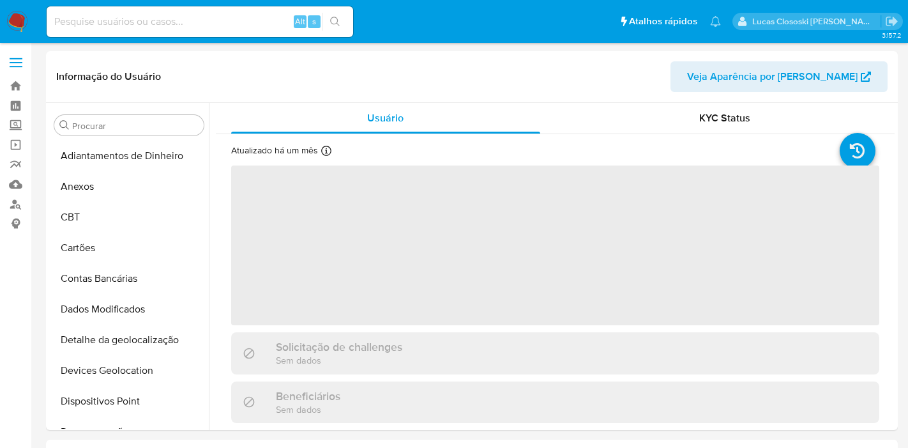
select select "10"
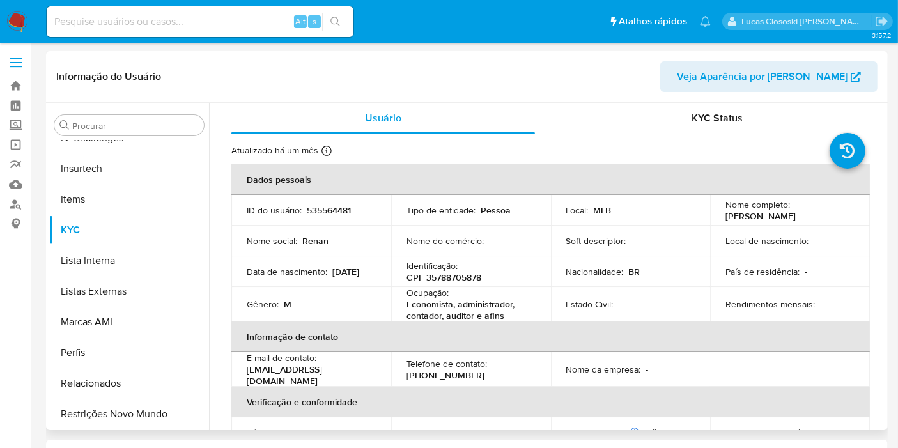
scroll to position [286, 0]
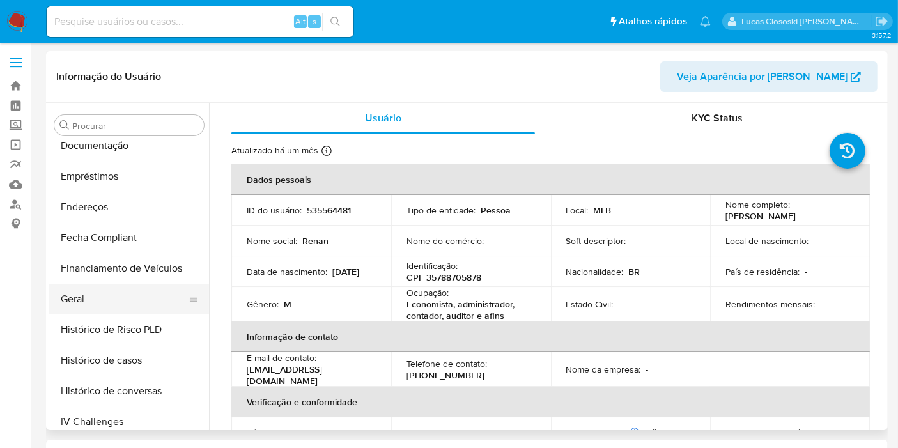
click at [78, 297] on button "Geral" at bounding box center [123, 299] width 149 height 31
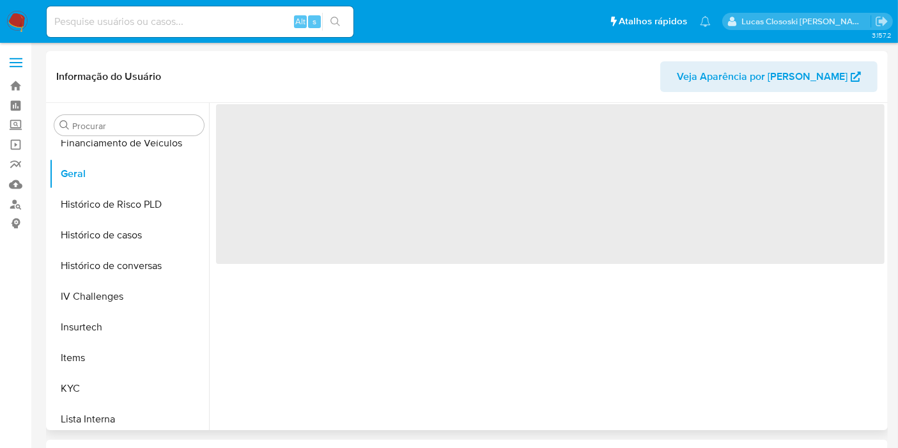
scroll to position [570, 0]
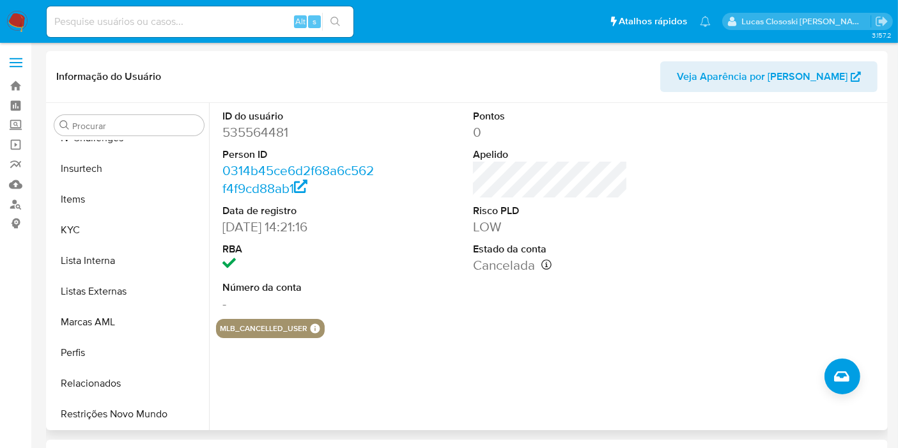
click at [232, 148] on dt "Person ID" at bounding box center [299, 155] width 155 height 14
click at [242, 131] on dd "535564481" at bounding box center [299, 132] width 155 height 18
copy dd "535564481"
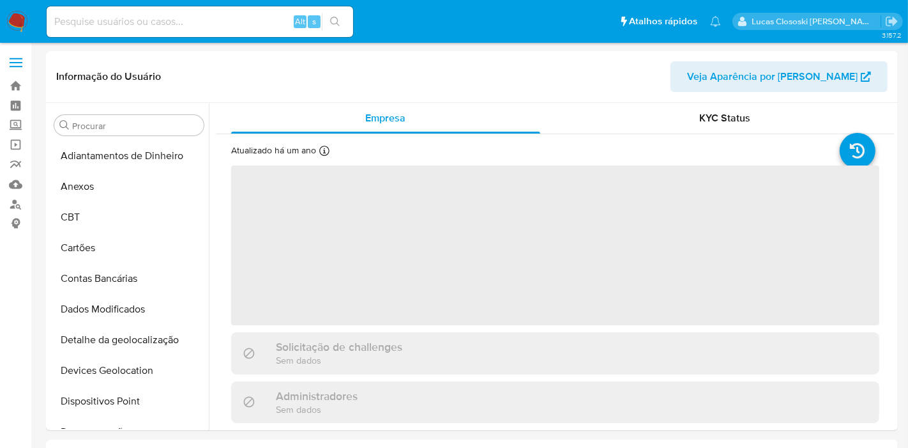
select select "10"
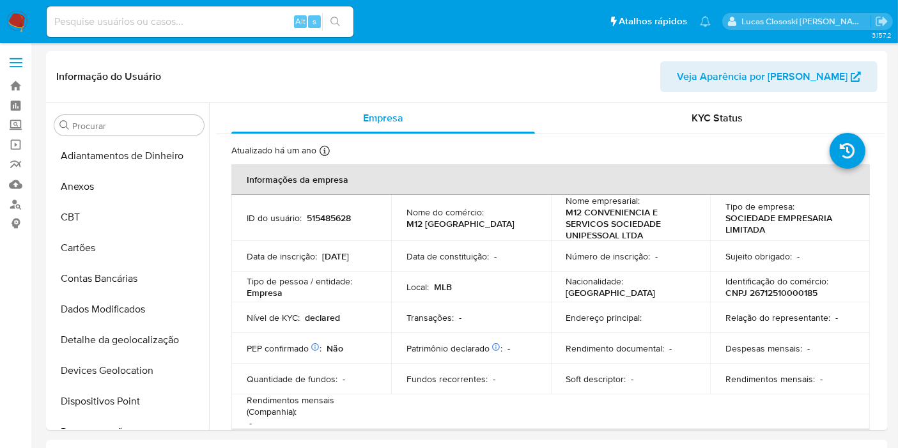
scroll to position [570, 0]
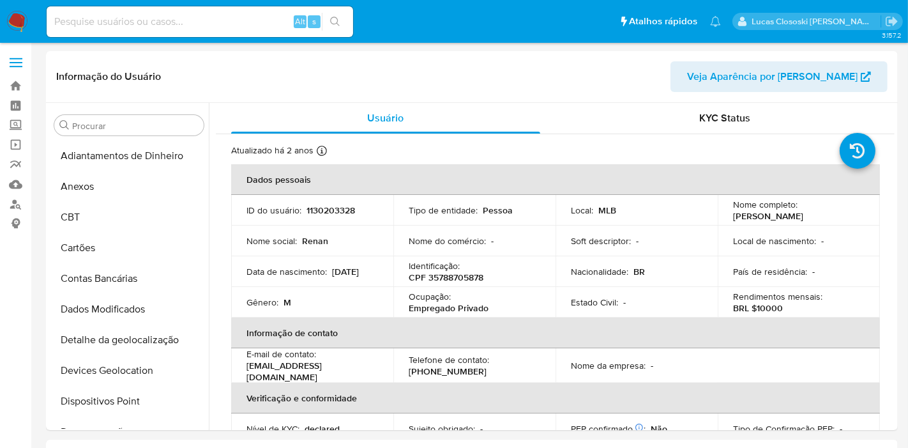
select select "10"
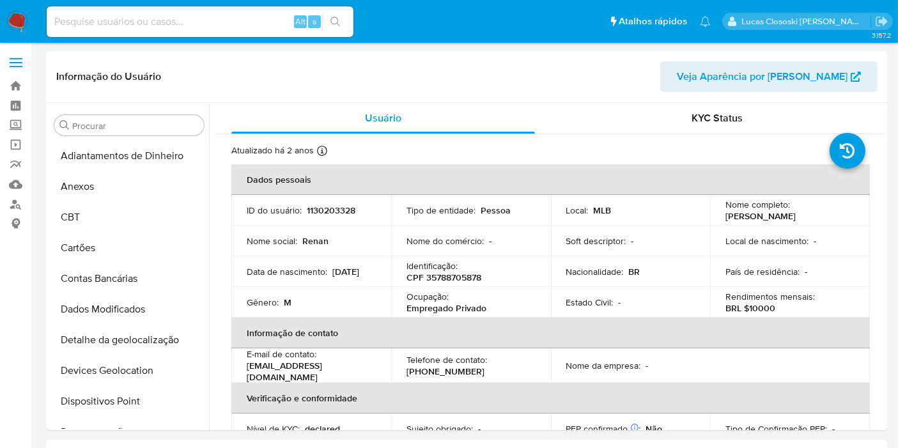
scroll to position [570, 0]
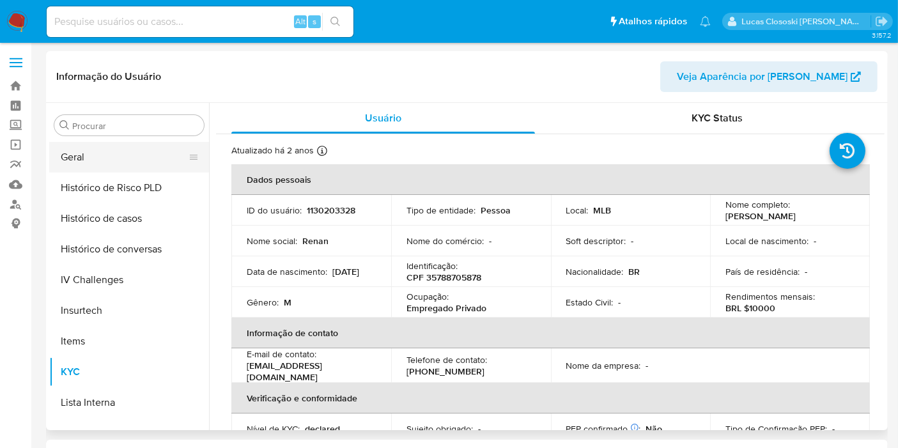
click at [82, 163] on button "Geral" at bounding box center [123, 157] width 149 height 31
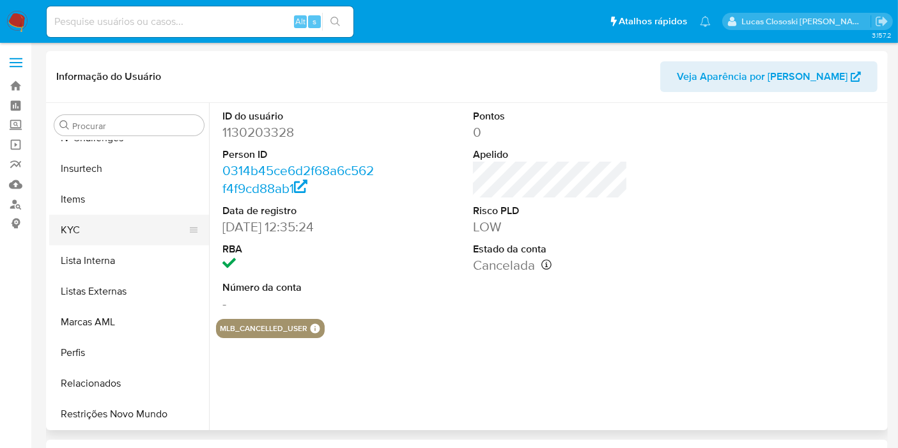
click at [113, 241] on button "KYC" at bounding box center [123, 230] width 149 height 31
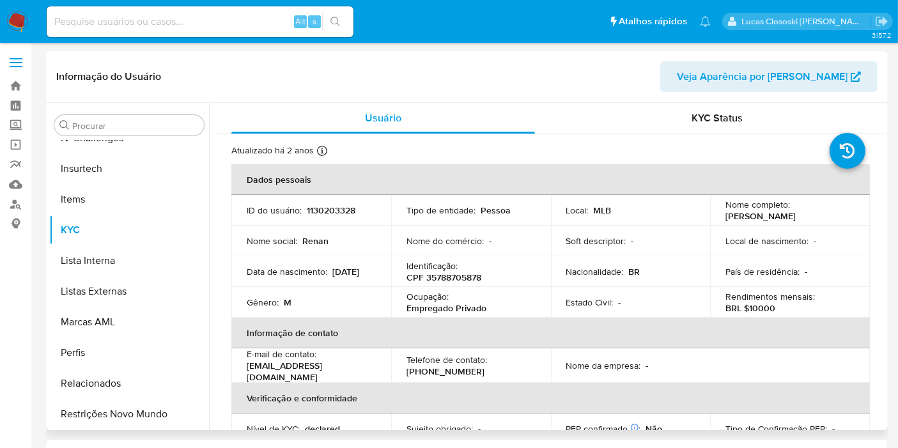
click at [323, 212] on p "1130203328" at bounding box center [331, 209] width 49 height 11
copy p "1130203328"
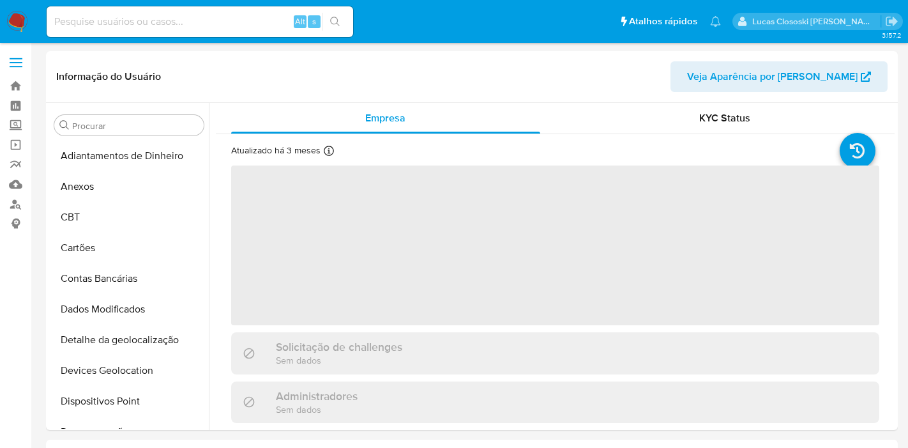
select select "10"
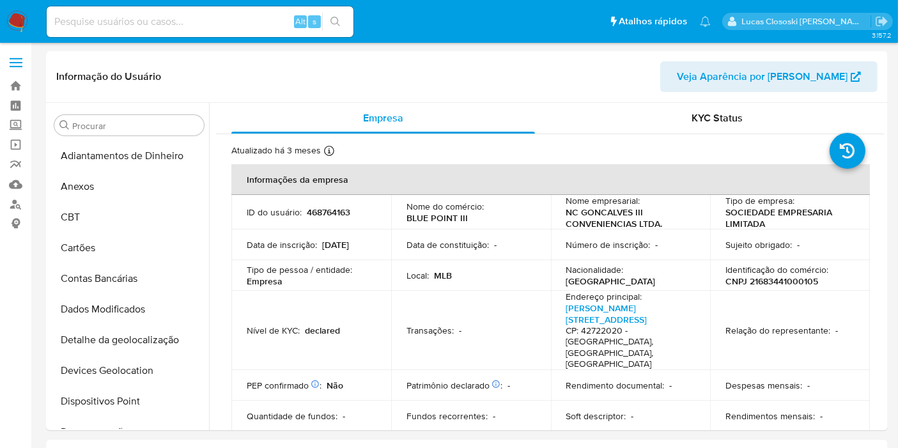
scroll to position [570, 0]
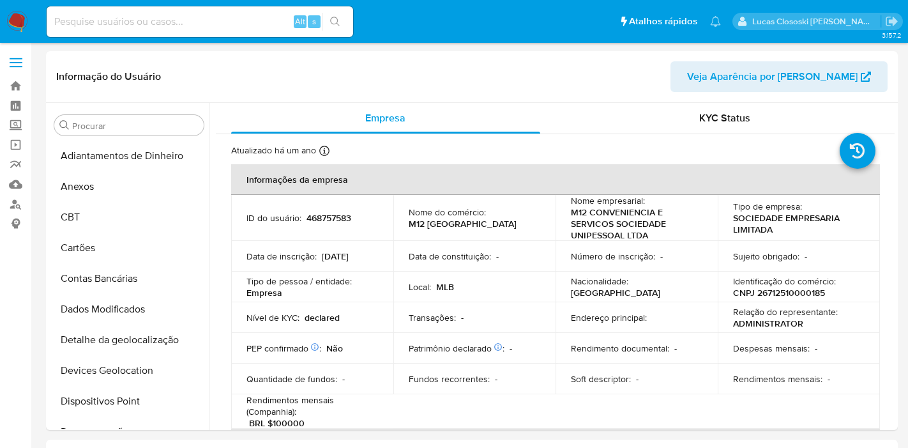
select select "10"
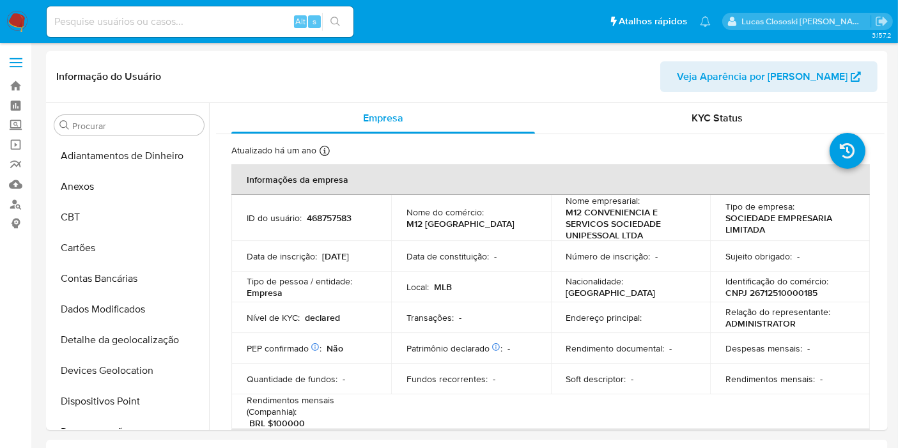
scroll to position [570, 0]
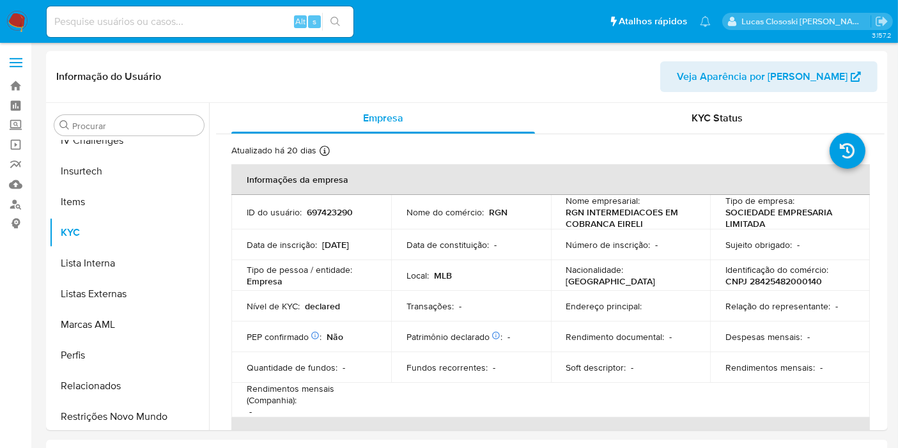
scroll to position [570, 0]
select select "10"
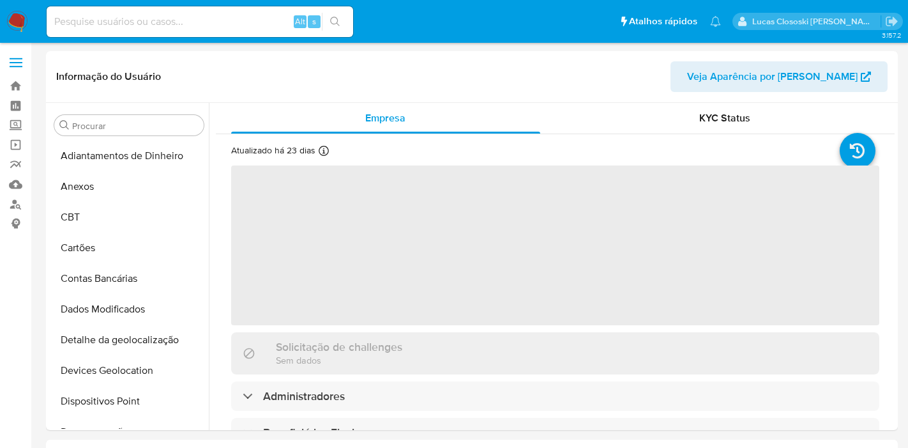
select select "10"
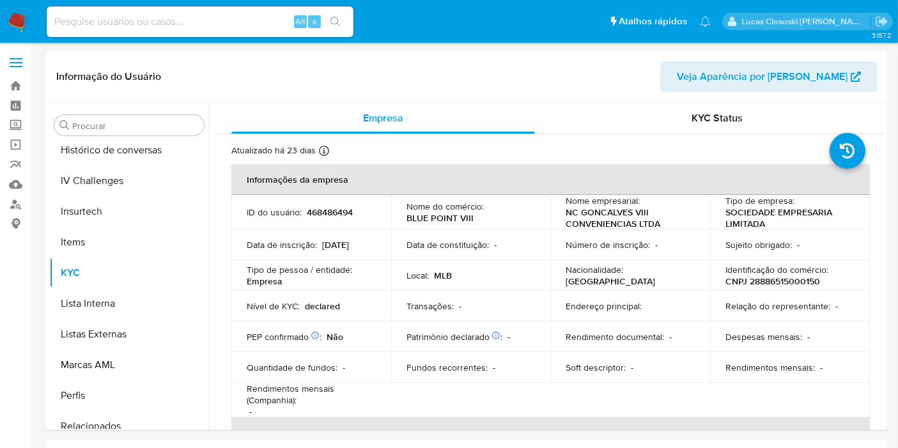
scroll to position [570, 0]
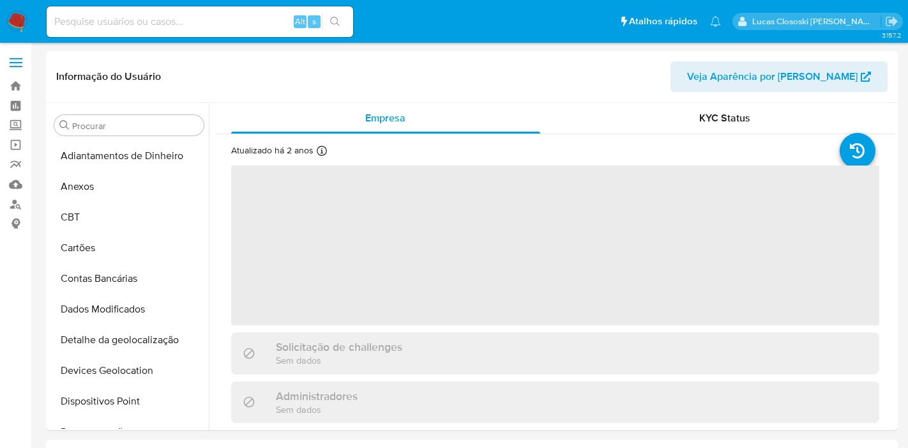
select select "10"
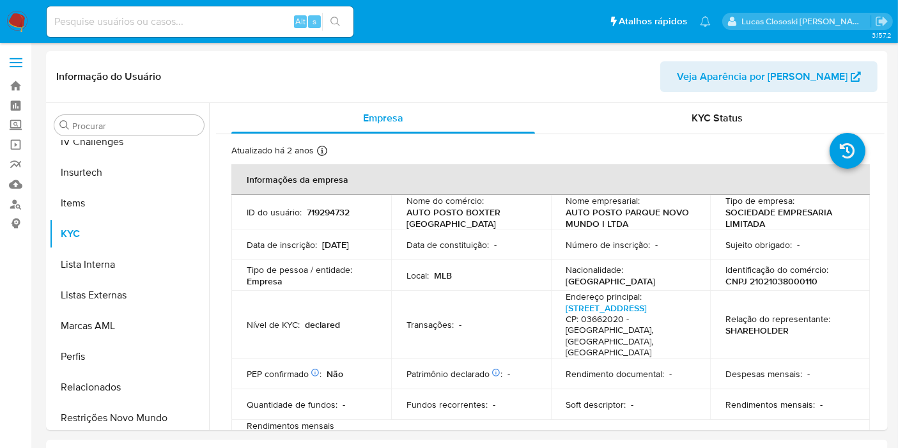
scroll to position [570, 0]
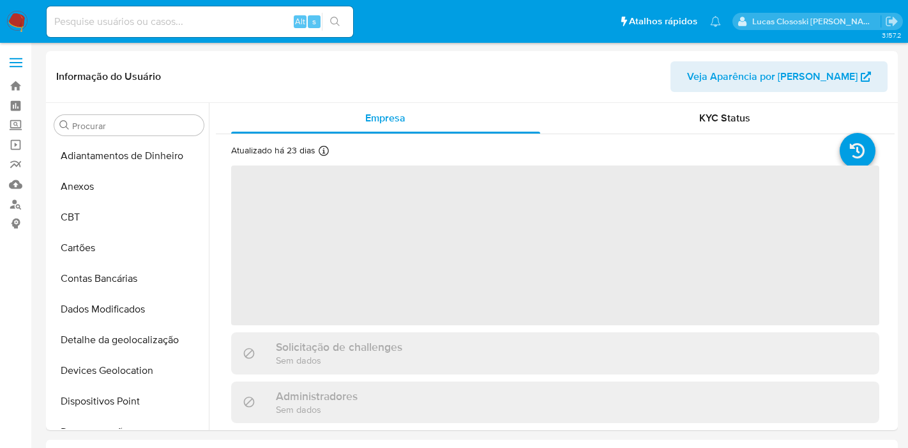
select select "10"
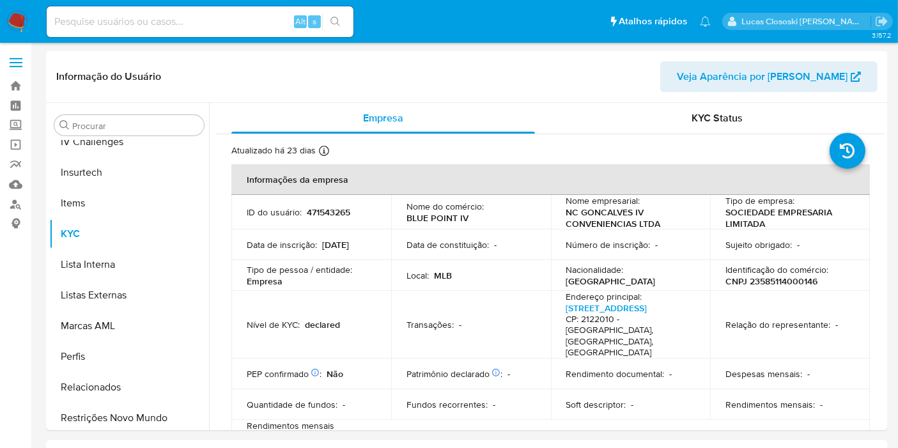
scroll to position [570, 0]
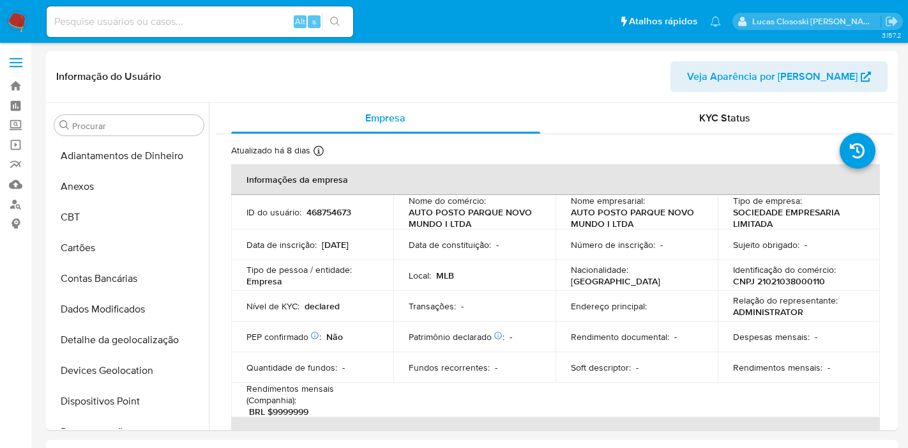
select select "10"
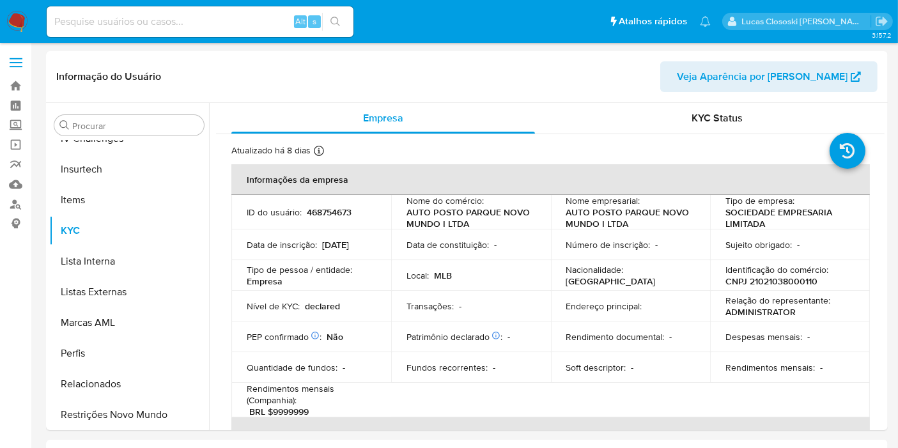
scroll to position [570, 0]
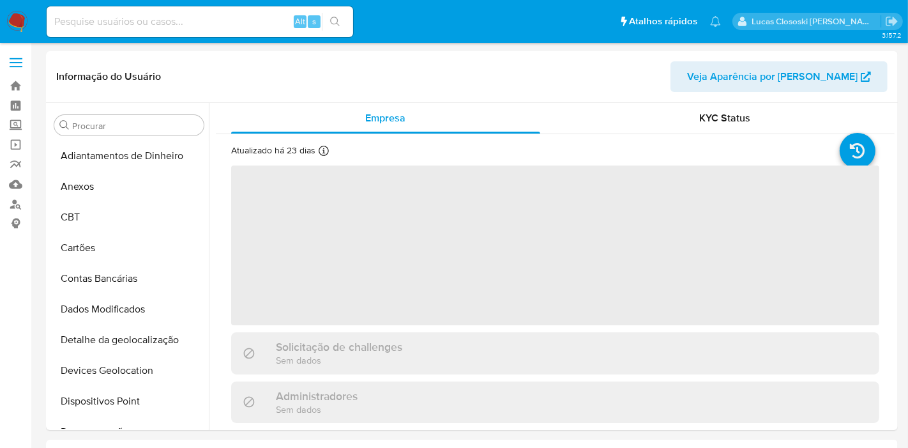
select select "10"
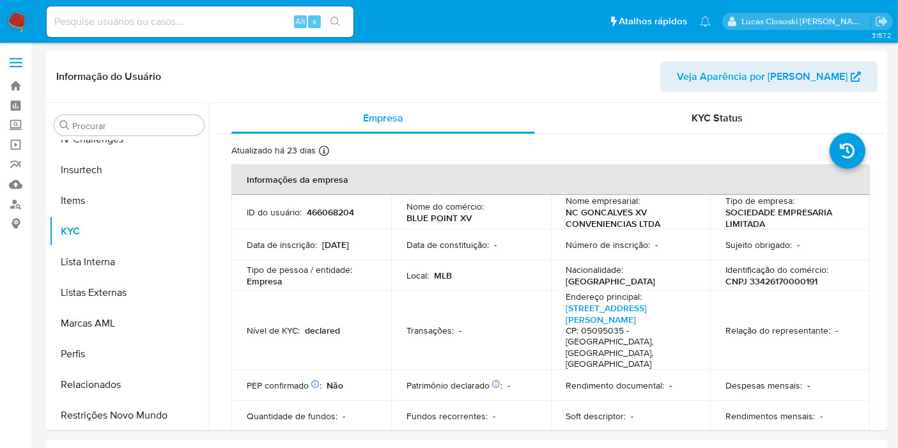
scroll to position [570, 0]
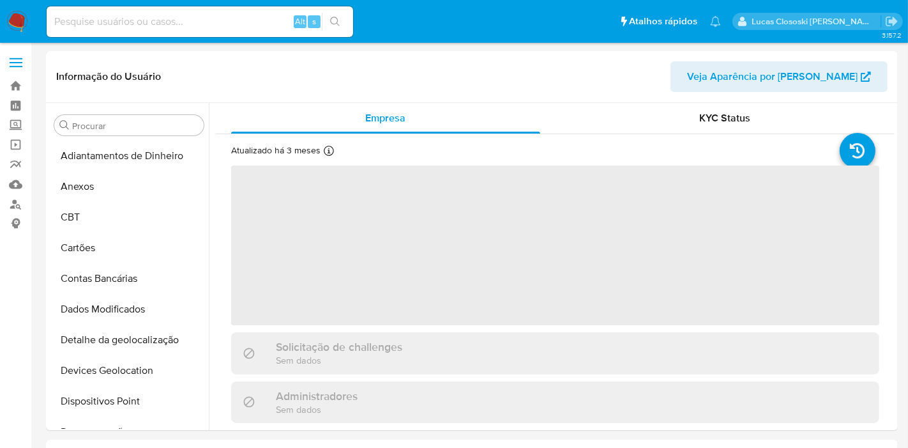
select select "10"
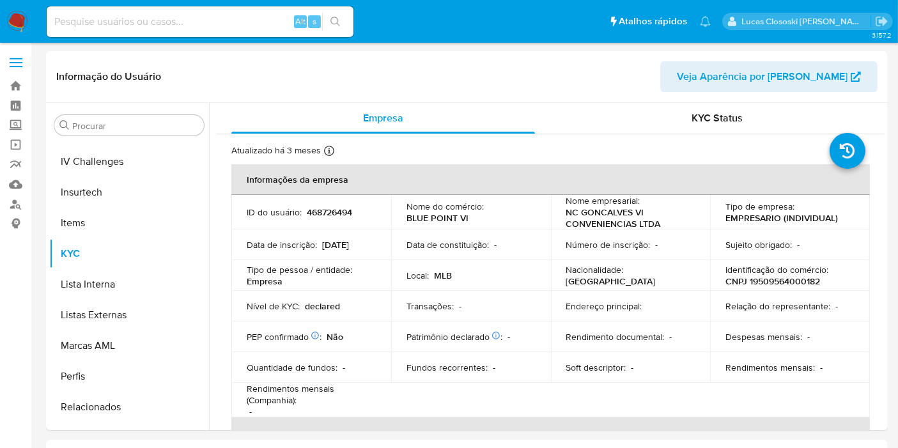
scroll to position [567, 0]
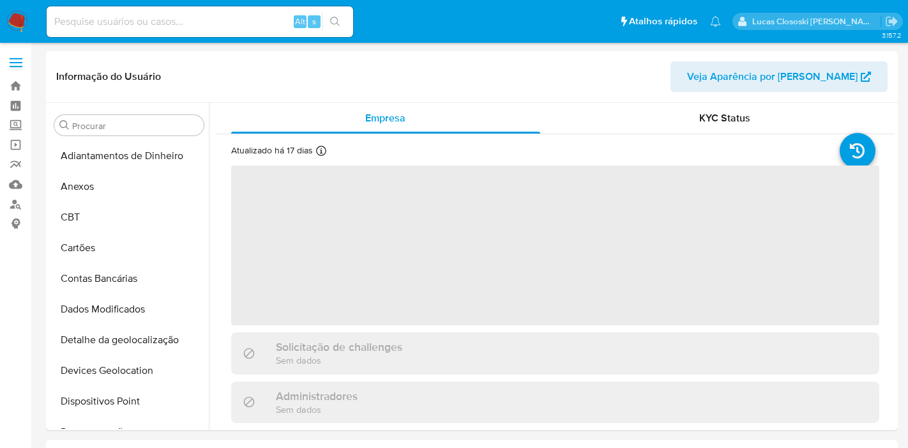
select select "10"
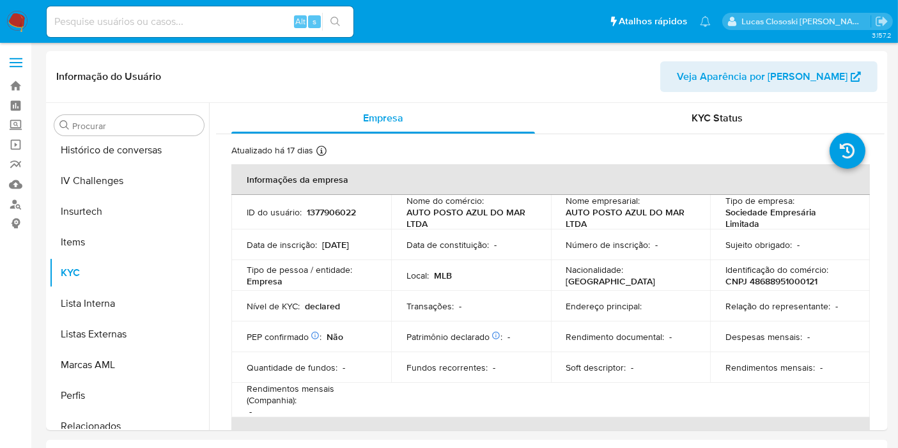
scroll to position [570, 0]
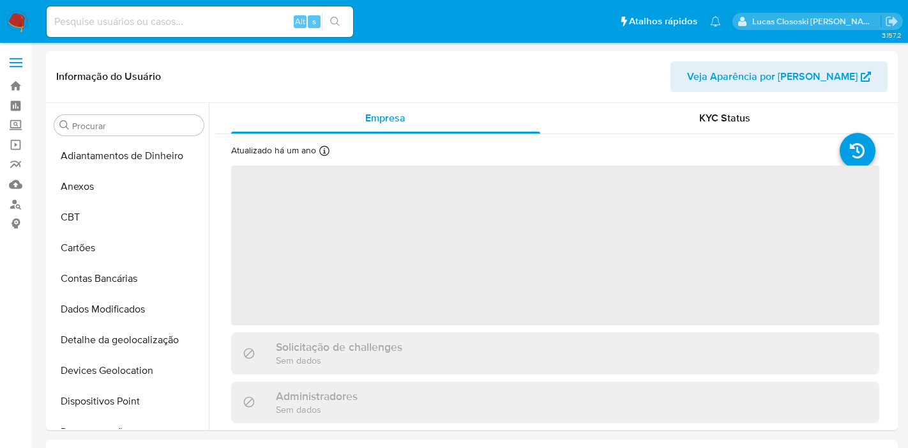
select select "10"
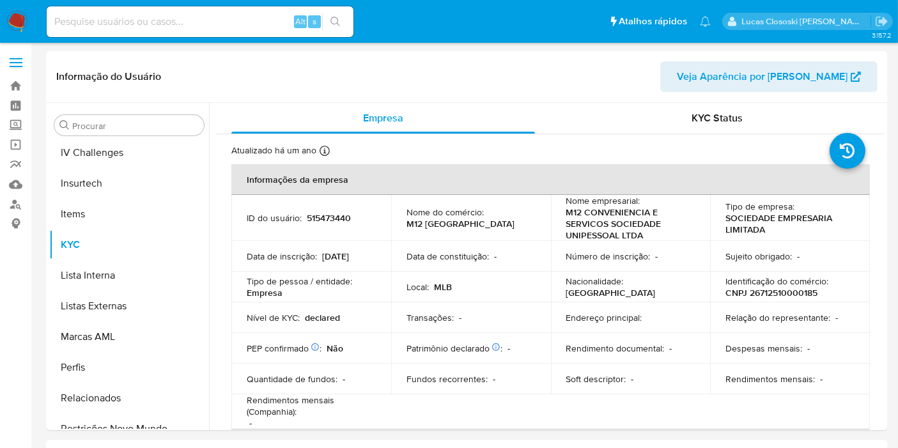
scroll to position [569, 0]
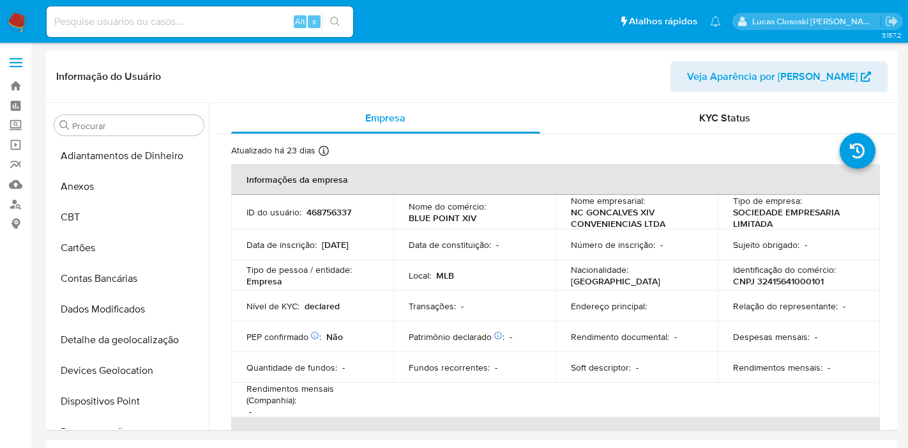
select select "10"
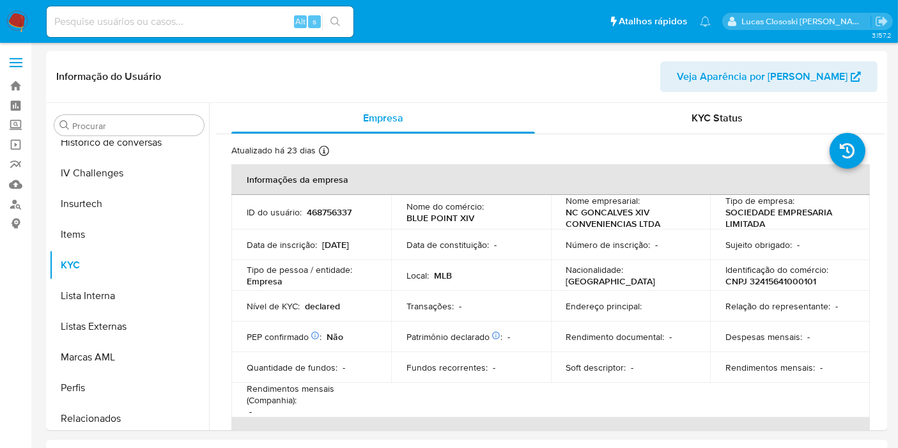
scroll to position [570, 0]
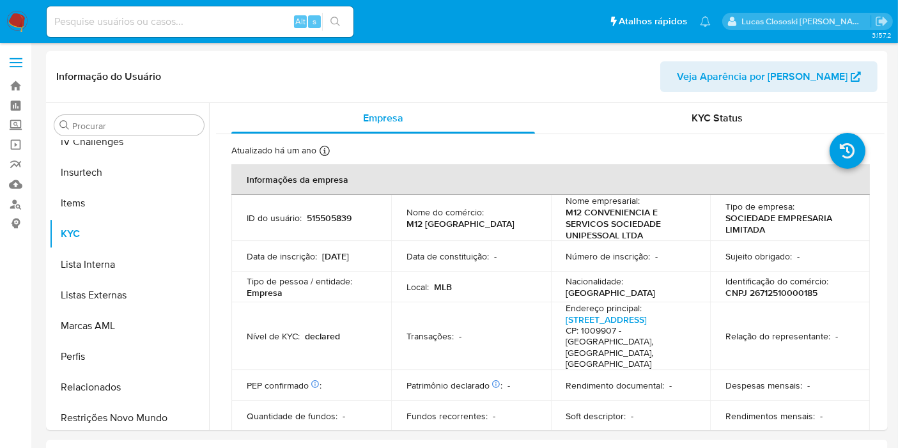
scroll to position [570, 0]
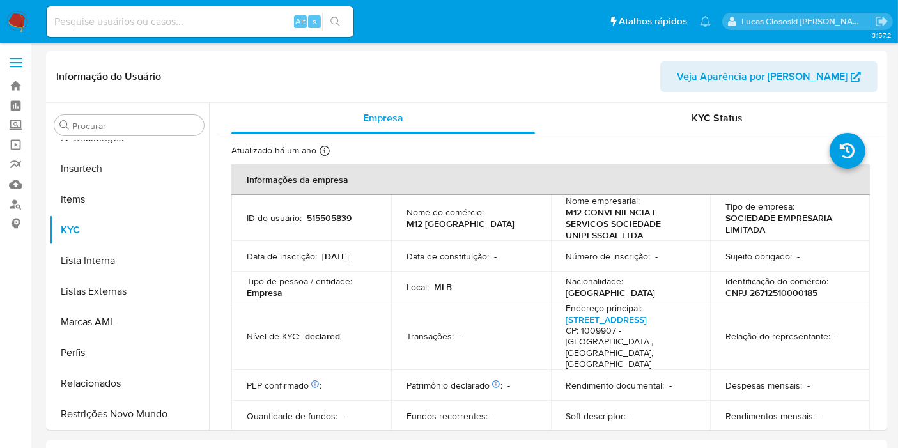
select select "10"
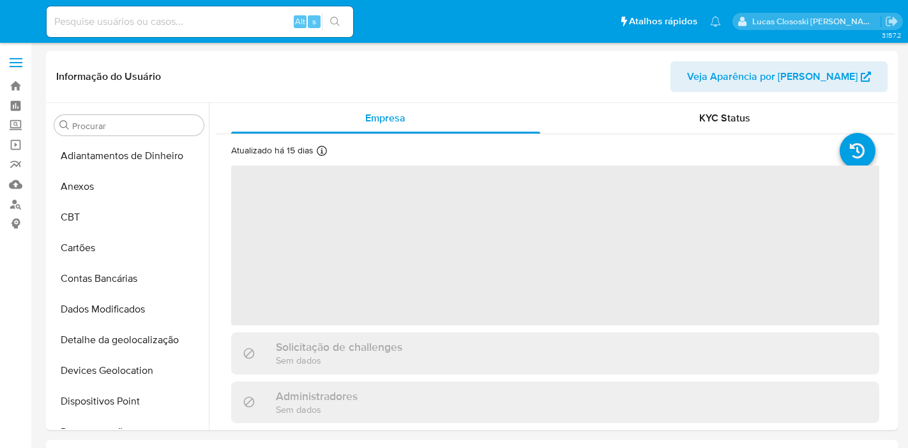
select select "10"
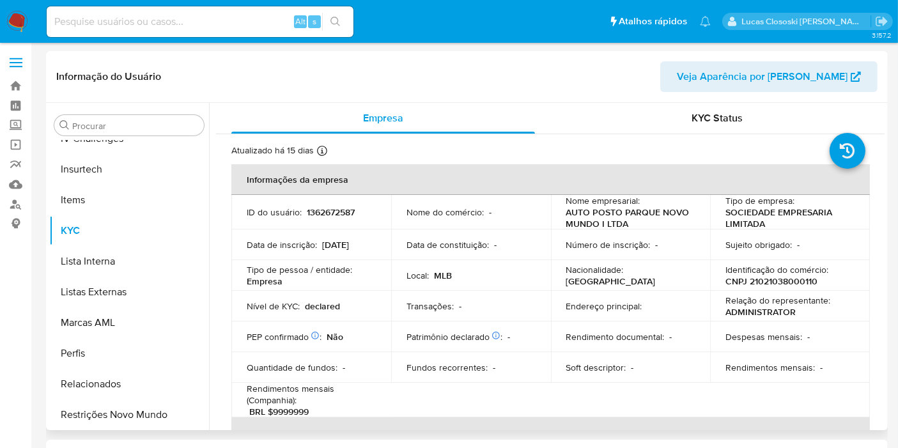
scroll to position [570, 0]
click at [325, 210] on p "1362672587" at bounding box center [331, 211] width 48 height 11
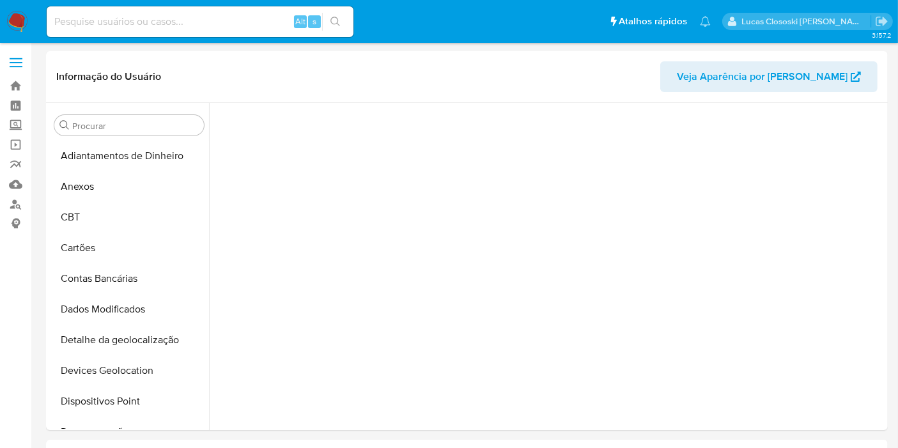
scroll to position [253, 0]
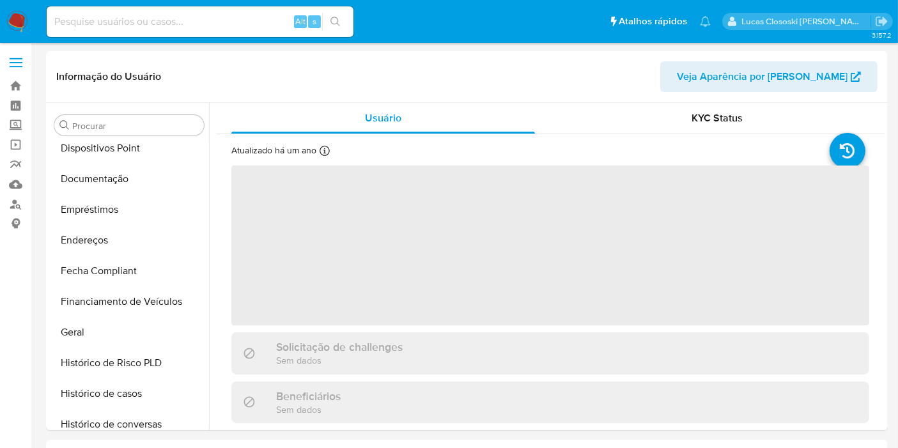
select select "10"
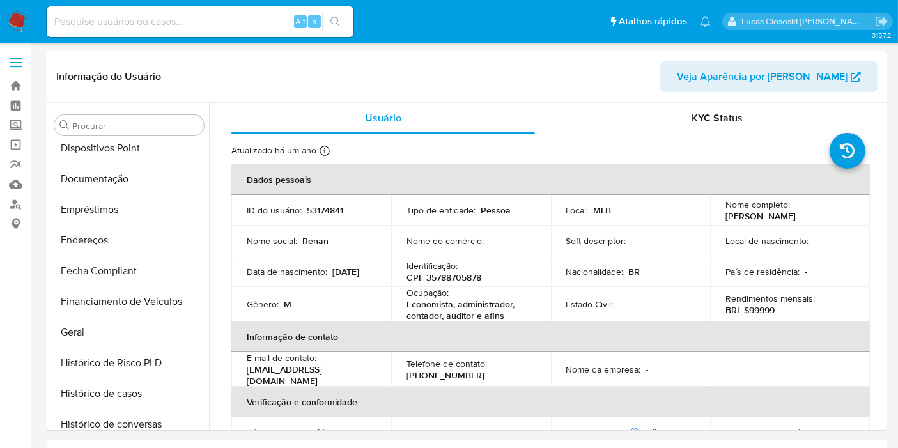
scroll to position [570, 0]
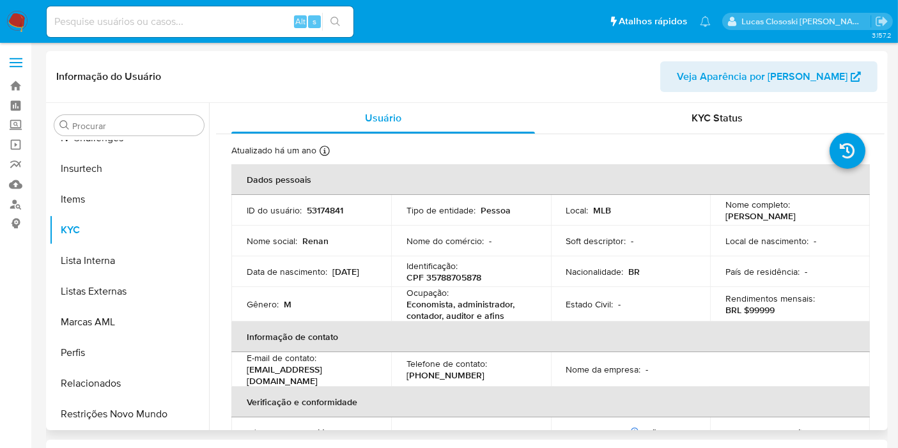
click at [329, 215] on p "53174841" at bounding box center [325, 209] width 36 height 11
copy p "53174841"
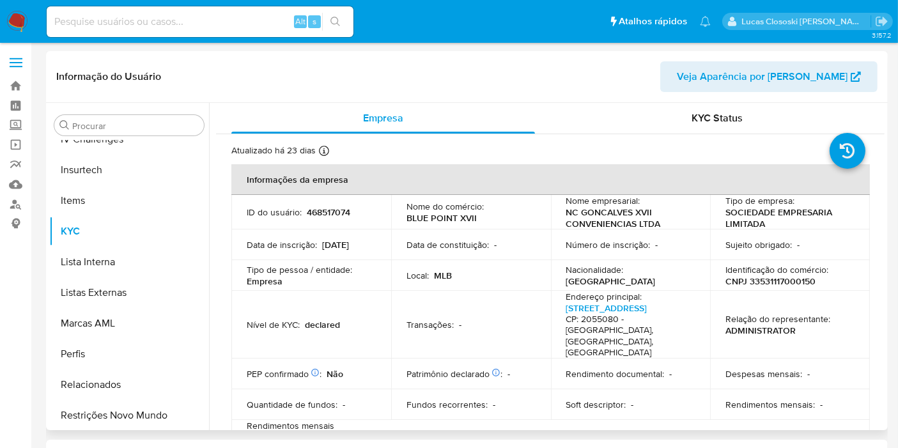
scroll to position [570, 0]
select select "10"
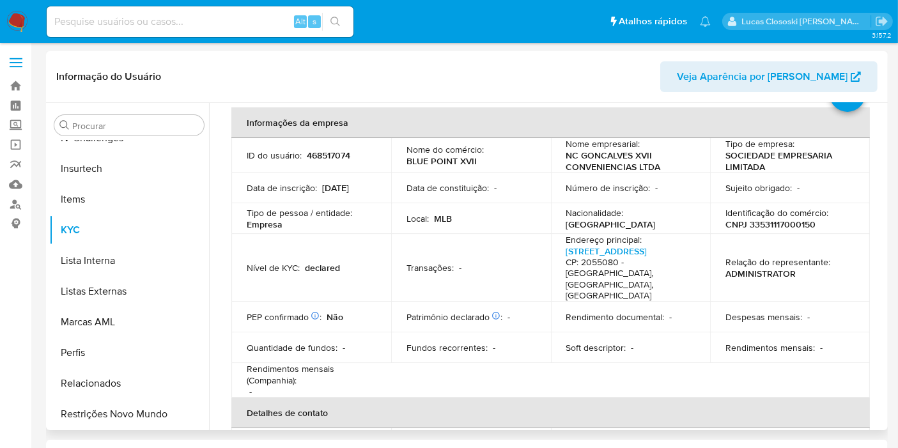
scroll to position [18, 0]
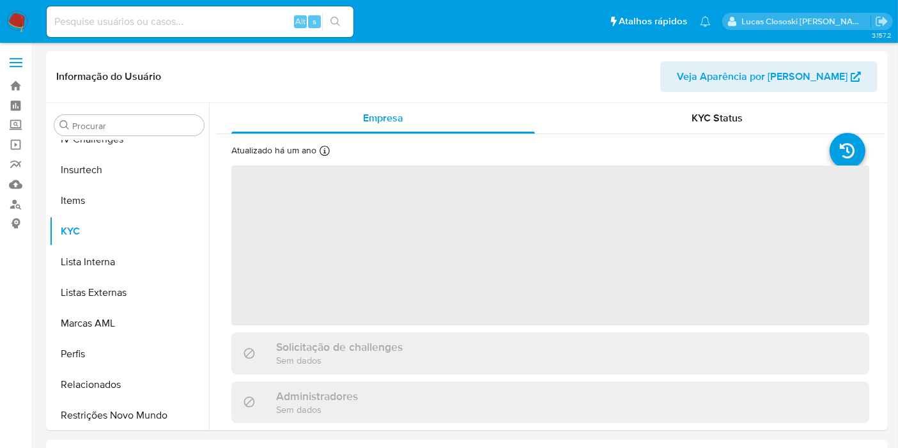
scroll to position [570, 0]
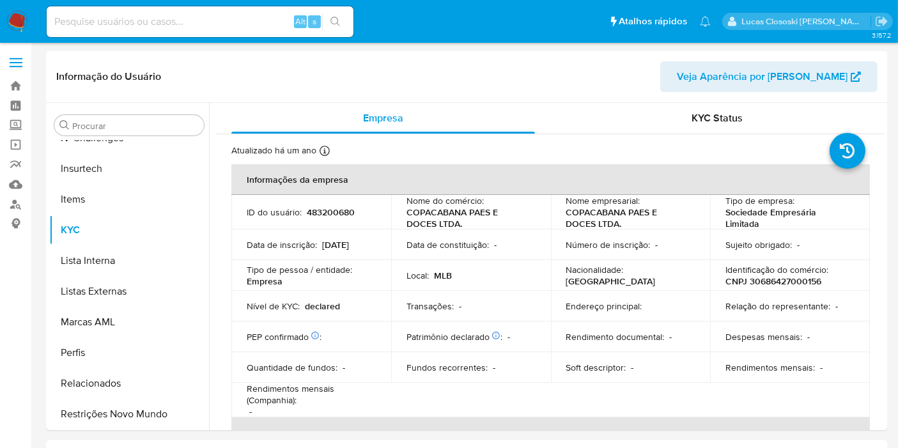
select select "10"
click at [339, 209] on p "483200680" at bounding box center [331, 211] width 48 height 11
copy p "483200680"
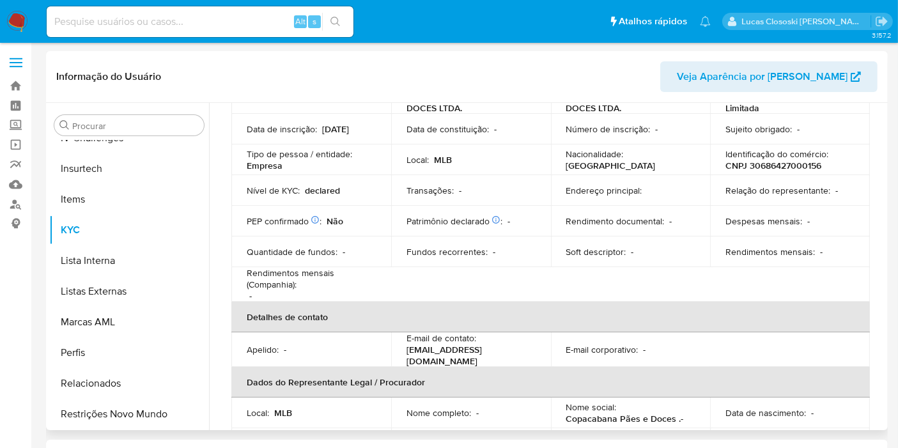
scroll to position [0, 0]
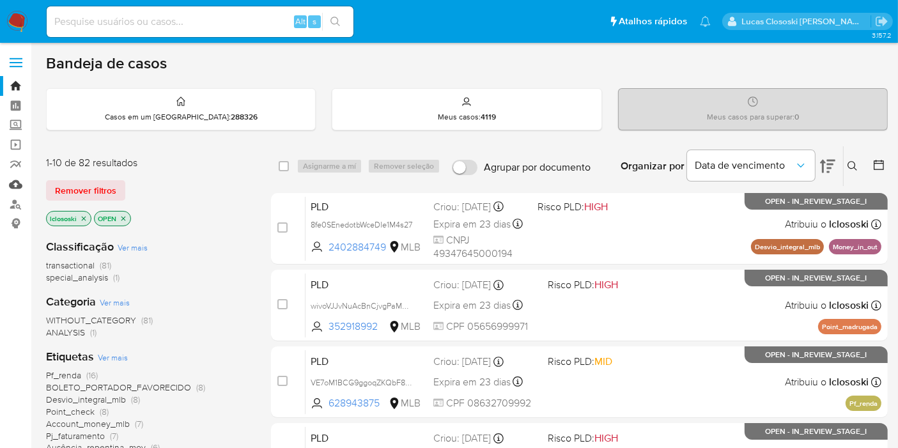
click at [24, 185] on link "Mulan" at bounding box center [76, 184] width 152 height 20
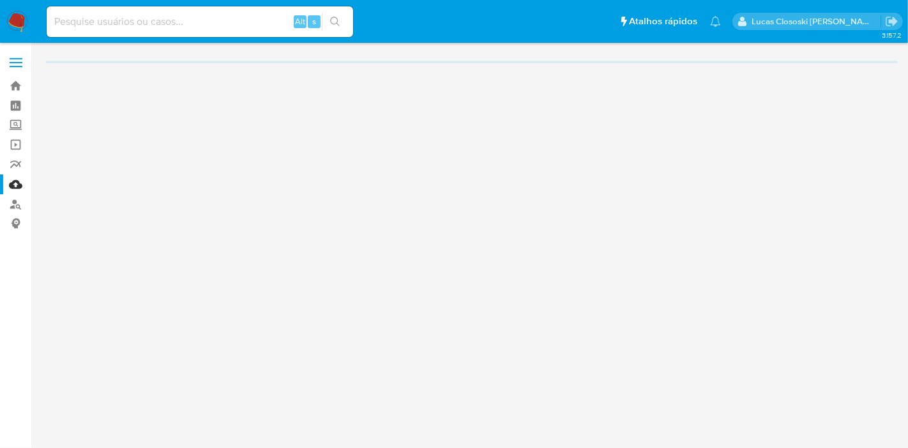
click at [4, 20] on nav "Pausado Ver notificaciones Alt s Atalhos rápidos Presiona las siguientes teclas…" at bounding box center [454, 21] width 908 height 43
click at [18, 17] on img at bounding box center [17, 22] width 22 height 22
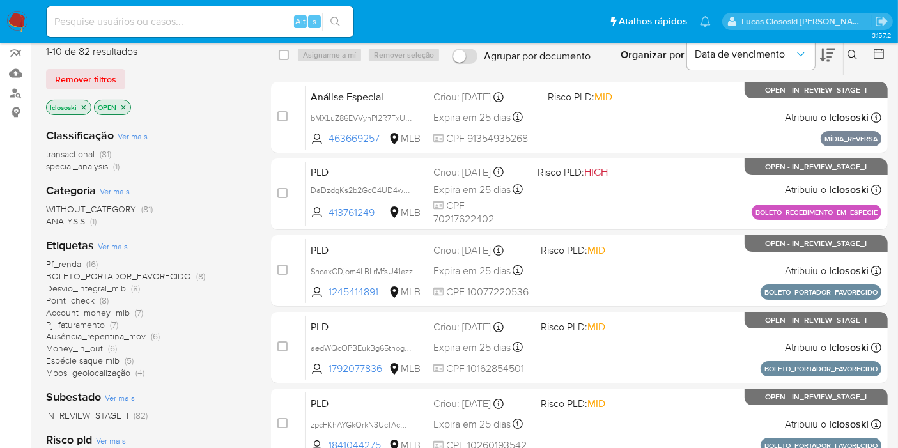
scroll to position [142, 0]
